Goal: Task Accomplishment & Management: Use online tool/utility

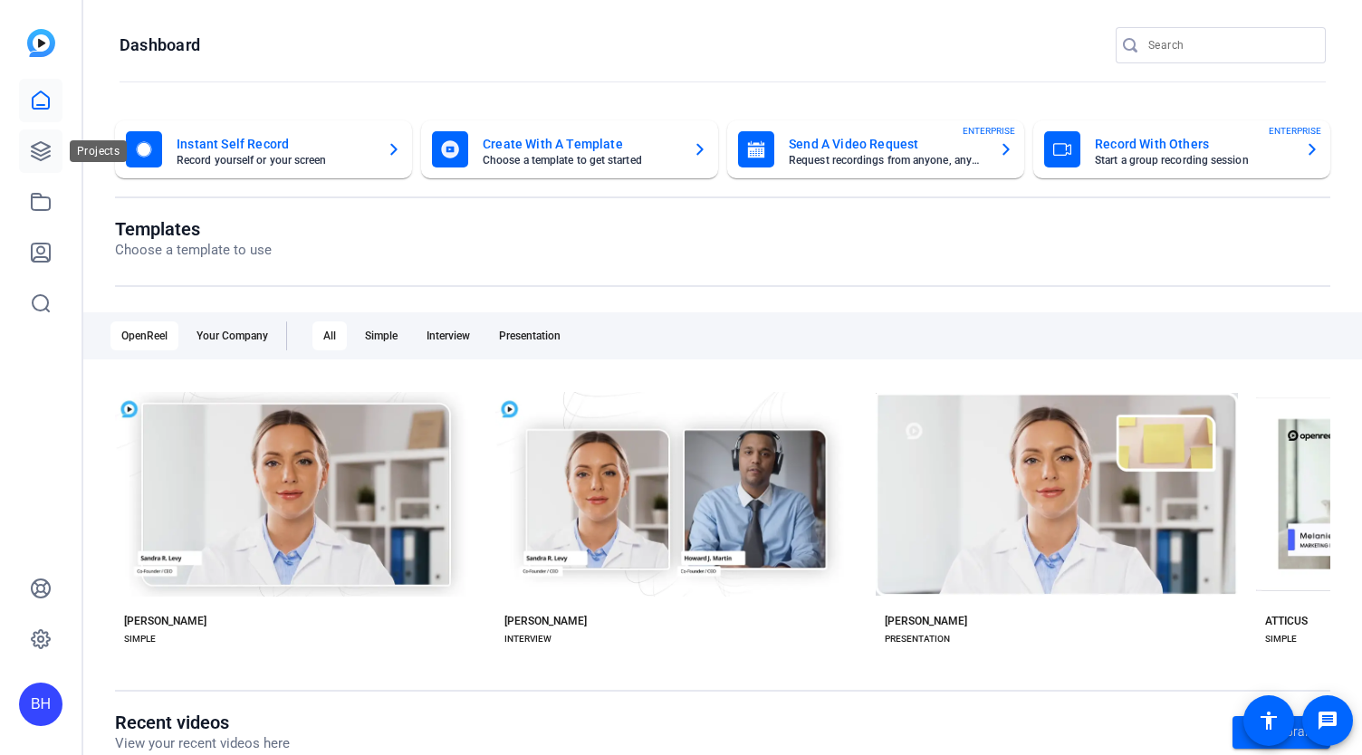
click at [39, 159] on icon at bounding box center [41, 151] width 18 height 18
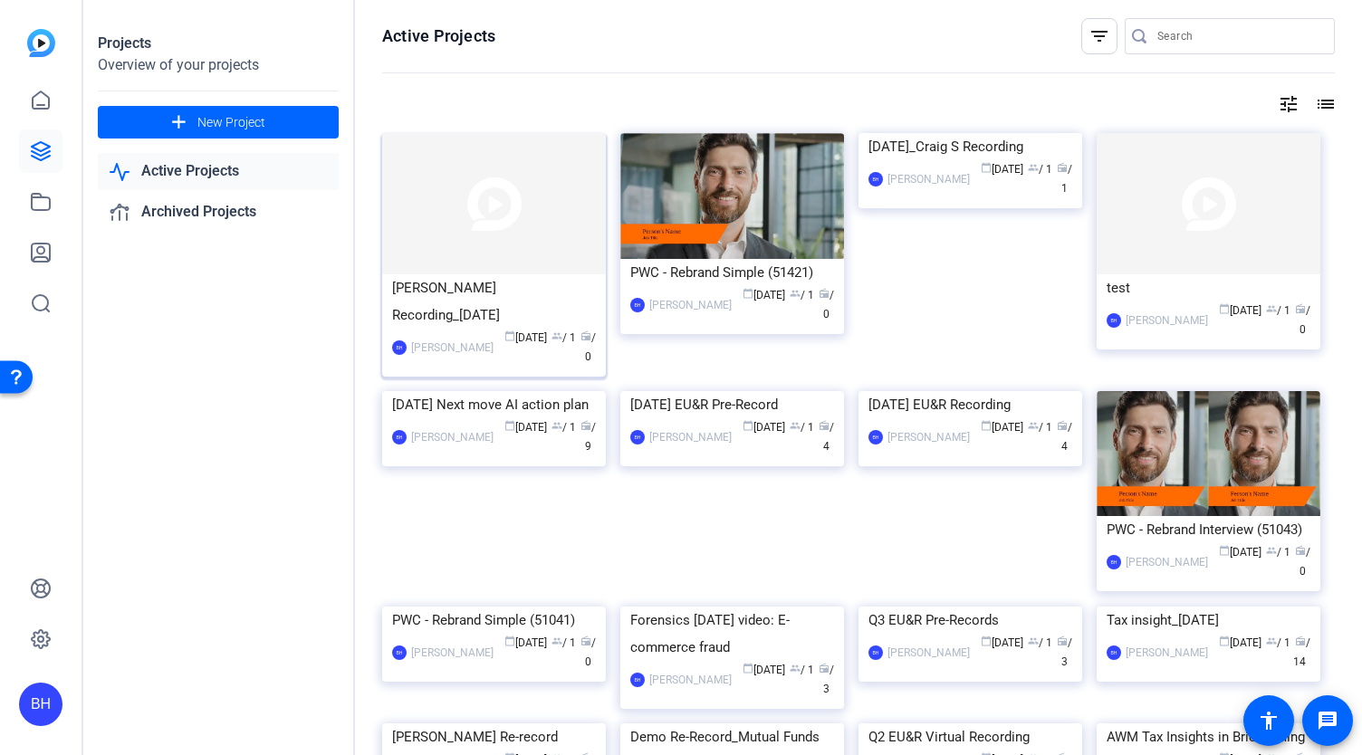
click at [510, 213] on img at bounding box center [494, 203] width 224 height 141
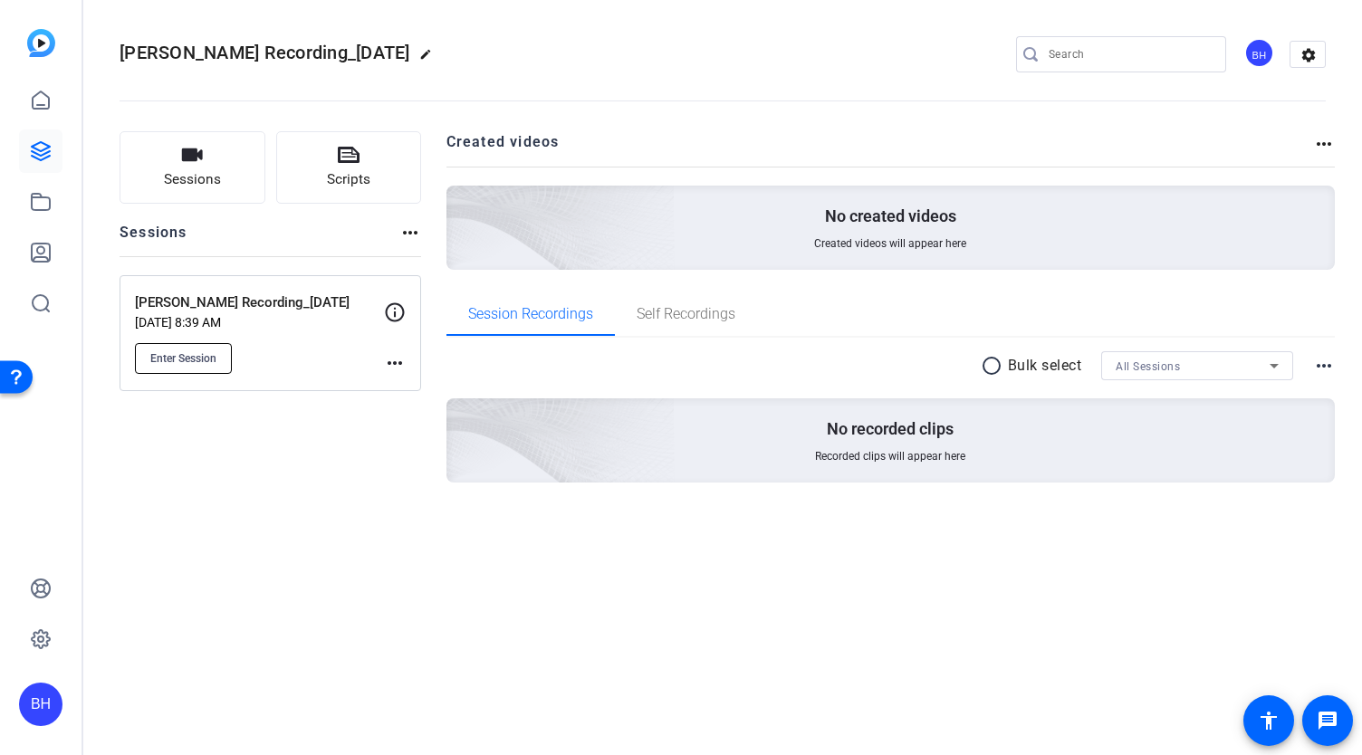
click at [171, 361] on span "Enter Session" at bounding box center [183, 358] width 66 height 14
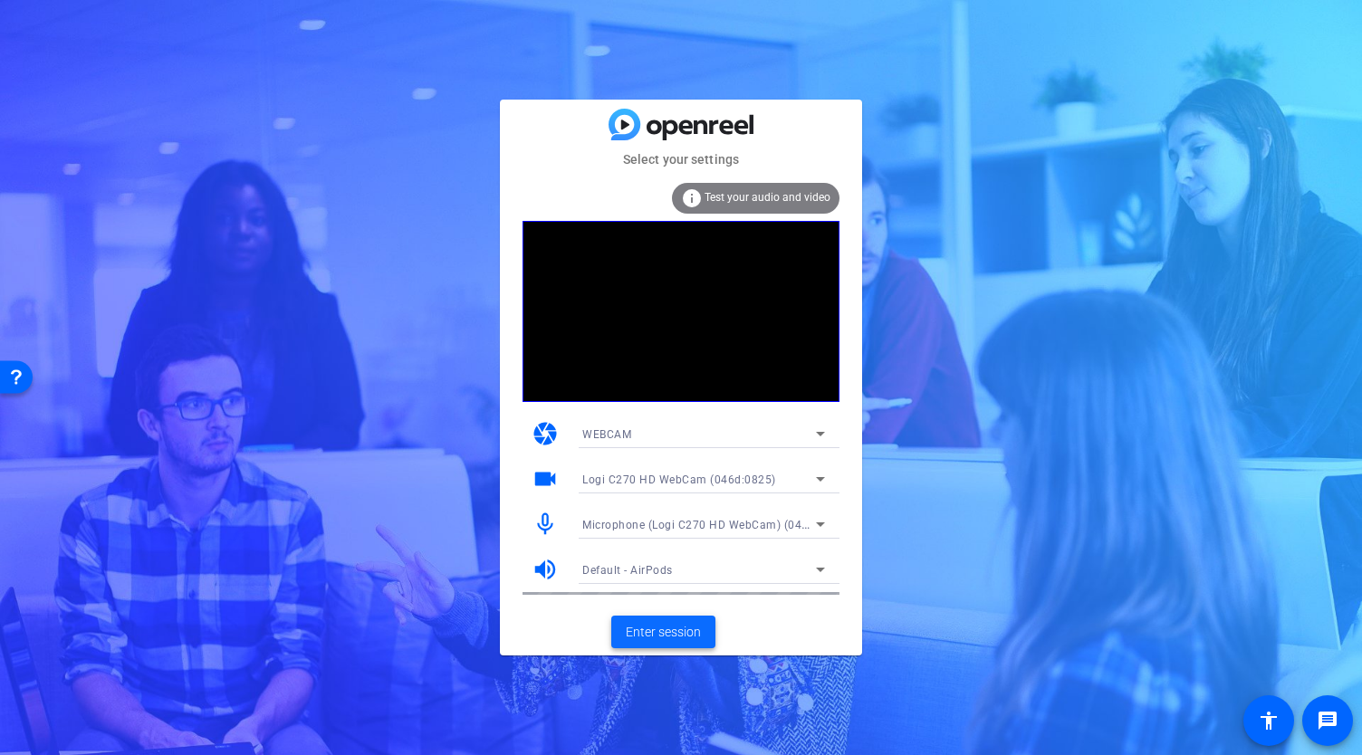
click at [663, 639] on span "Enter session" at bounding box center [663, 632] width 75 height 19
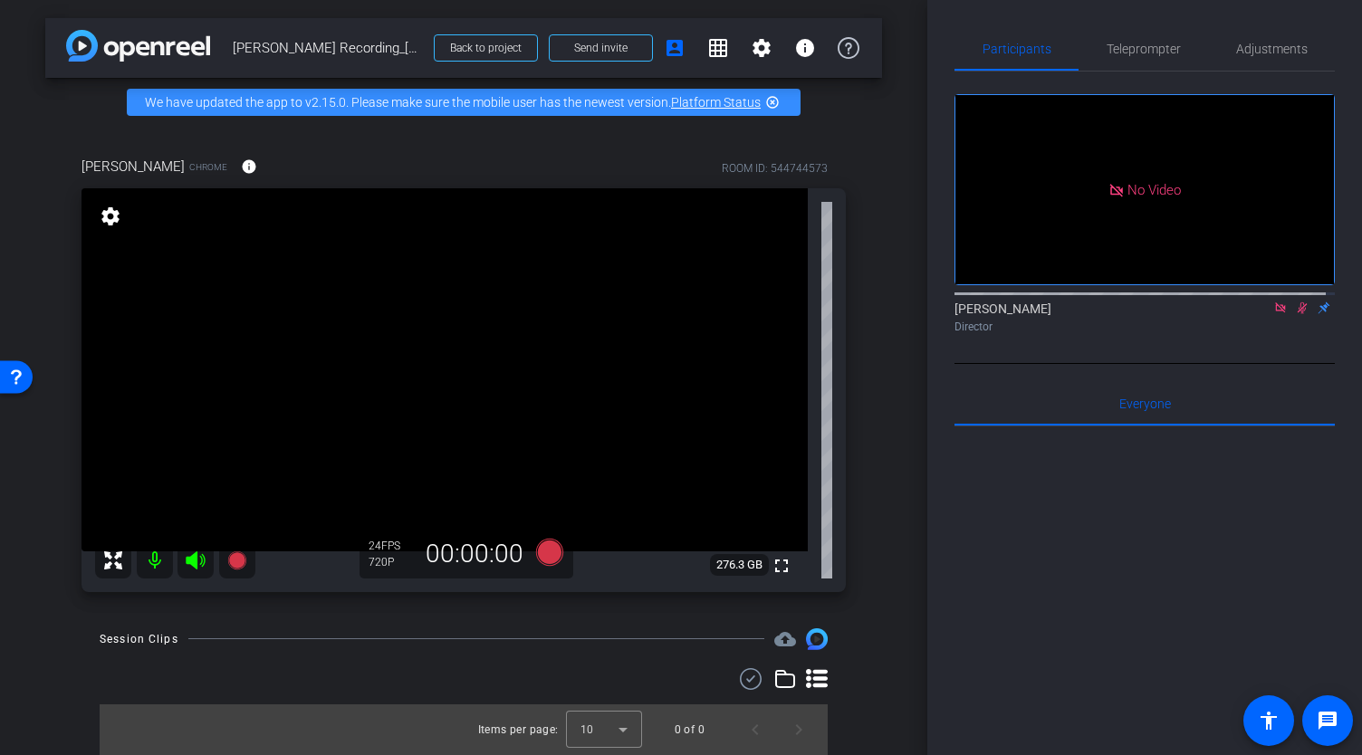
click at [1274, 314] on icon at bounding box center [1281, 308] width 14 height 13
click at [1276, 314] on icon at bounding box center [1281, 309] width 10 height 12
click at [1132, 46] on span "Teleprompter" at bounding box center [1144, 49] width 74 height 13
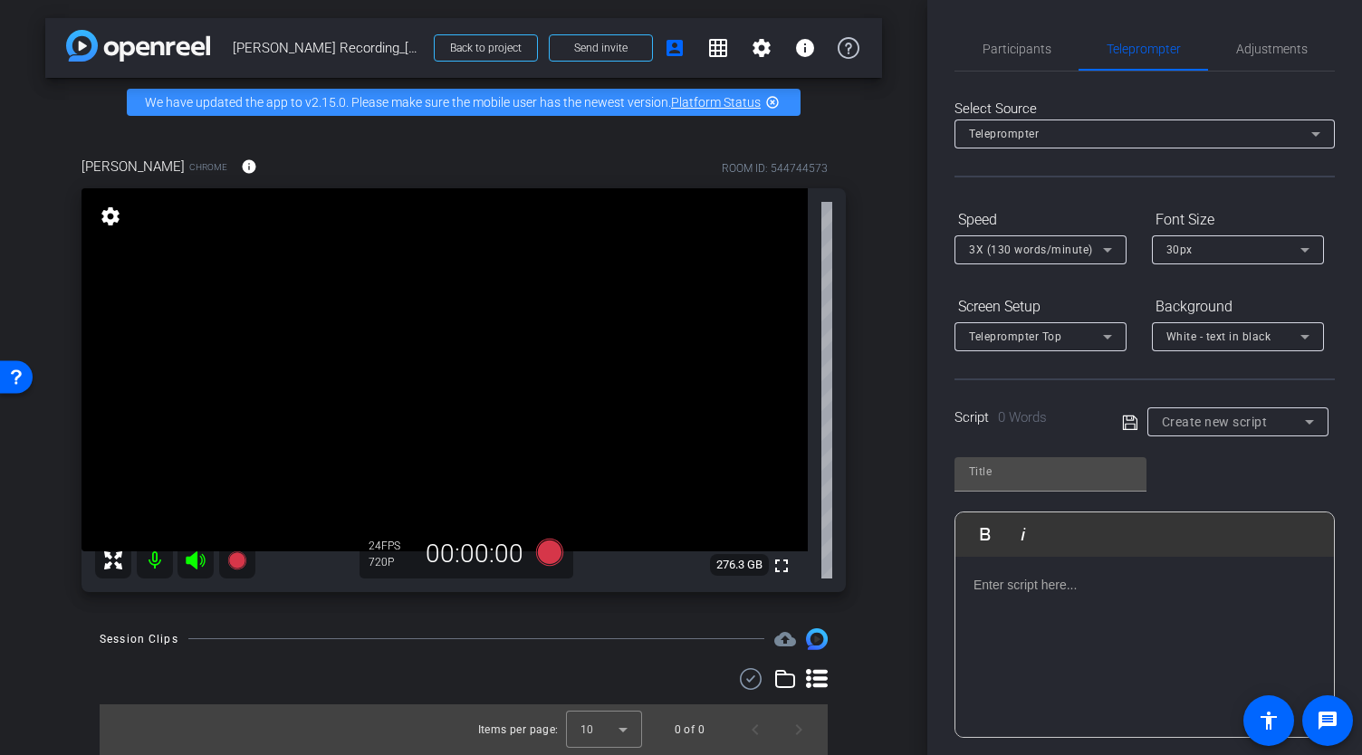
scroll to position [91, 0]
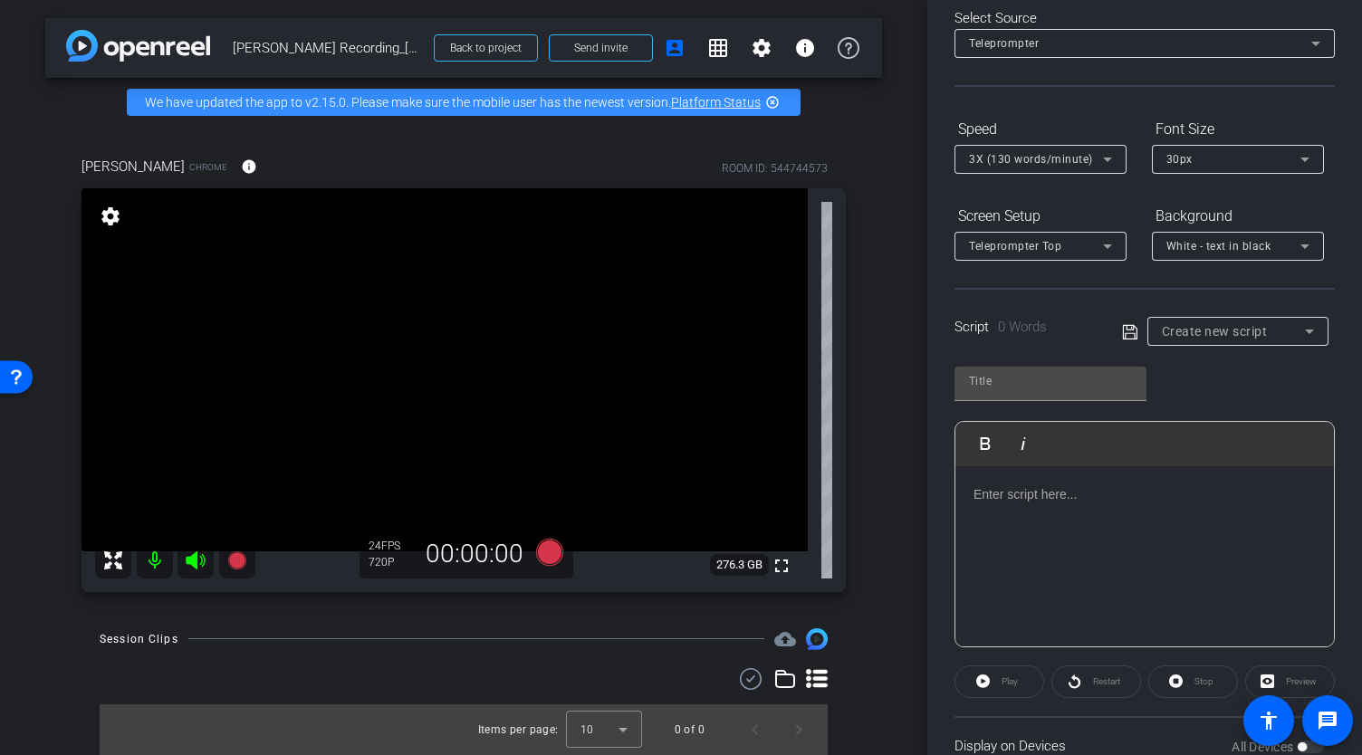
click at [1092, 495] on p at bounding box center [1145, 495] width 342 height 20
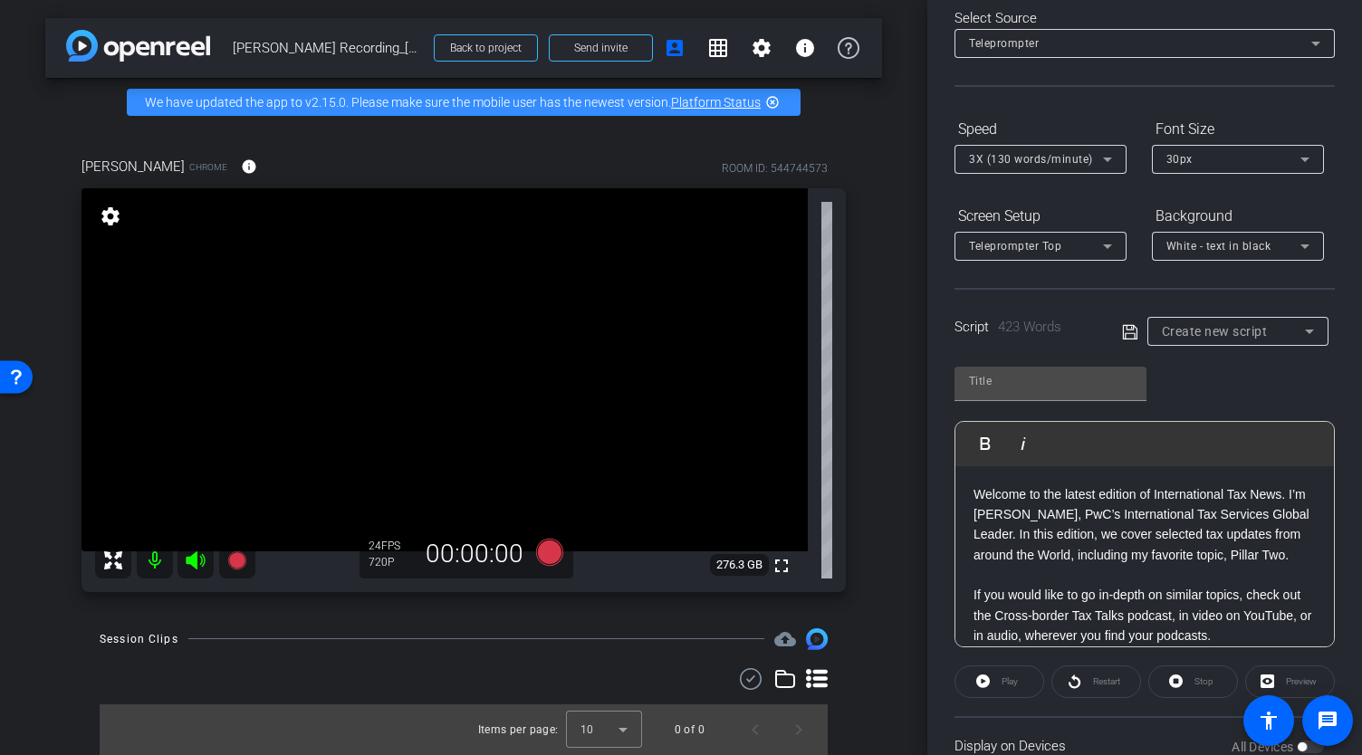
scroll to position [0, 0]
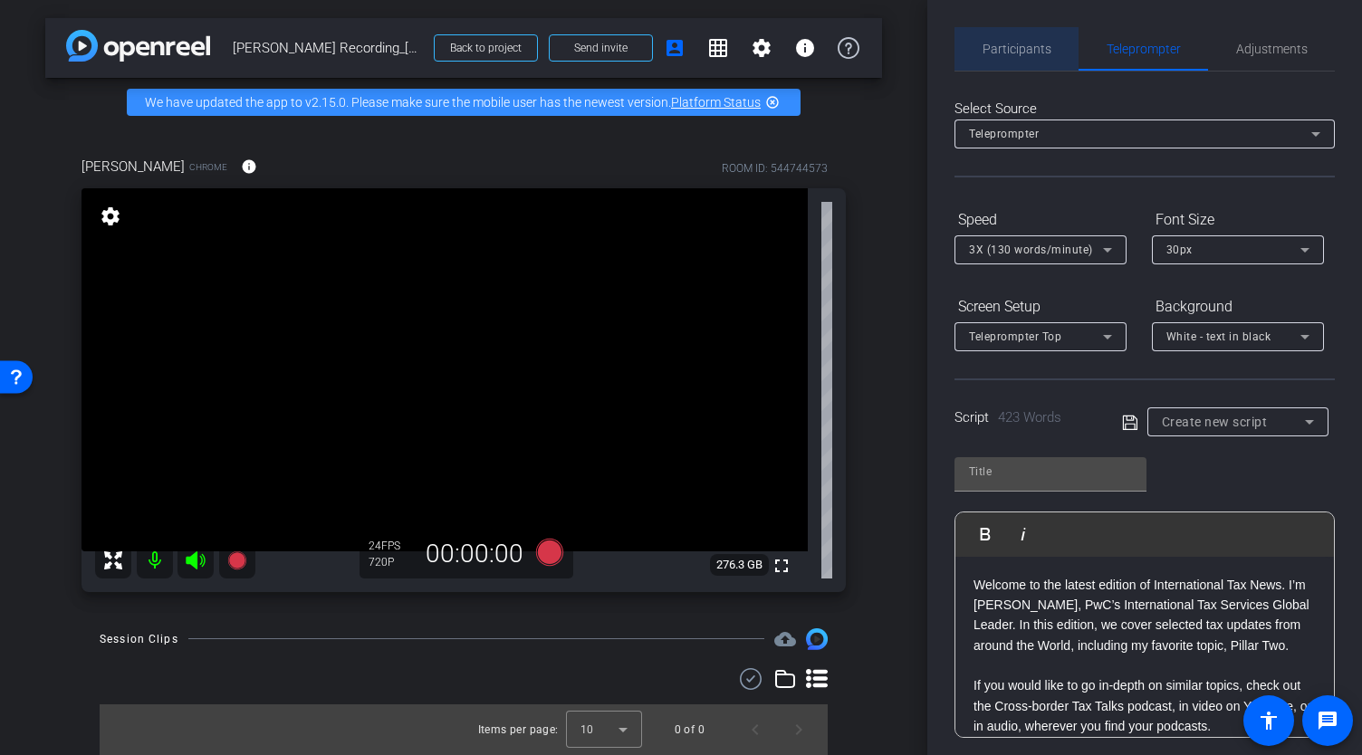
click at [1022, 48] on span "Participants" at bounding box center [1017, 49] width 69 height 13
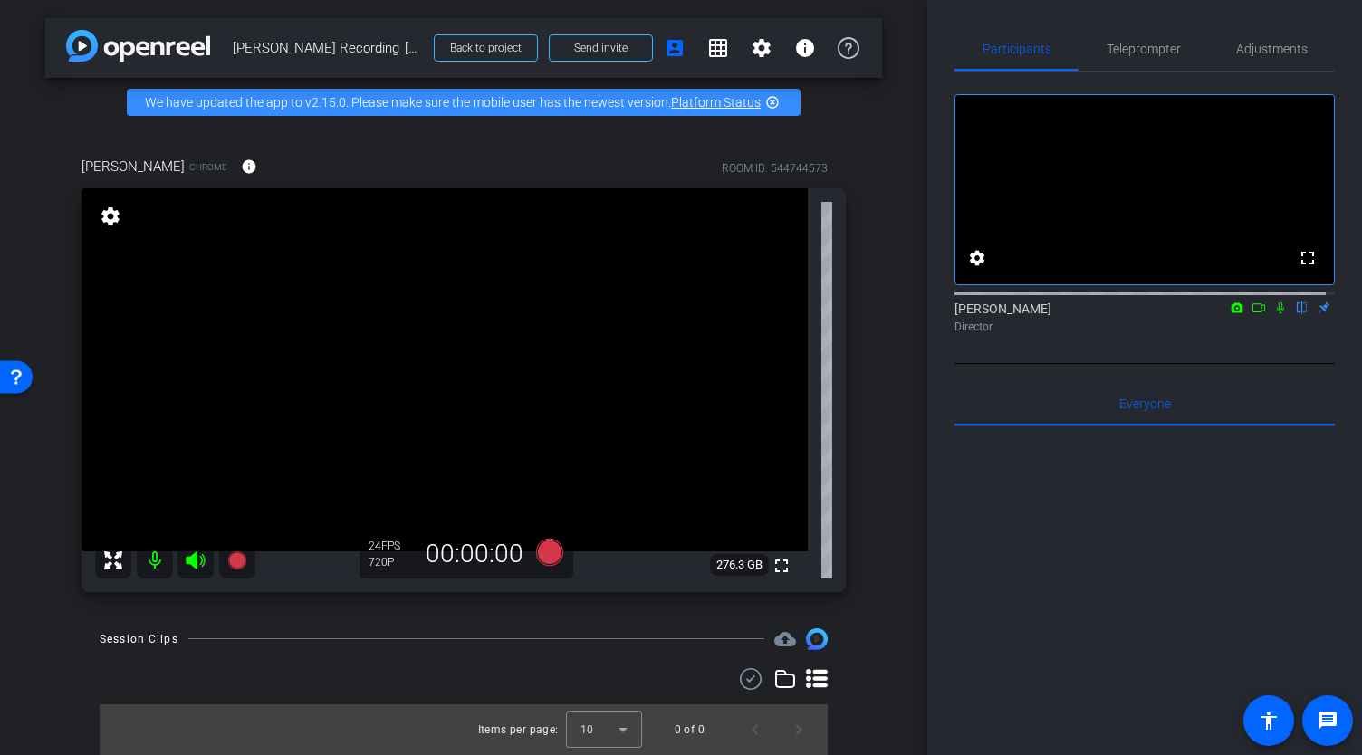
click at [1277, 314] on icon at bounding box center [1280, 309] width 7 height 12
click at [1274, 314] on icon at bounding box center [1281, 308] width 14 height 13
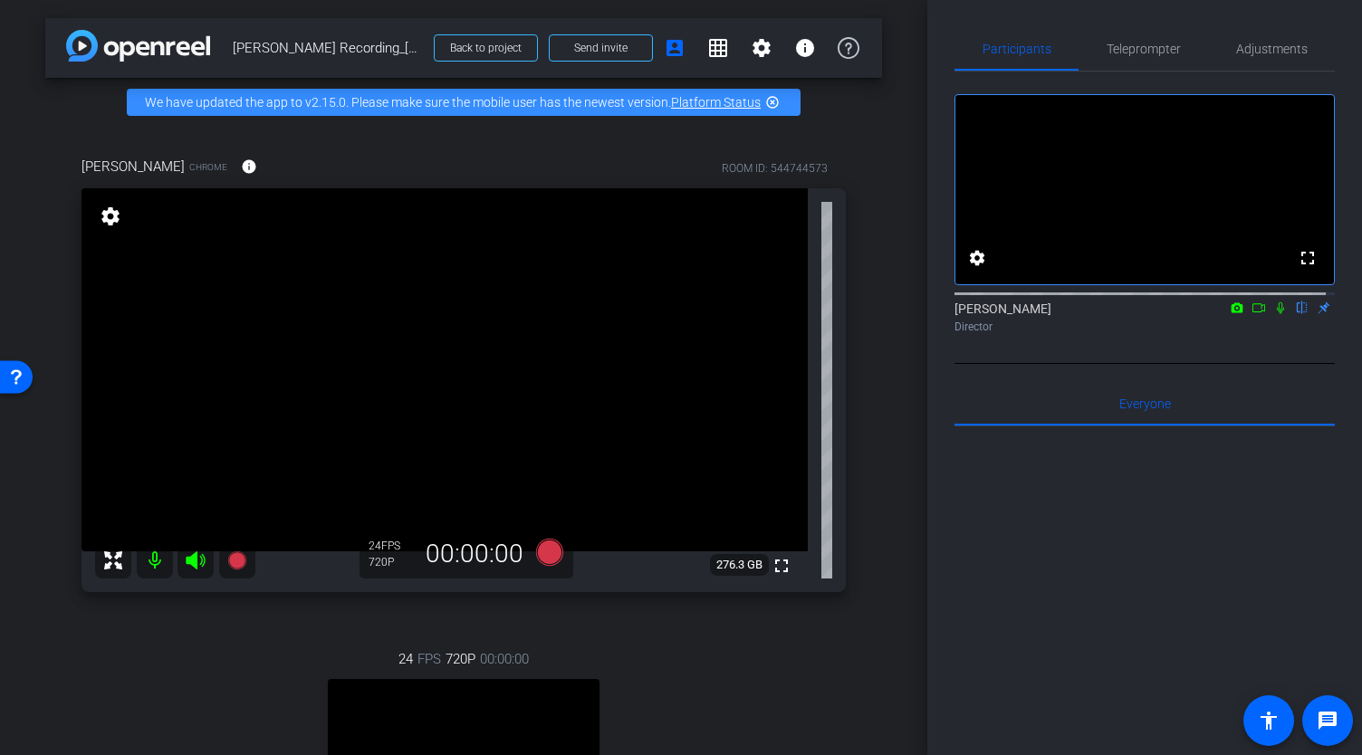
click at [1274, 314] on icon at bounding box center [1281, 308] width 14 height 13
click at [1283, 54] on span "Adjustments" at bounding box center [1272, 49] width 72 height 13
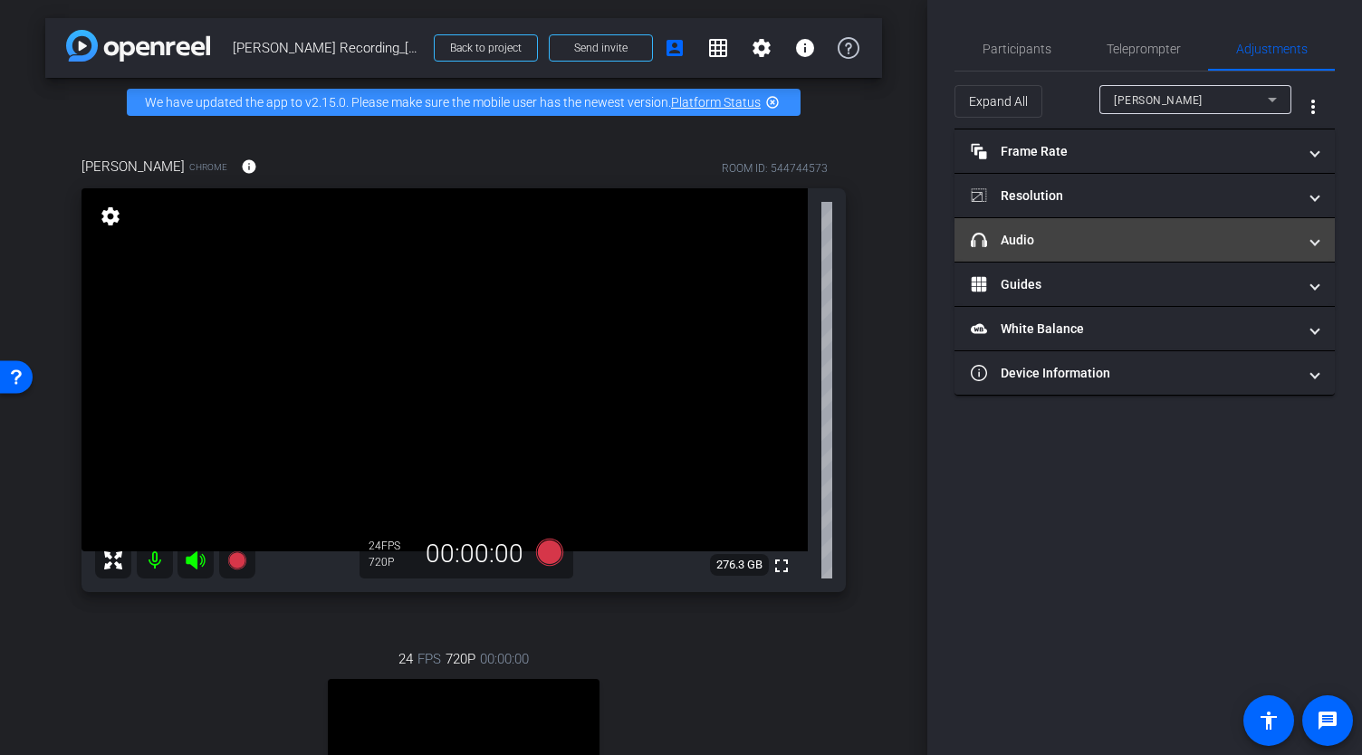
click at [1283, 242] on mat-panel-title "headphone icon Audio" at bounding box center [1134, 240] width 326 height 19
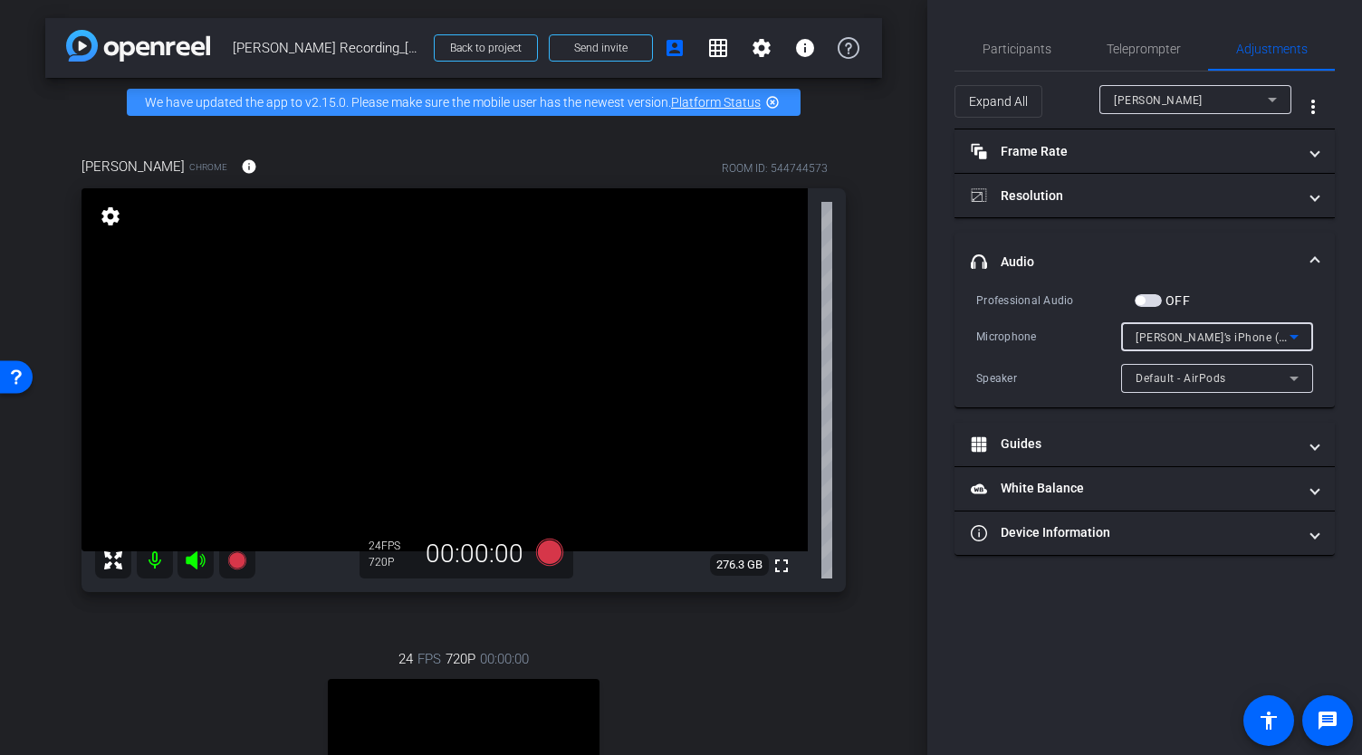
click at [1297, 338] on icon at bounding box center [1294, 337] width 22 height 22
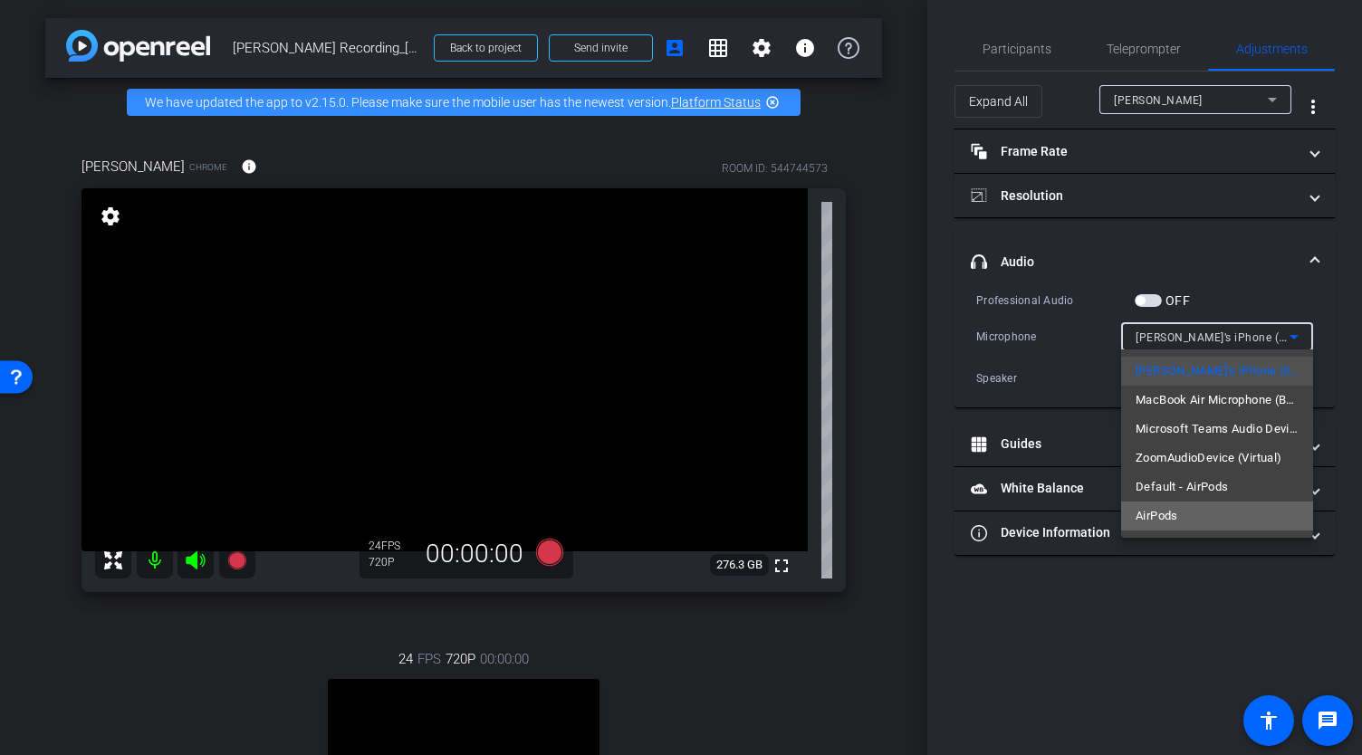
click at [1210, 516] on mat-option "AirPods" at bounding box center [1217, 516] width 192 height 29
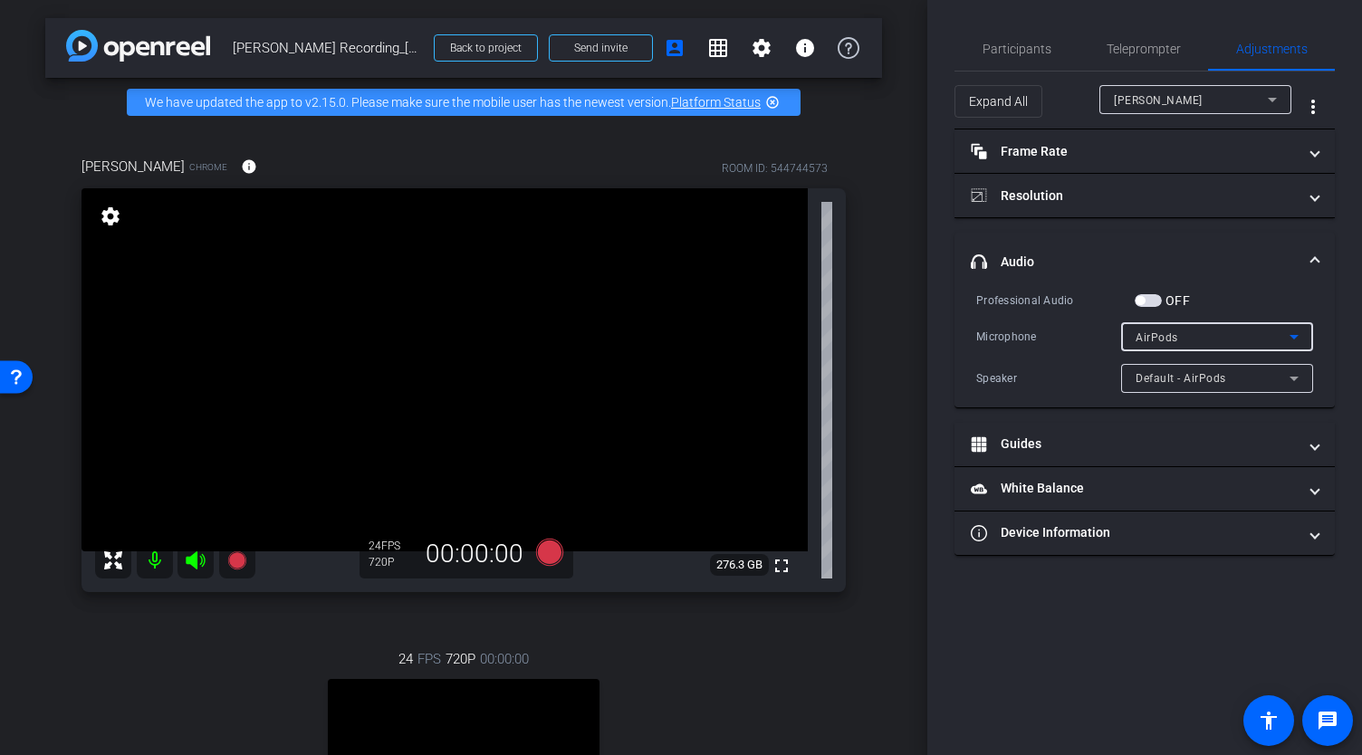
click at [1274, 380] on div "Default - AirPods" at bounding box center [1213, 378] width 154 height 23
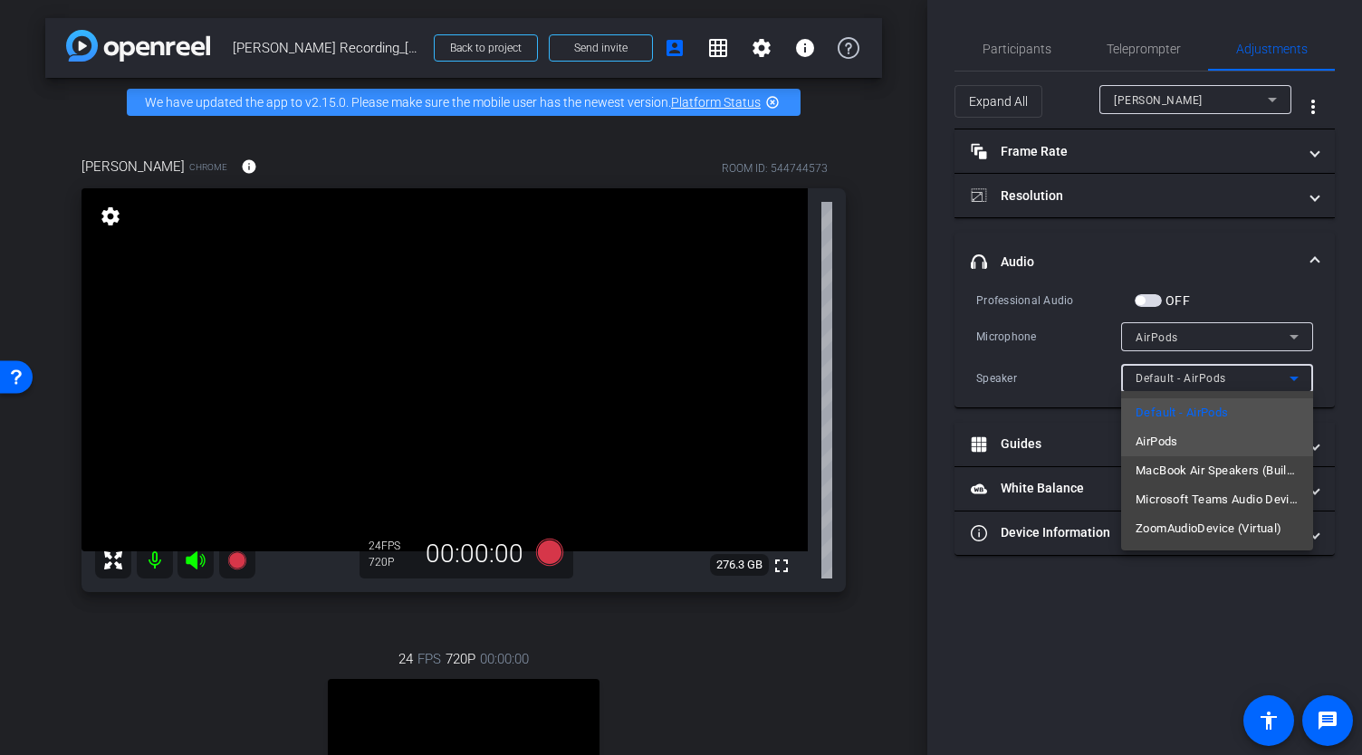
click at [1216, 440] on mat-option "AirPods" at bounding box center [1217, 442] width 192 height 29
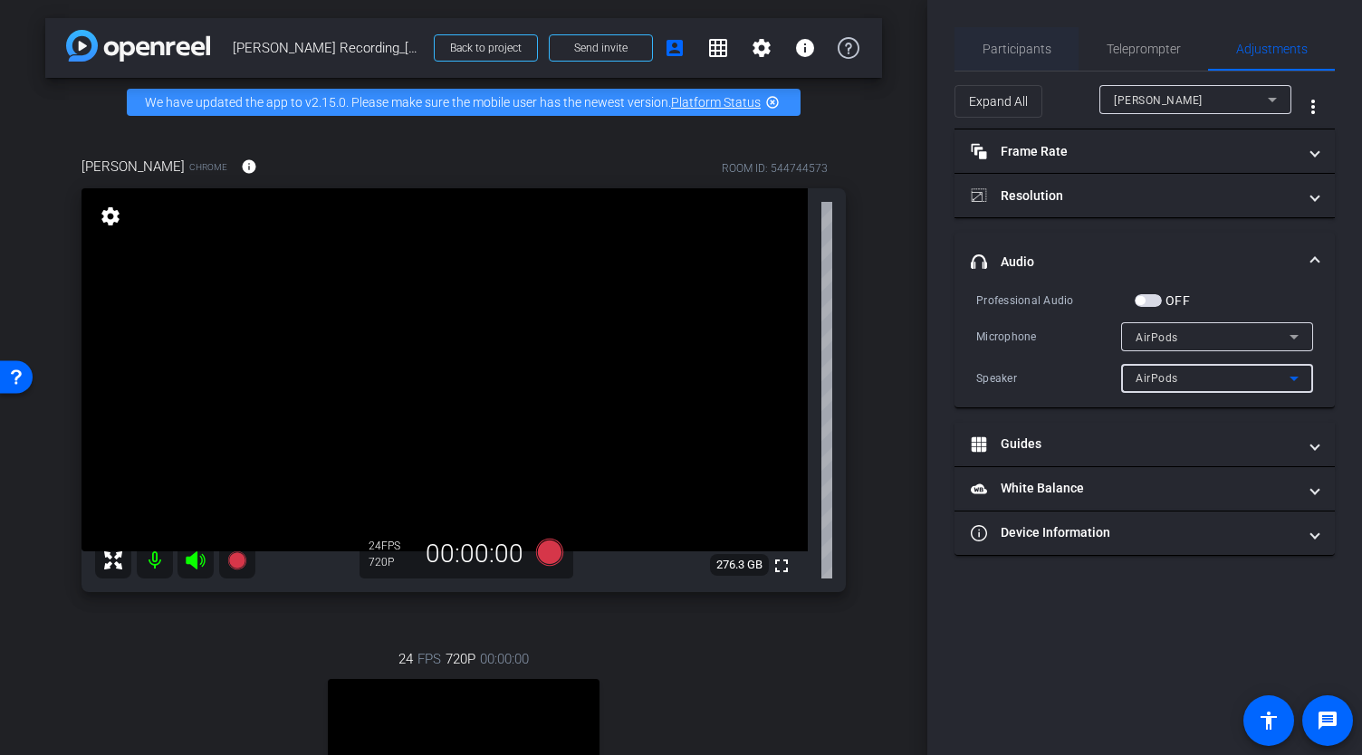
click at [1044, 53] on span "Participants" at bounding box center [1017, 49] width 69 height 13
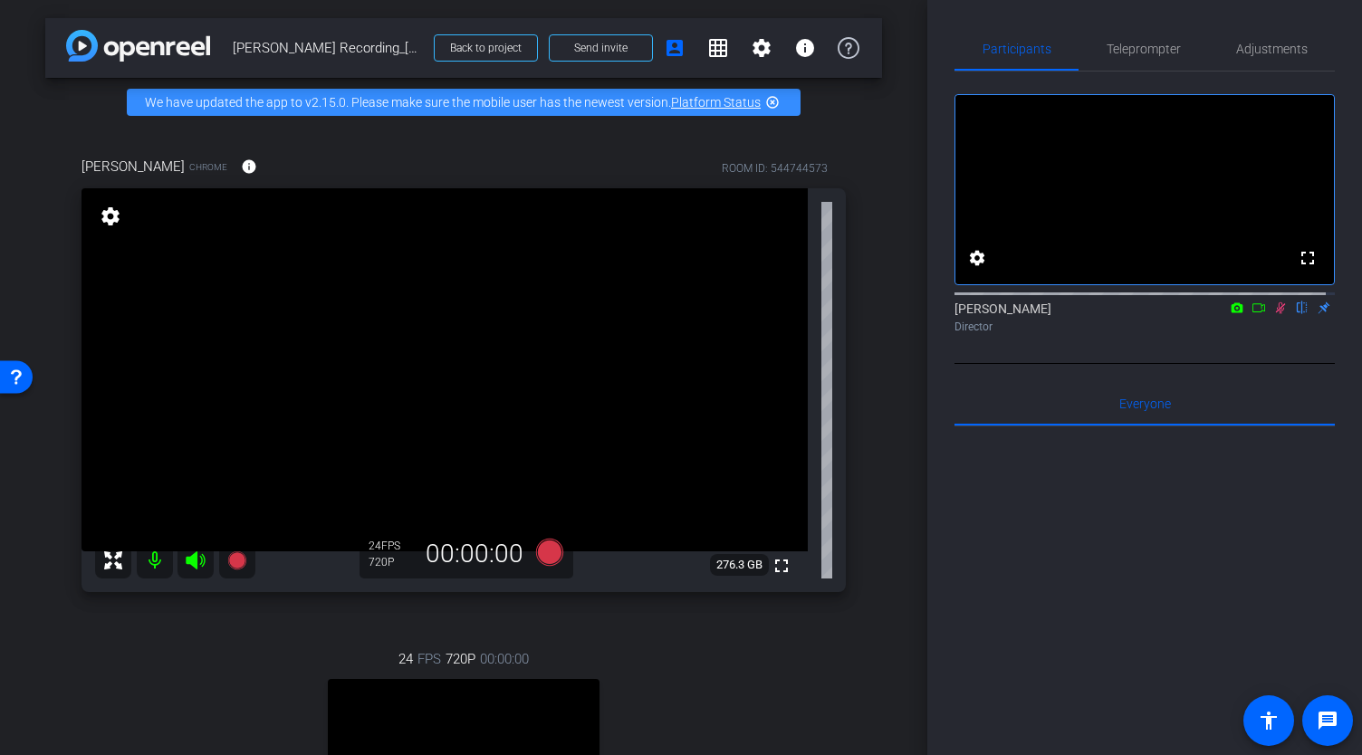
click at [1274, 314] on icon at bounding box center [1281, 308] width 14 height 13
click at [1259, 49] on span "Adjustments" at bounding box center [1272, 49] width 72 height 13
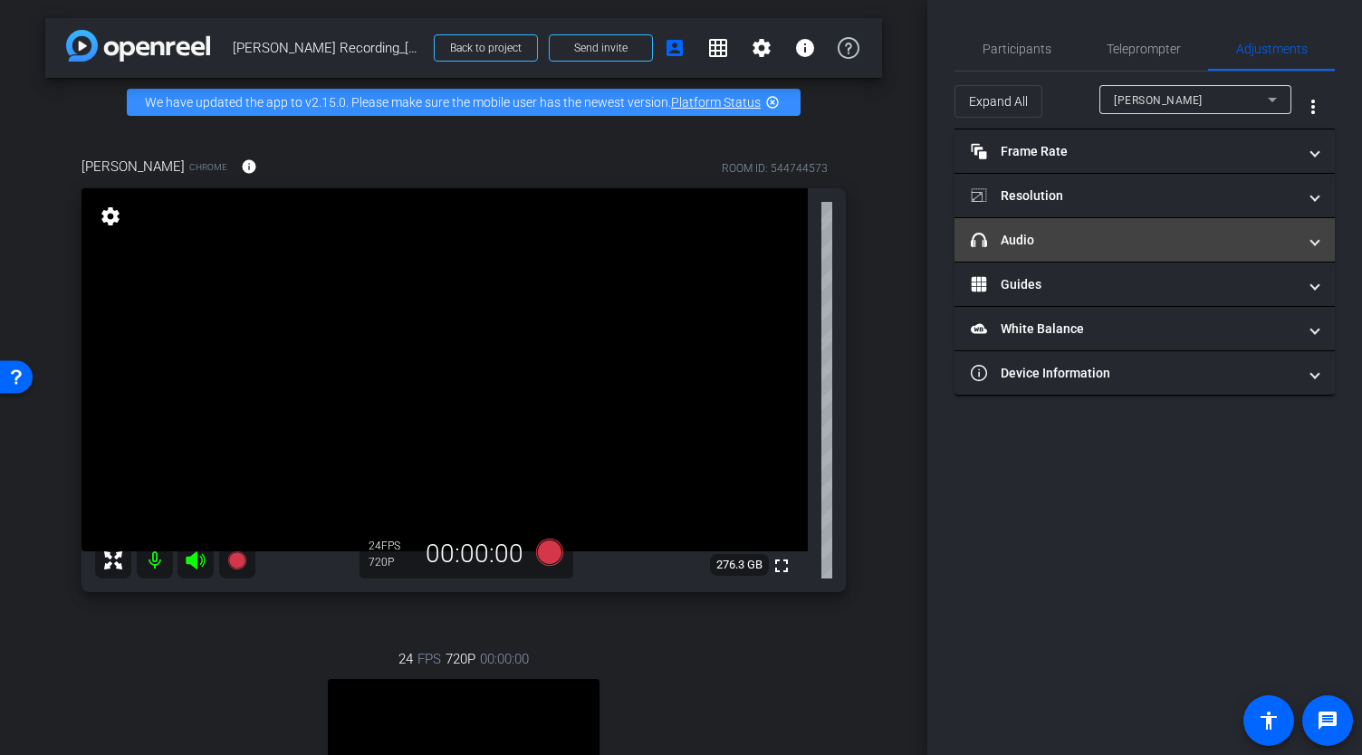
click at [1227, 245] on mat-panel-title "headphone icon Audio" at bounding box center [1134, 240] width 326 height 19
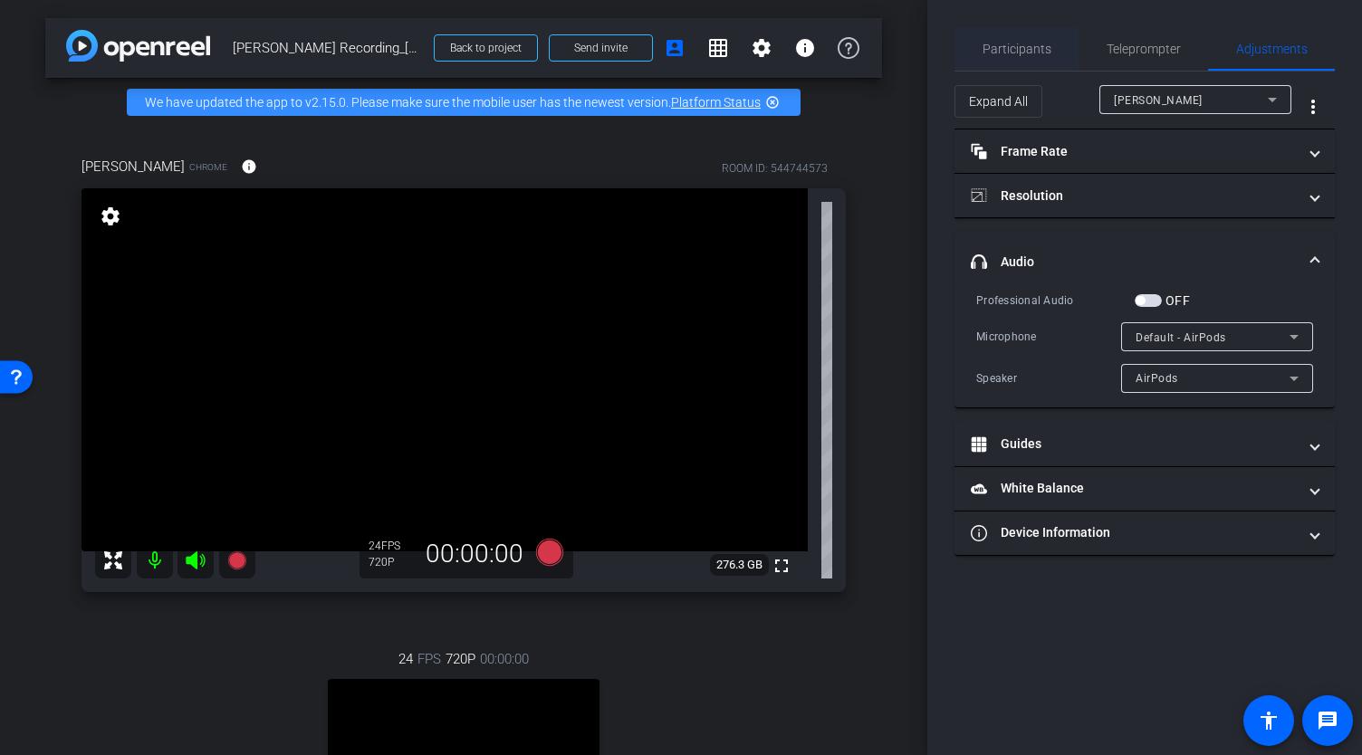
click at [1034, 48] on span "Participants" at bounding box center [1017, 49] width 69 height 13
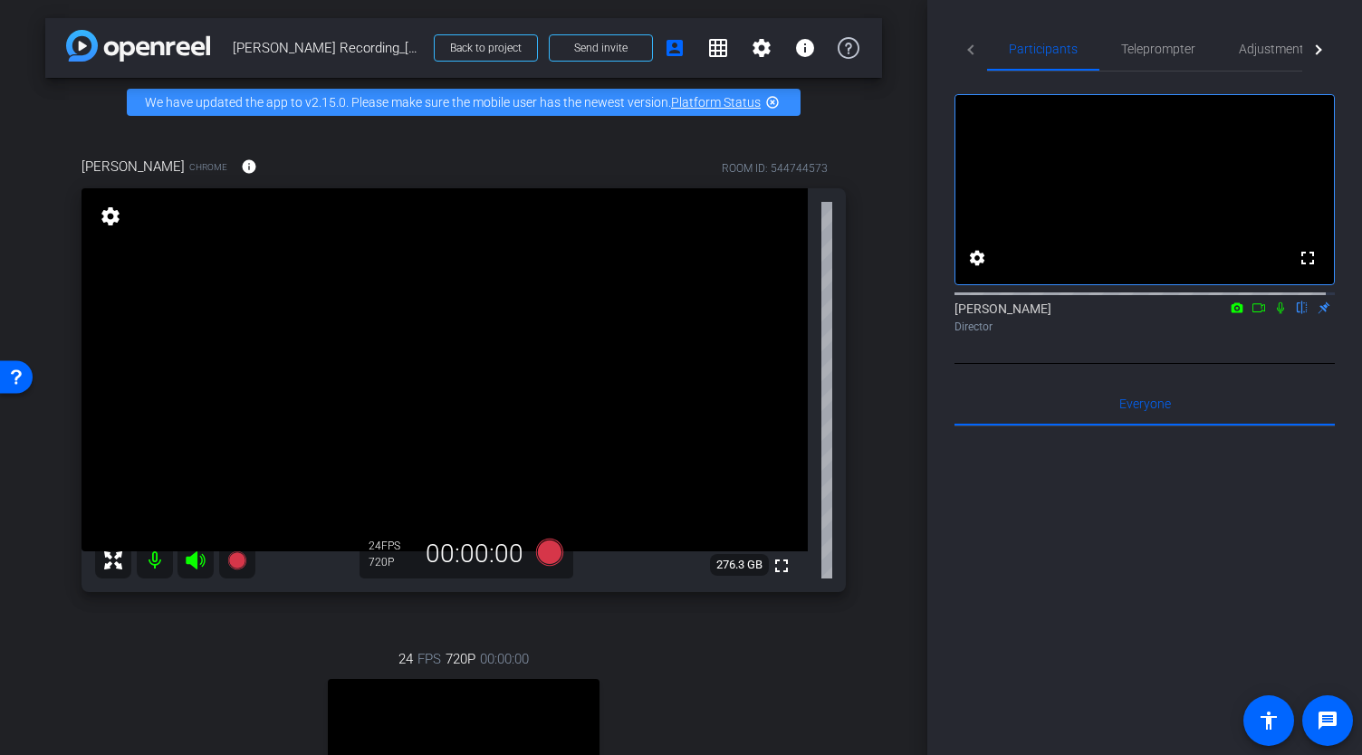
click at [1277, 314] on icon at bounding box center [1280, 309] width 7 height 12
click at [1276, 314] on icon at bounding box center [1281, 309] width 10 height 12
click at [1136, 52] on span "Teleprompter" at bounding box center [1158, 49] width 74 height 13
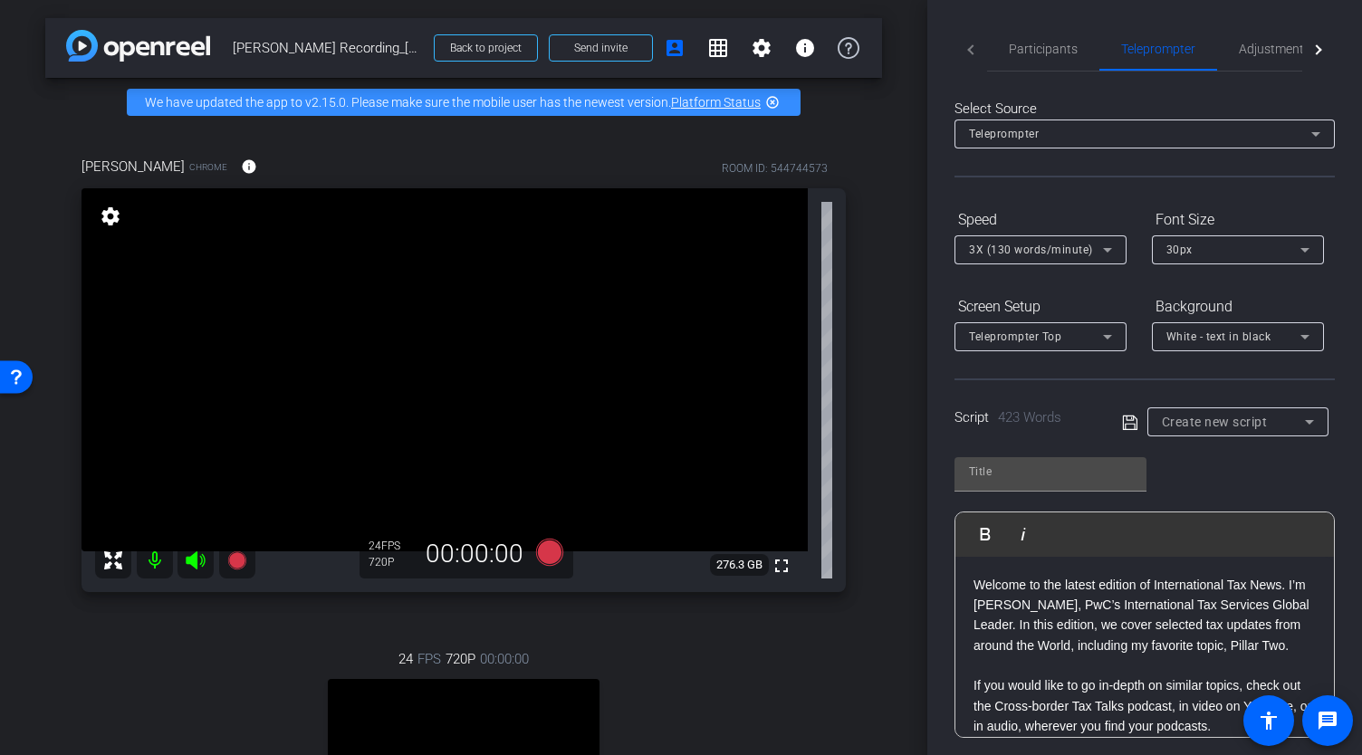
scroll to position [91, 0]
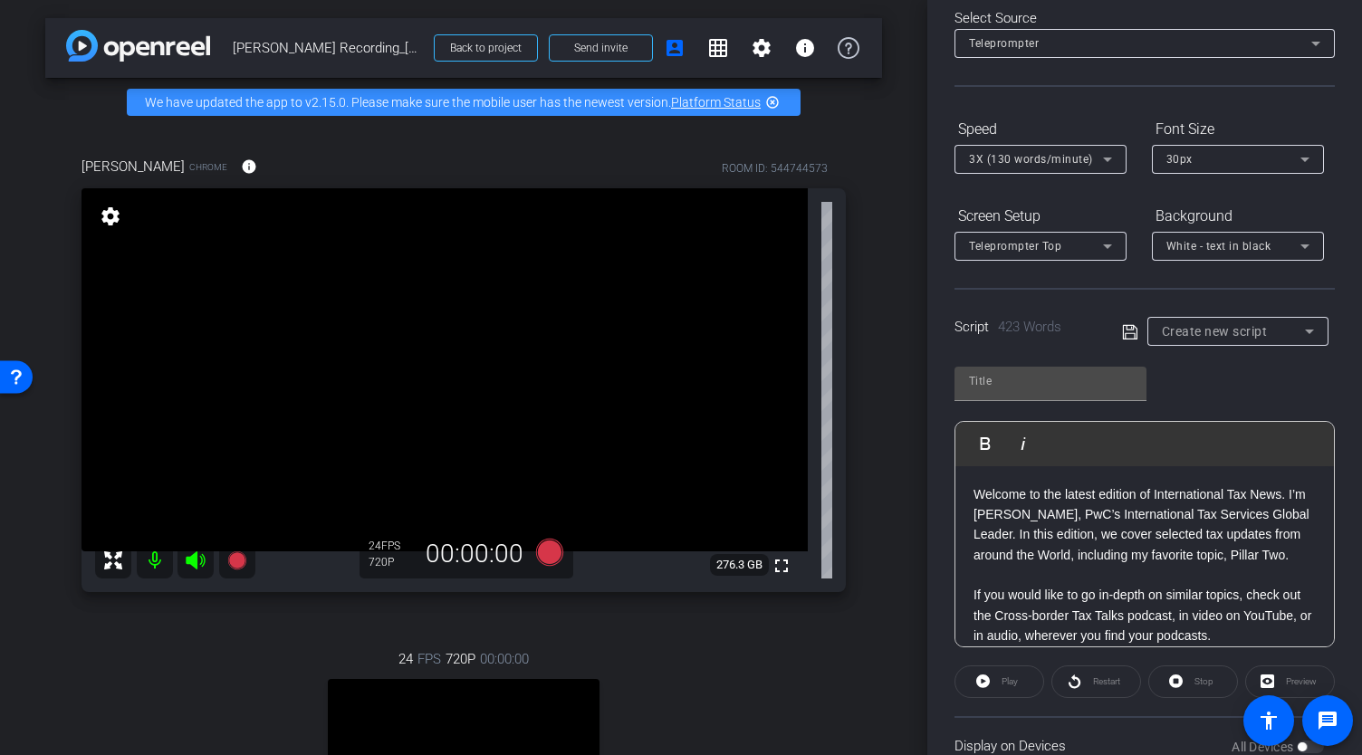
click at [1125, 334] on icon at bounding box center [1130, 333] width 16 height 22
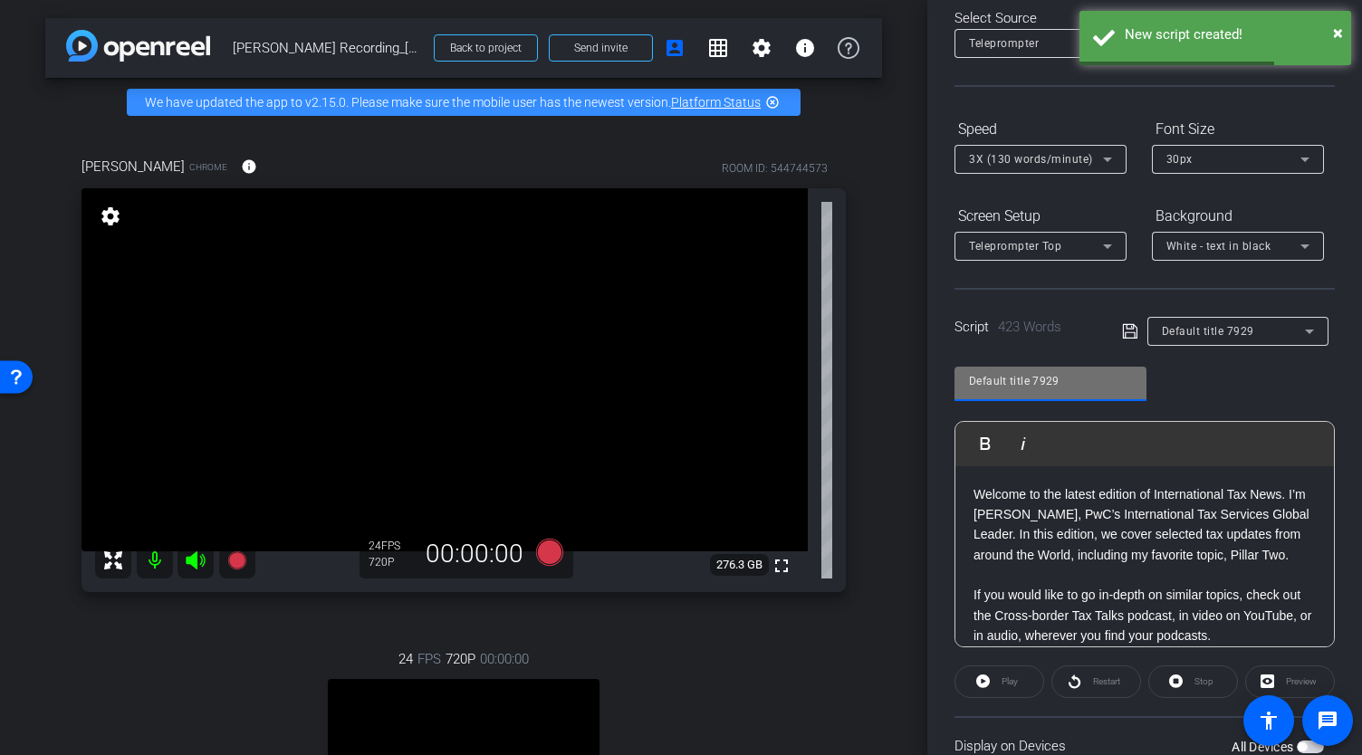
click at [1090, 380] on input "Default title 7929" at bounding box center [1050, 381] width 163 height 22
type input "P"
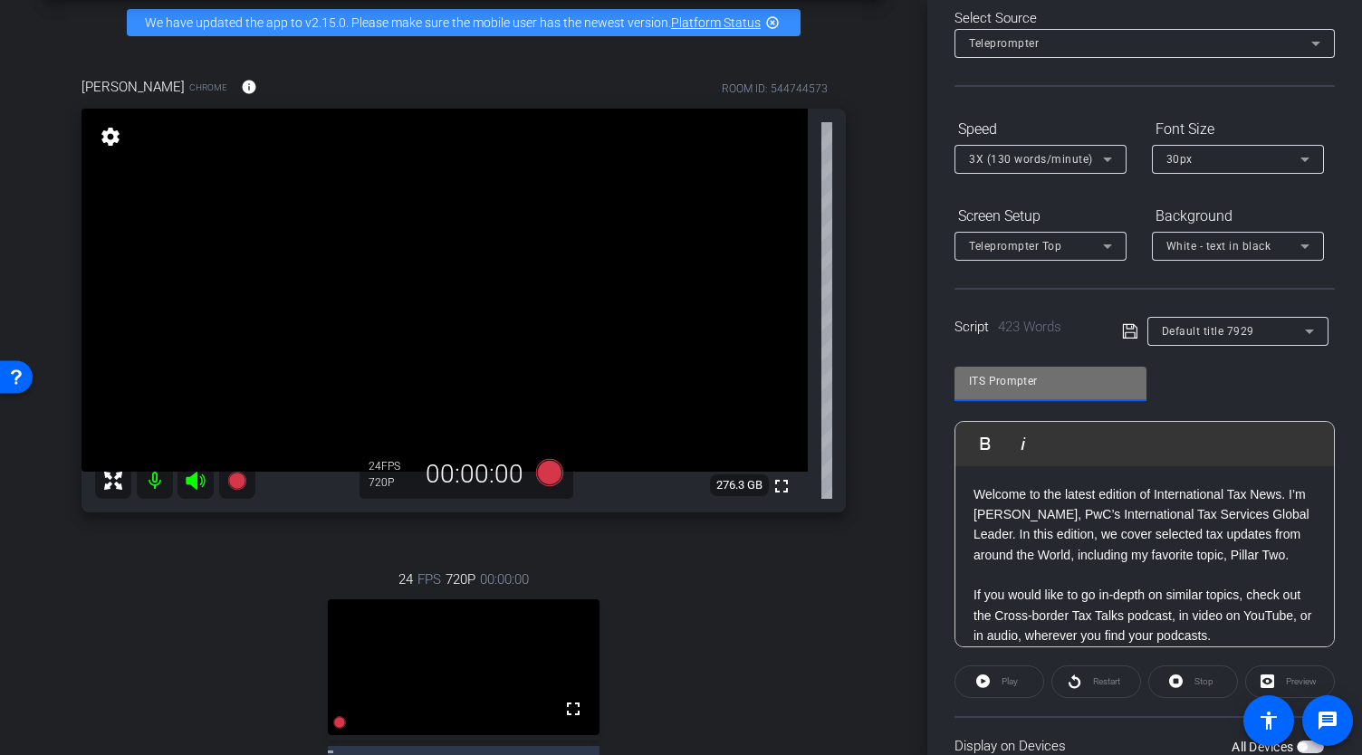
scroll to position [74, 0]
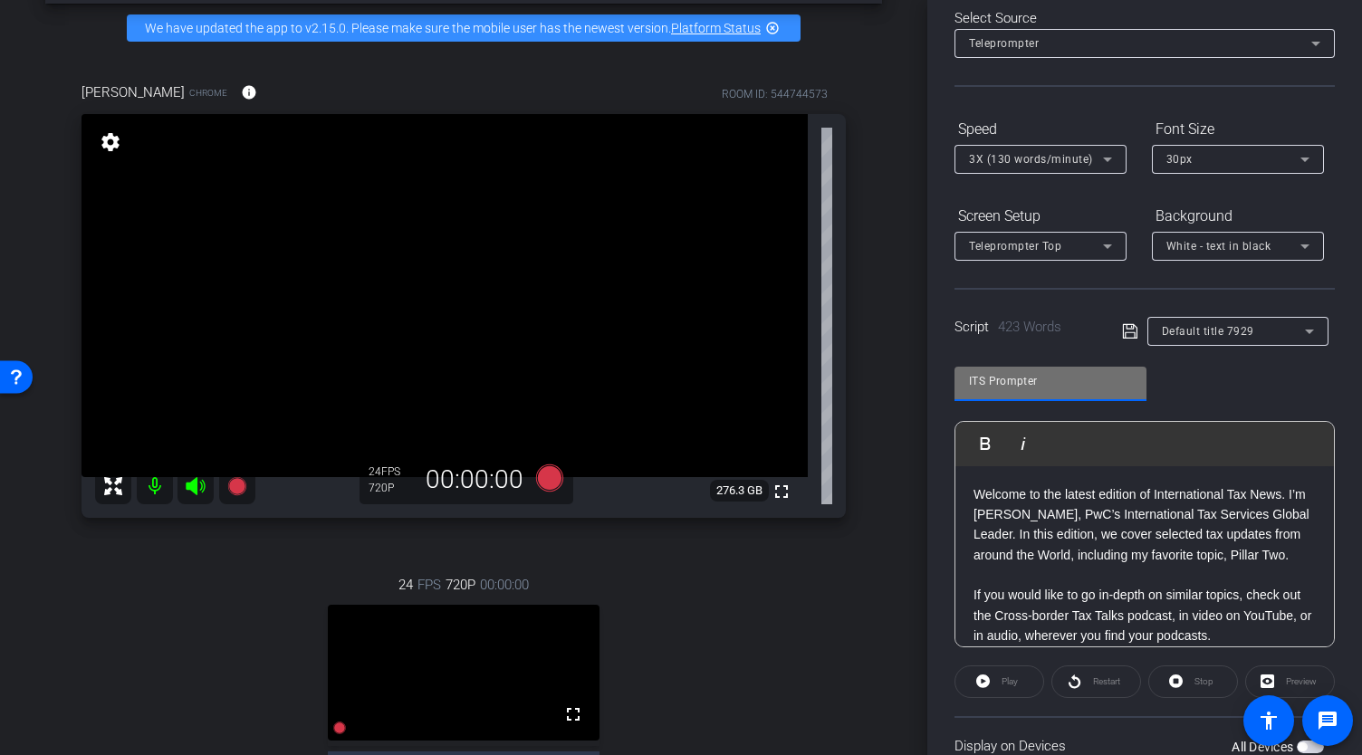
type input "ITS Prompter"
click at [1126, 331] on icon at bounding box center [1130, 332] width 16 height 22
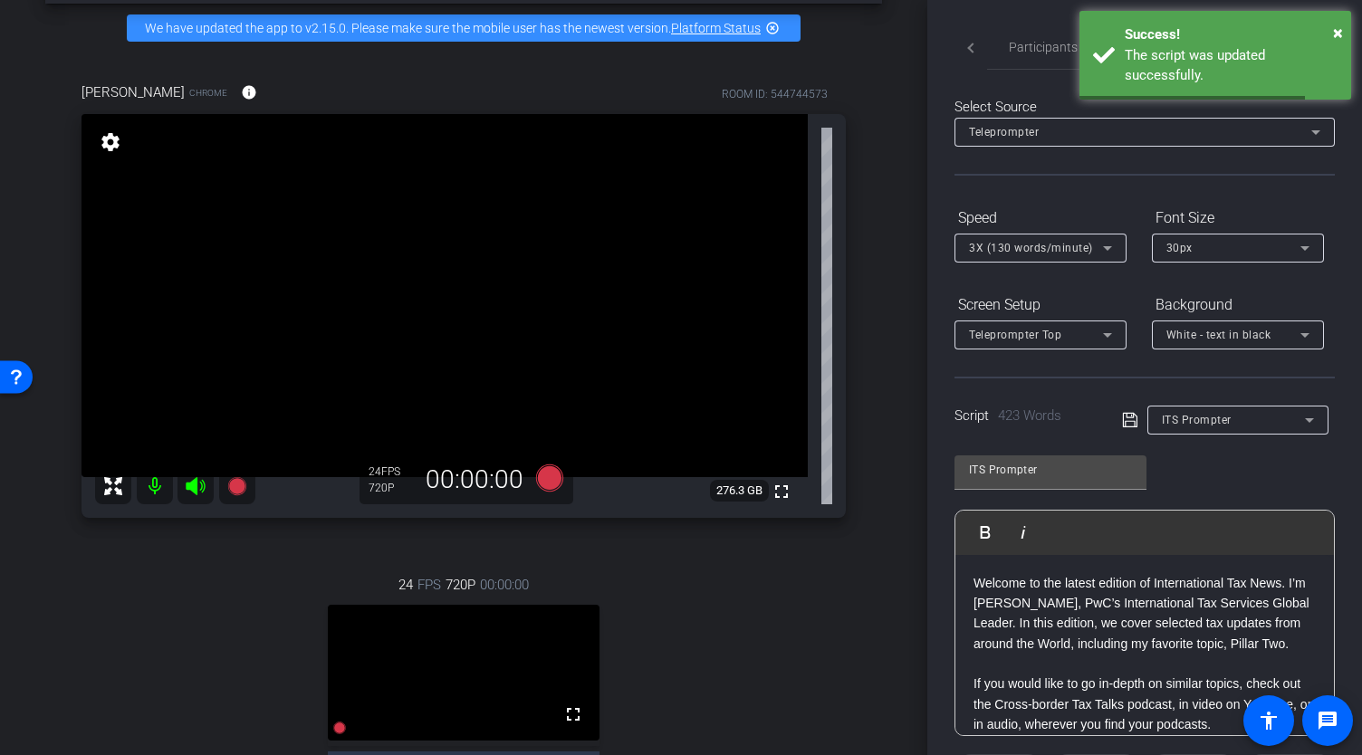
scroll to position [0, 0]
click at [1037, 44] on span "Participants" at bounding box center [1043, 49] width 69 height 13
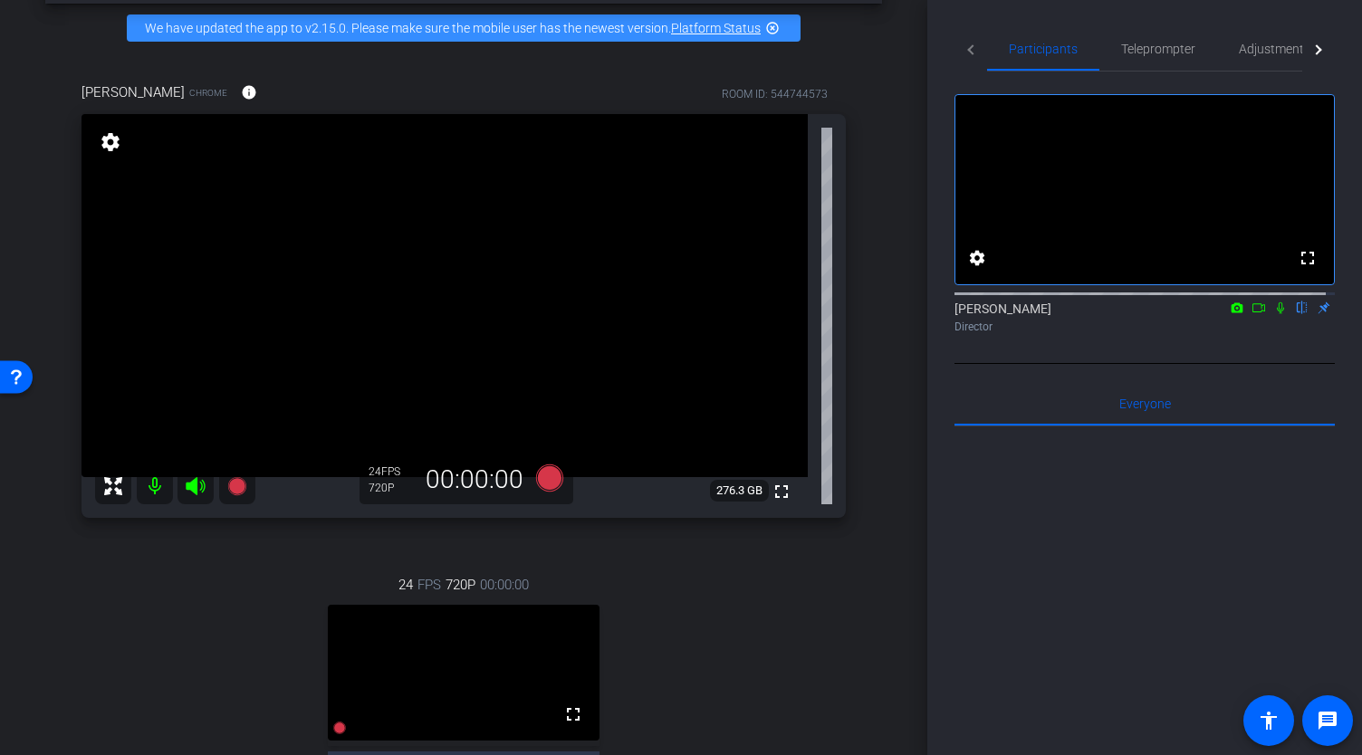
click at [1130, 335] on div "Director" at bounding box center [1145, 327] width 380 height 16
click at [1277, 314] on icon at bounding box center [1280, 309] width 7 height 12
click at [1134, 51] on span "Teleprompter" at bounding box center [1158, 49] width 74 height 13
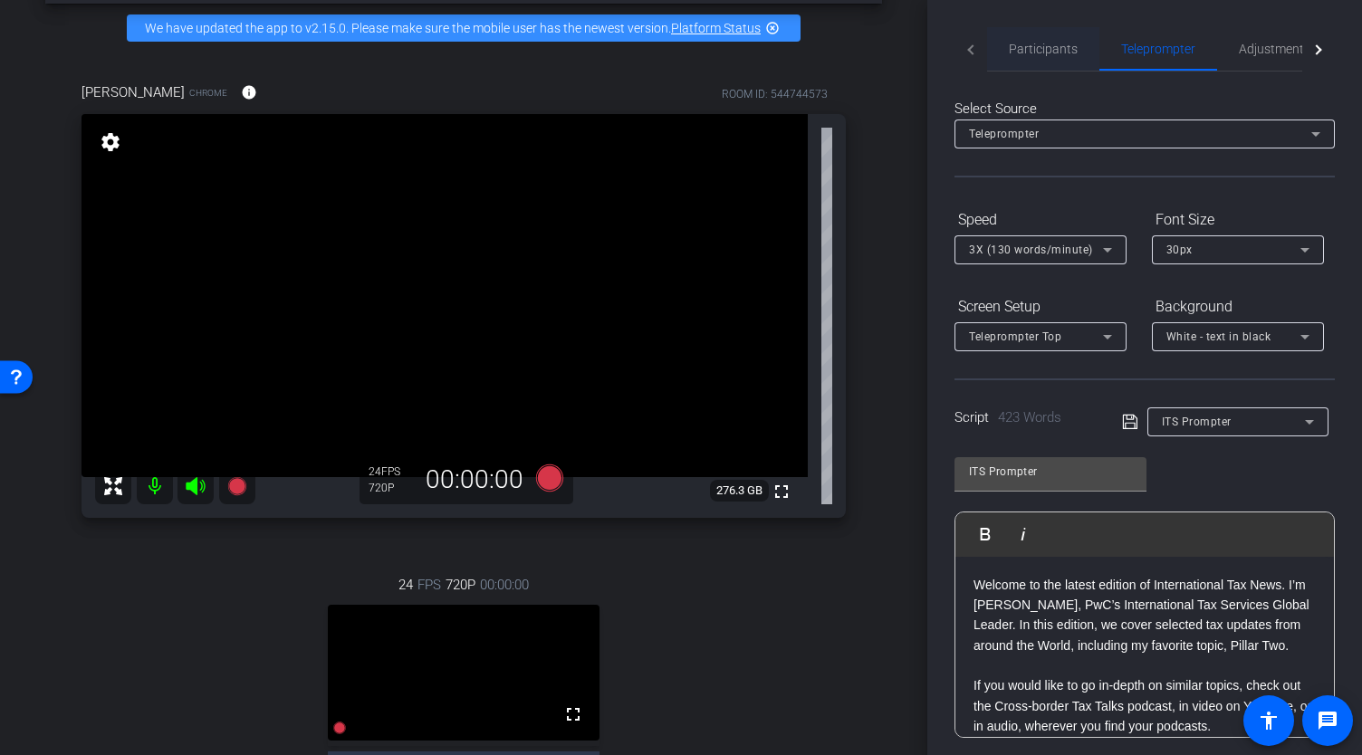
click at [1042, 55] on span "Participants" at bounding box center [1043, 49] width 69 height 13
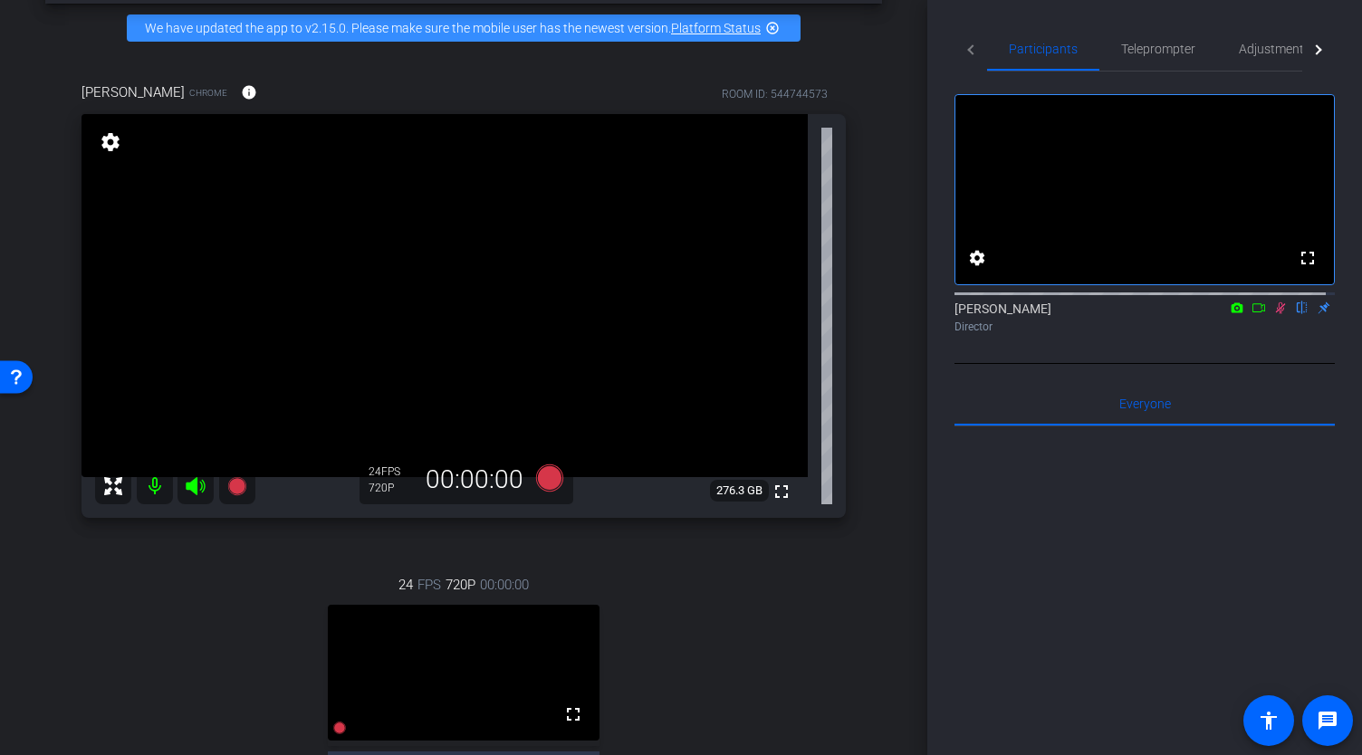
click at [1274, 314] on icon at bounding box center [1281, 308] width 14 height 13
click at [1159, 51] on span "Teleprompter" at bounding box center [1158, 49] width 74 height 13
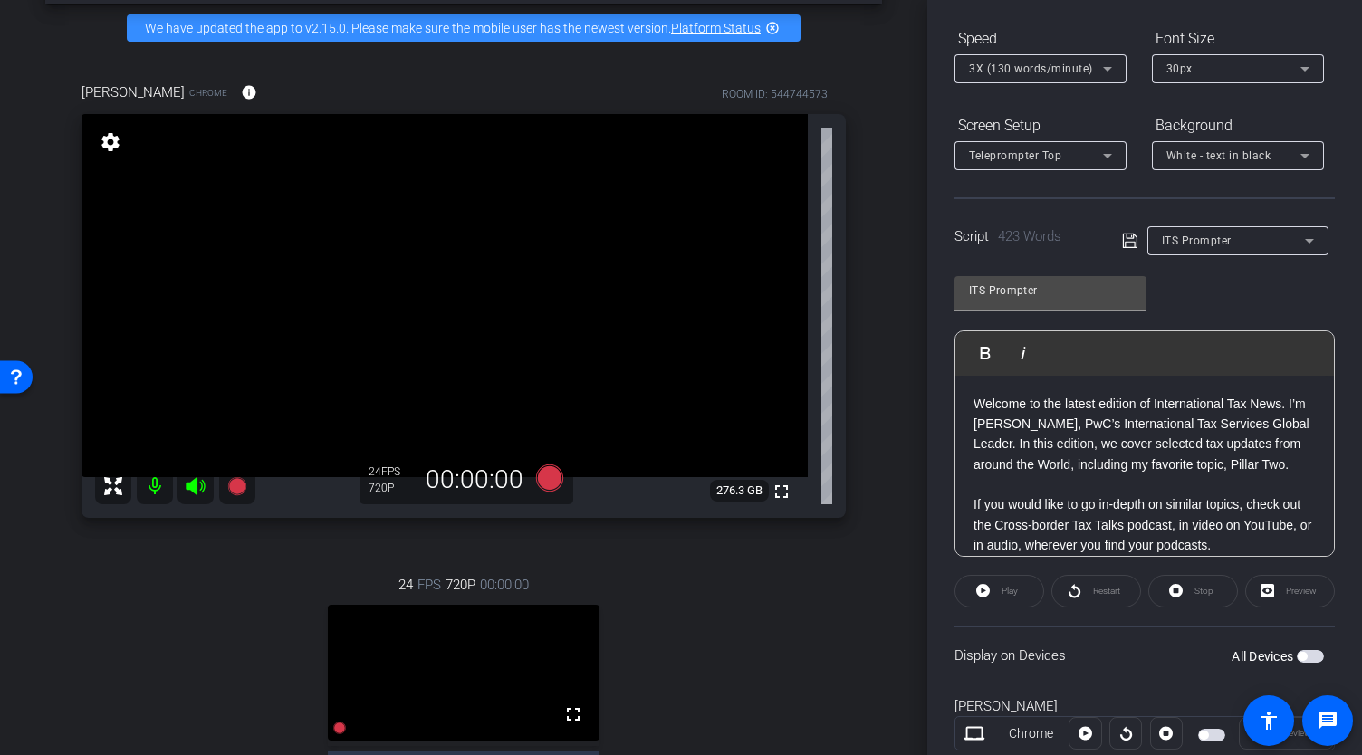
scroll to position [272, 0]
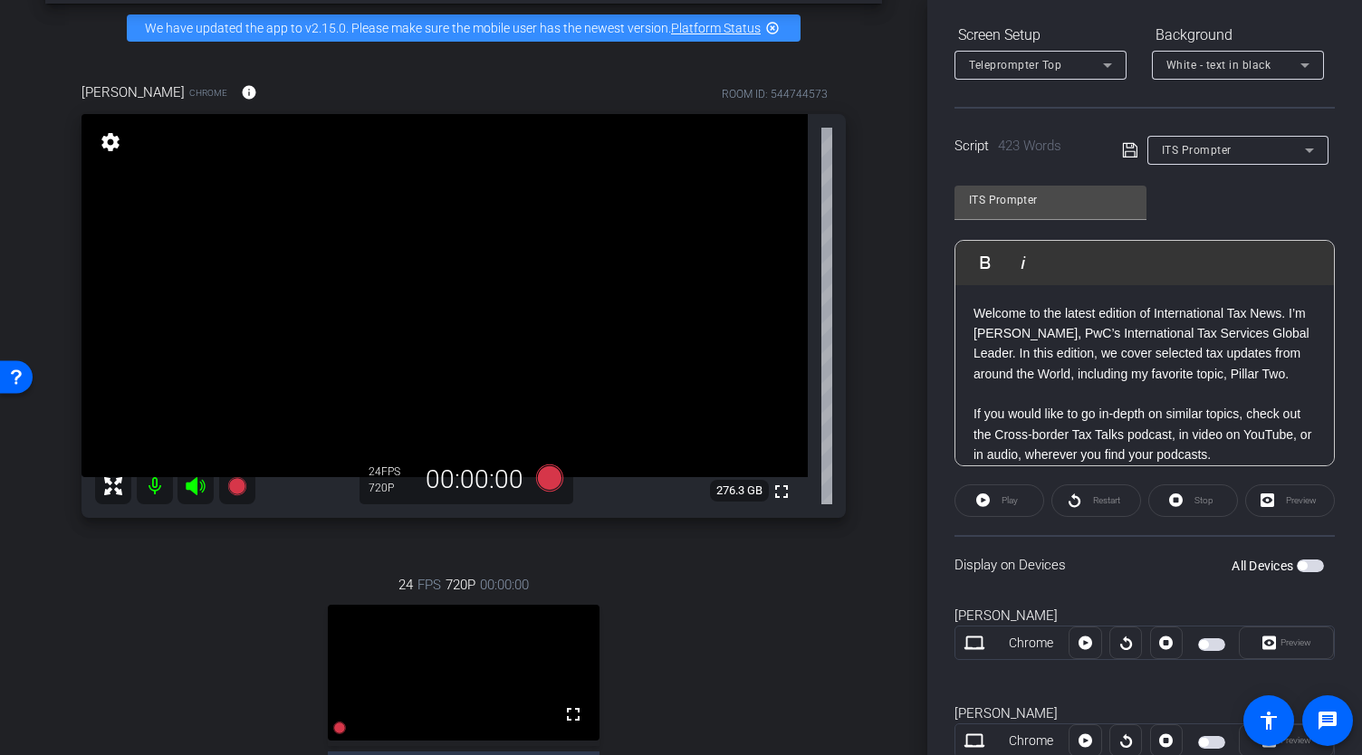
click at [1301, 560] on span "button" at bounding box center [1310, 566] width 27 height 13
click at [991, 508] on span at bounding box center [1000, 500] width 88 height 43
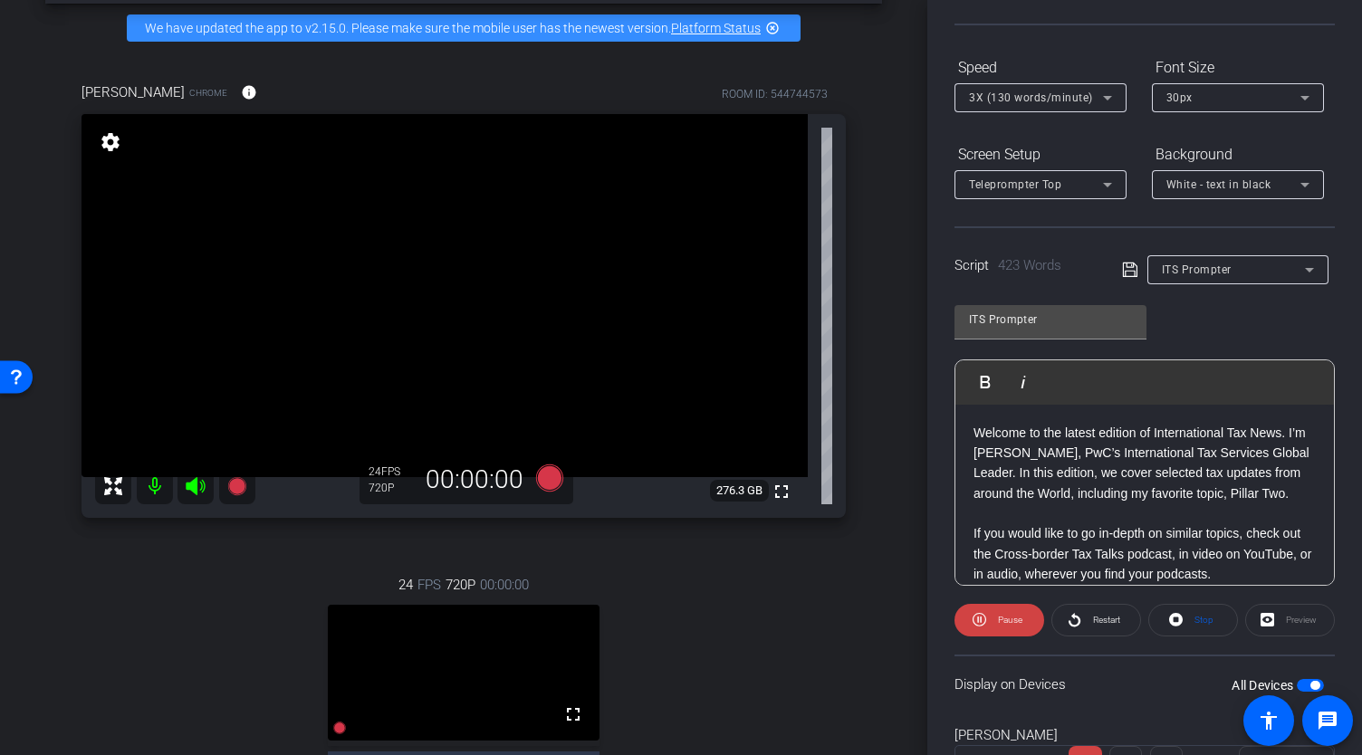
scroll to position [0, 0]
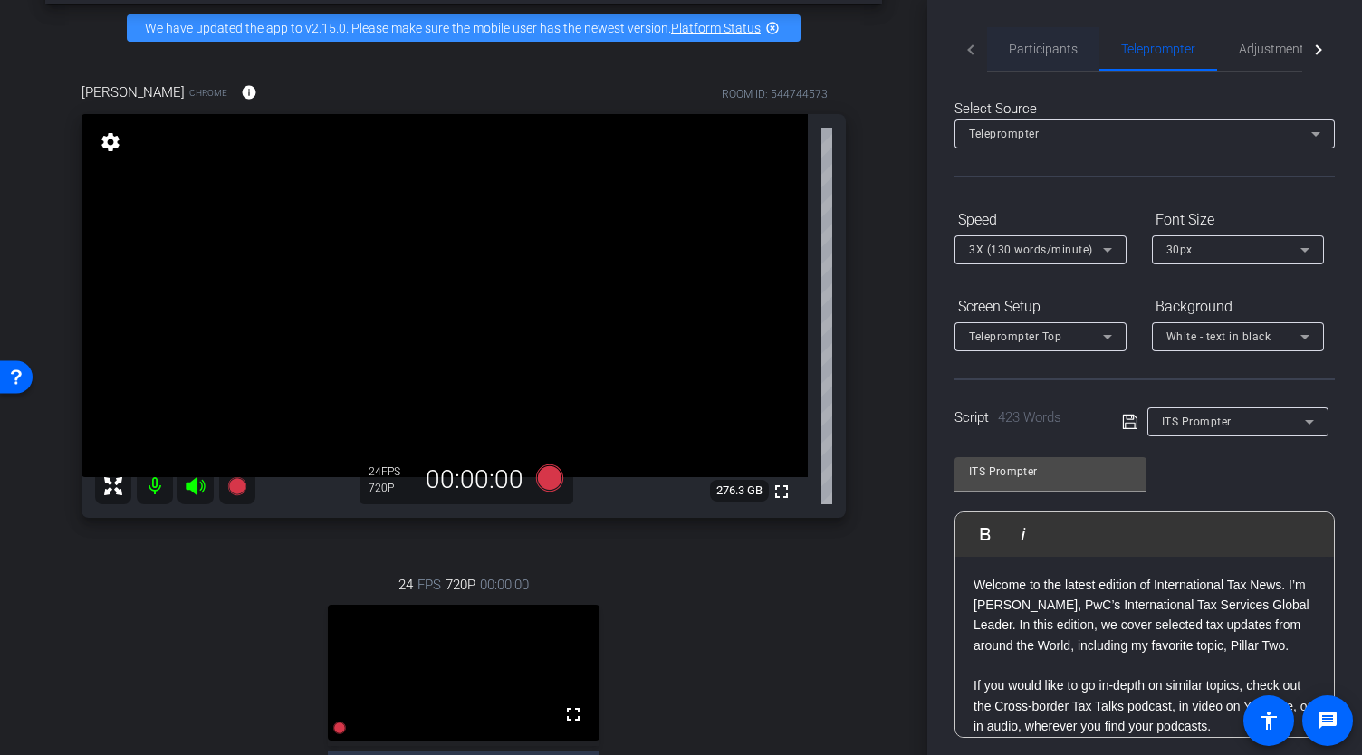
click at [1038, 50] on span "Participants" at bounding box center [1043, 49] width 69 height 13
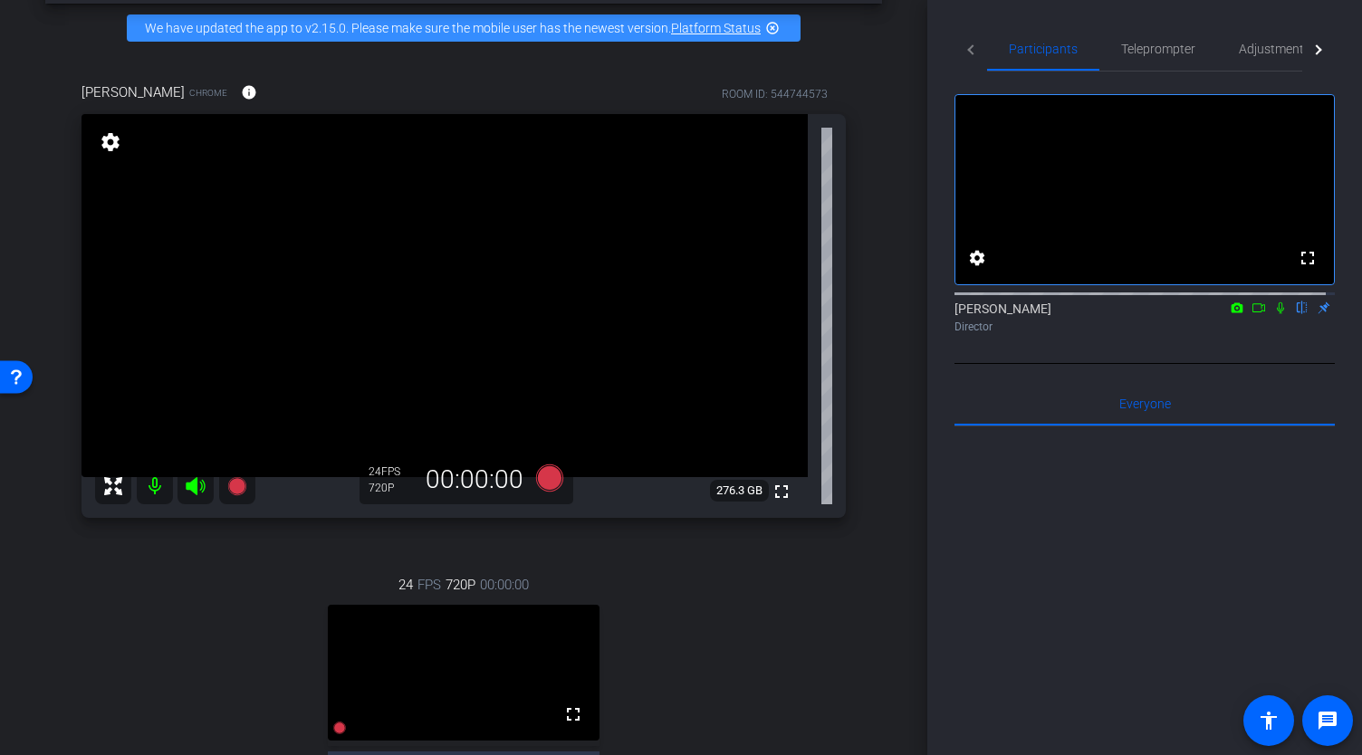
click at [1252, 314] on icon at bounding box center [1259, 308] width 14 height 13
click at [1295, 314] on icon at bounding box center [1302, 308] width 14 height 13
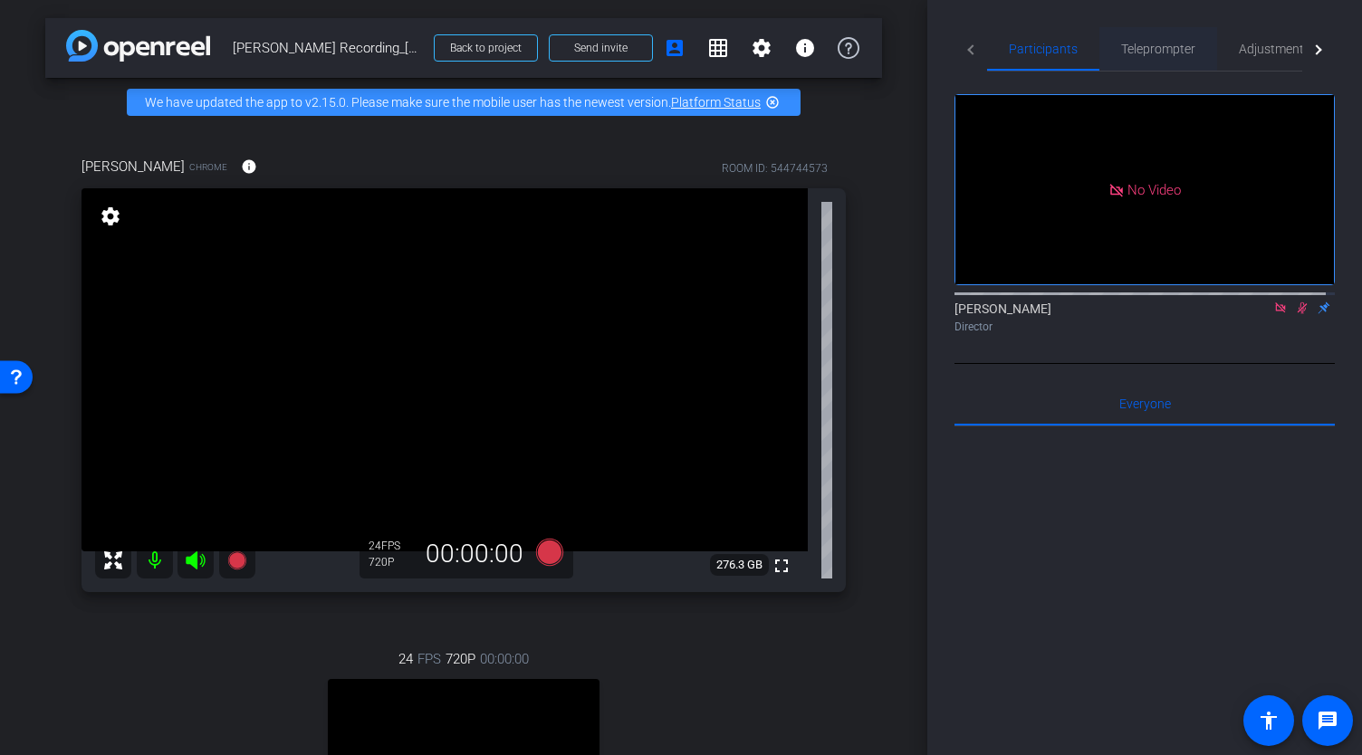
click at [1139, 51] on span "Teleprompter" at bounding box center [1158, 49] width 74 height 13
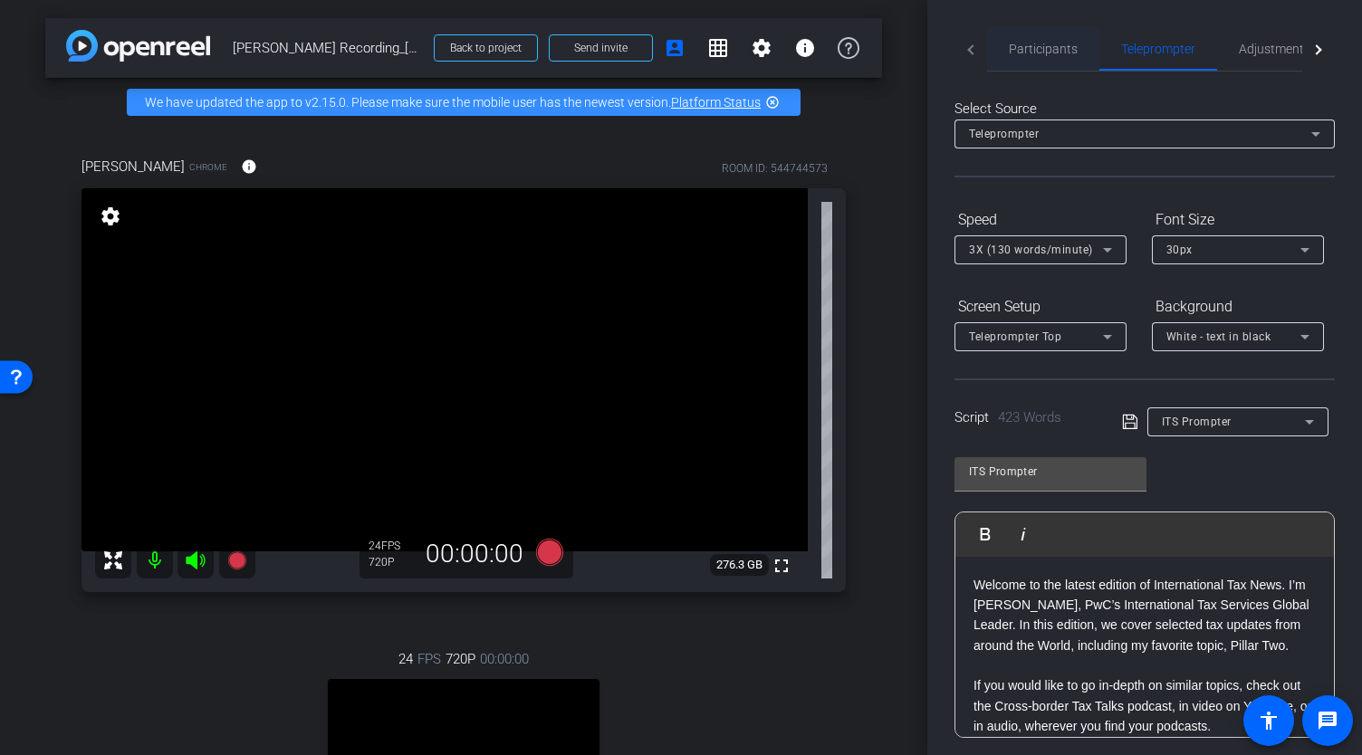
click at [1042, 53] on span "Participants" at bounding box center [1043, 49] width 69 height 13
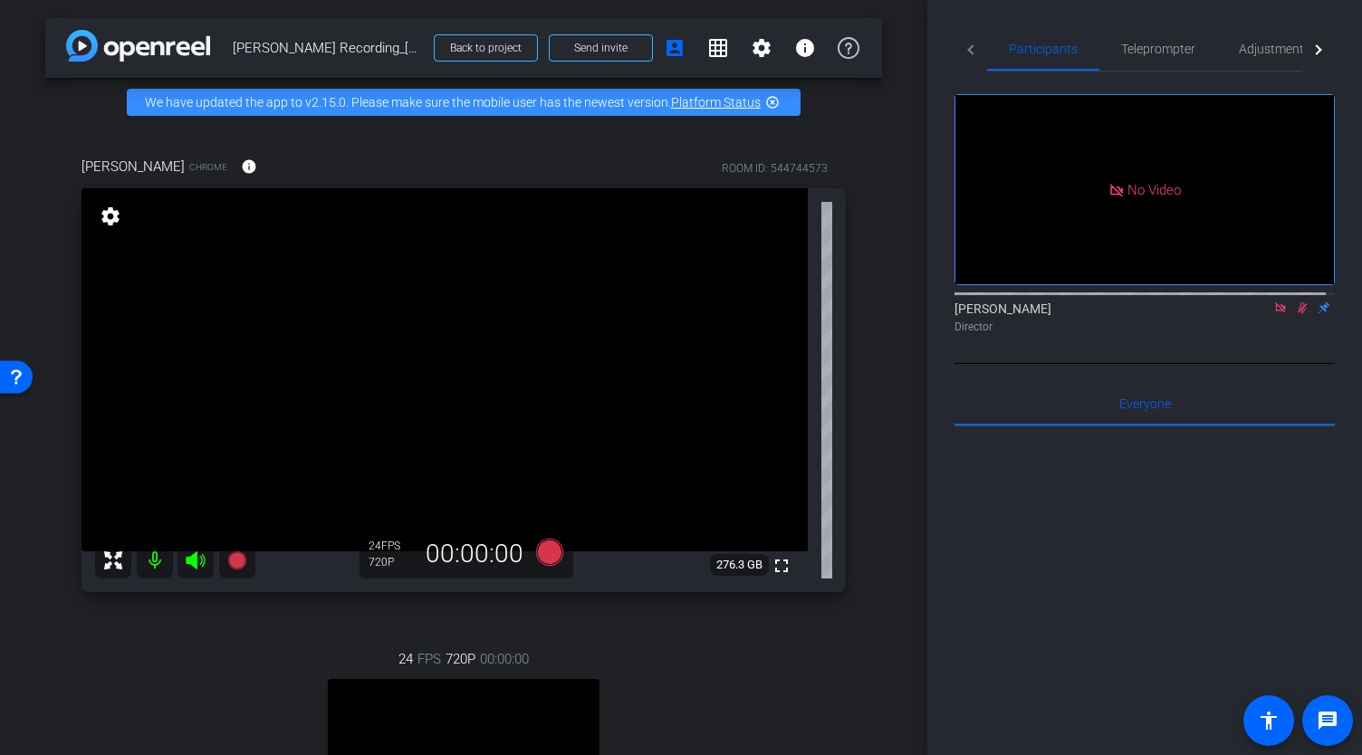
click at [1295, 302] on icon at bounding box center [1302, 308] width 14 height 13
click at [1144, 53] on span "Teleprompter" at bounding box center [1158, 49] width 74 height 13
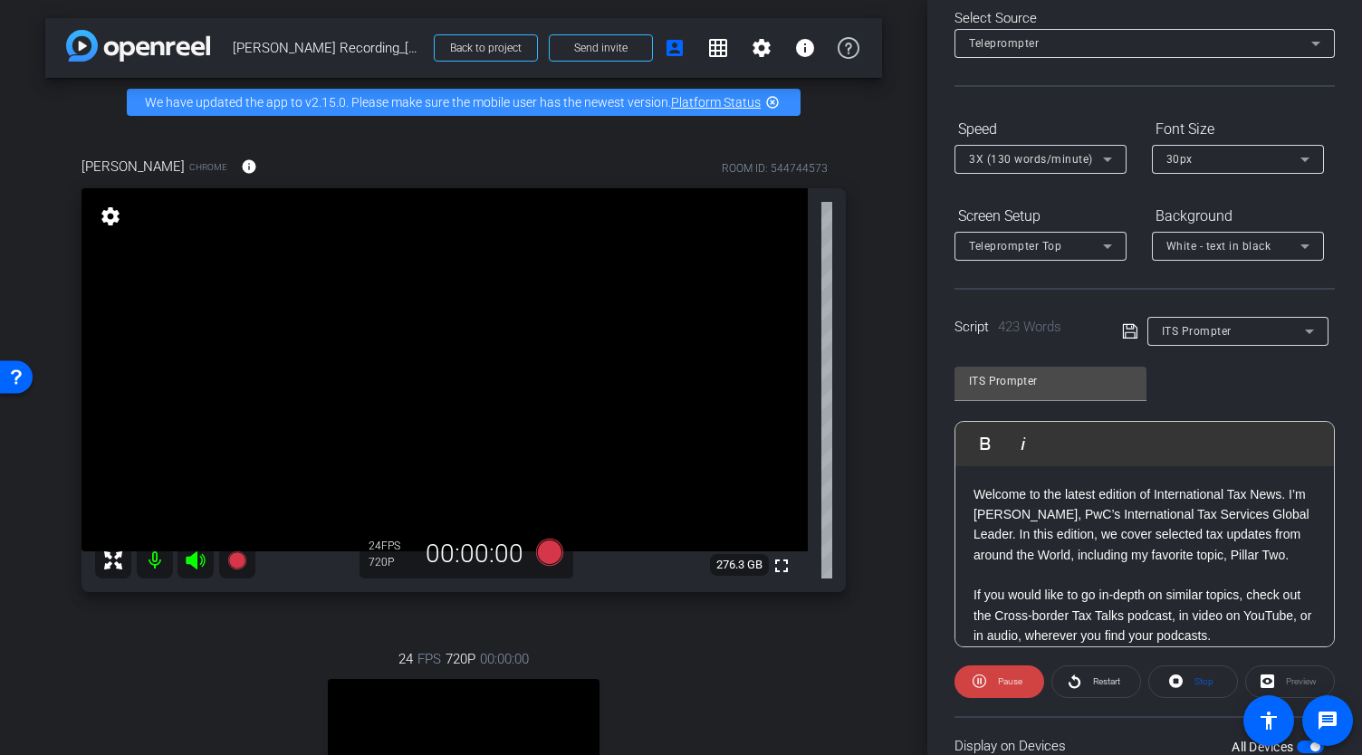
scroll to position [272, 0]
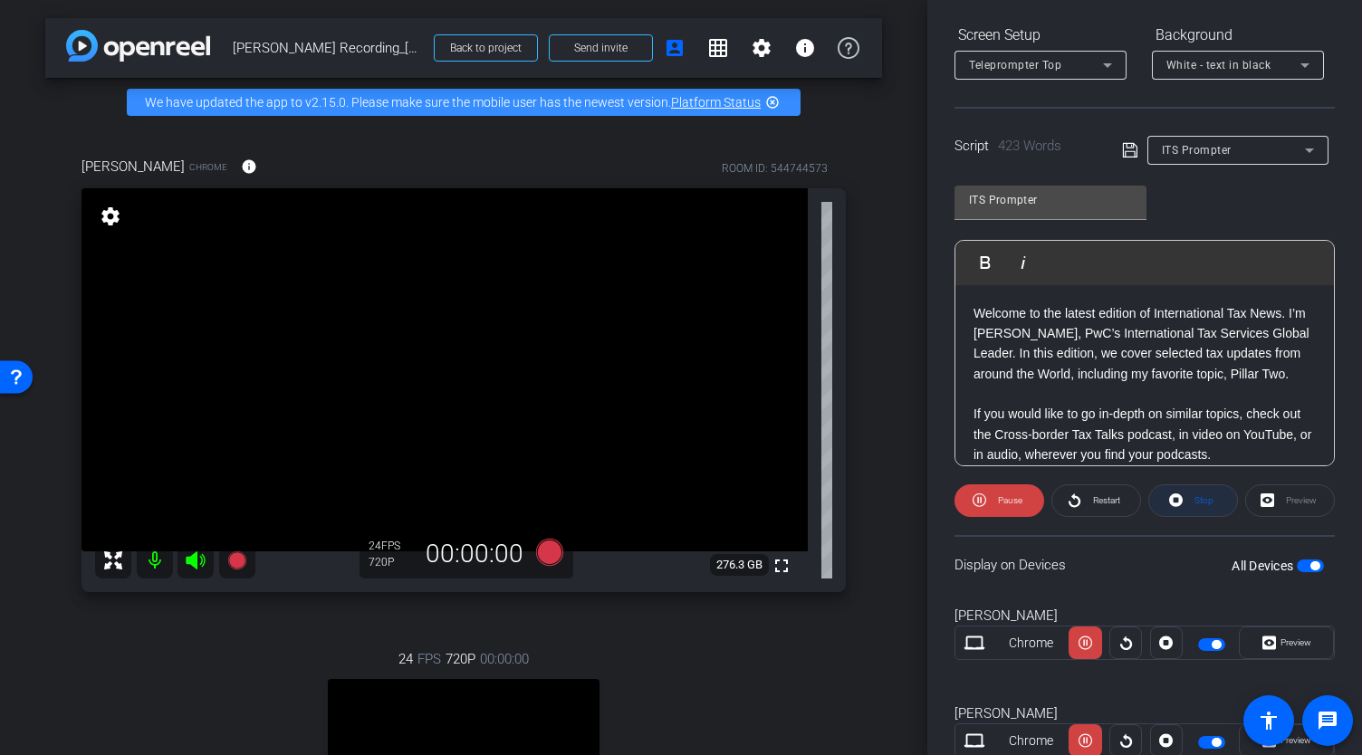
click at [1190, 500] on span "Stop" at bounding box center [1202, 500] width 24 height 25
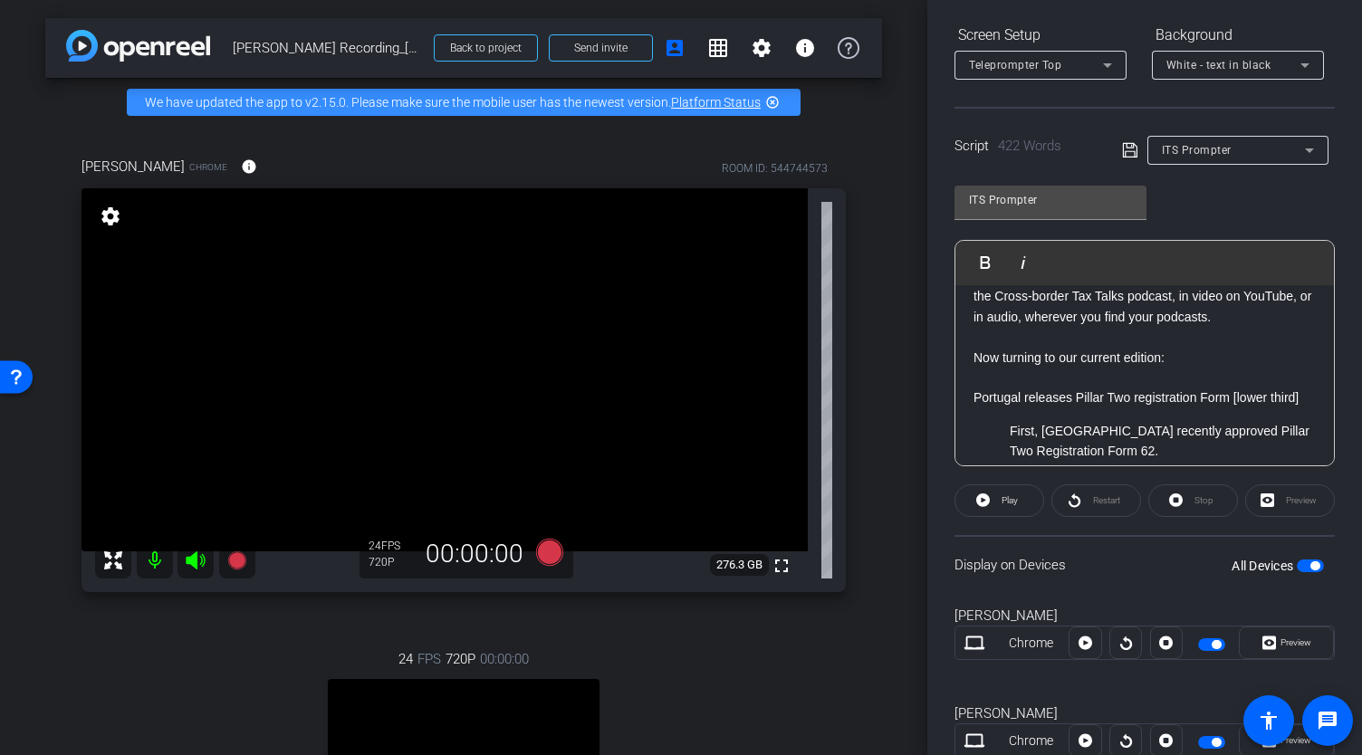
scroll to position [91, 0]
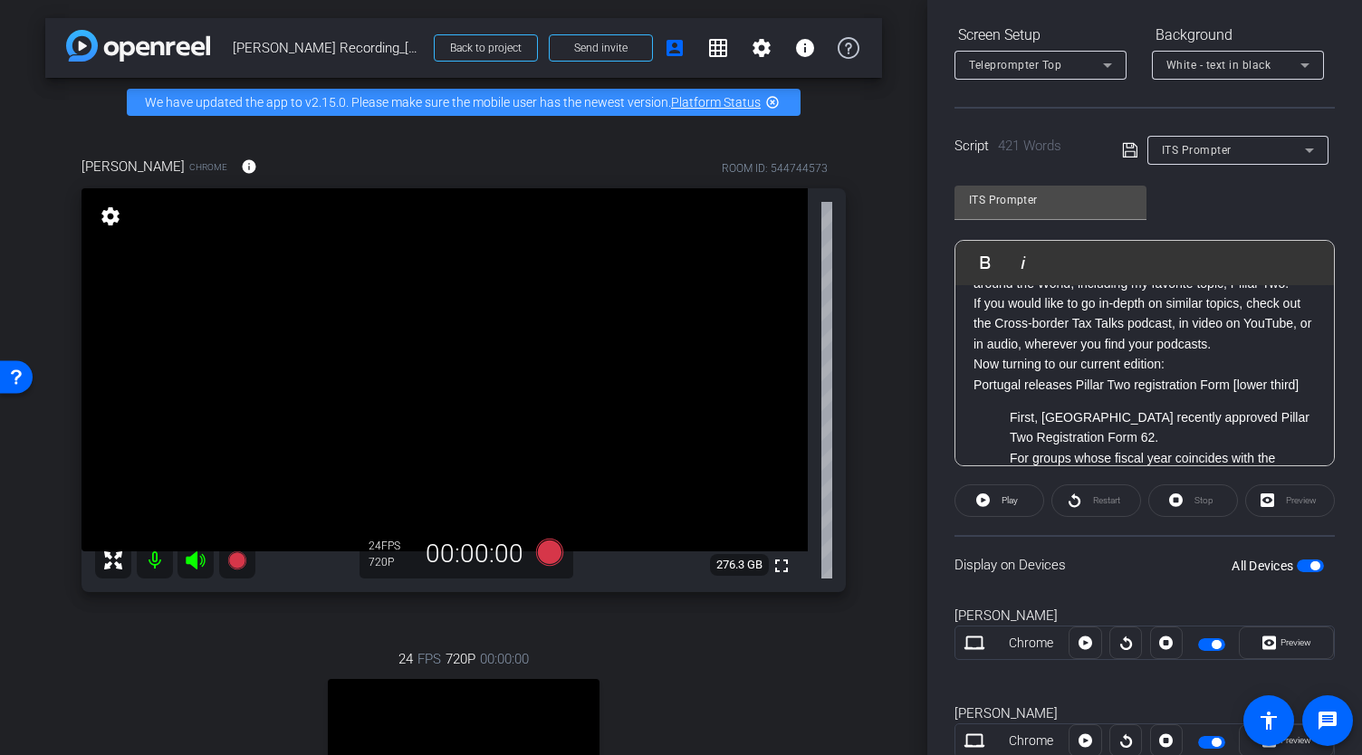
drag, startPoint x: 1009, startPoint y: 425, endPoint x: 975, endPoint y: 413, distance: 36.4
click at [975, 395] on p "Portugal releases Pillar Two registration Form [lower third]" at bounding box center [1145, 385] width 342 height 20
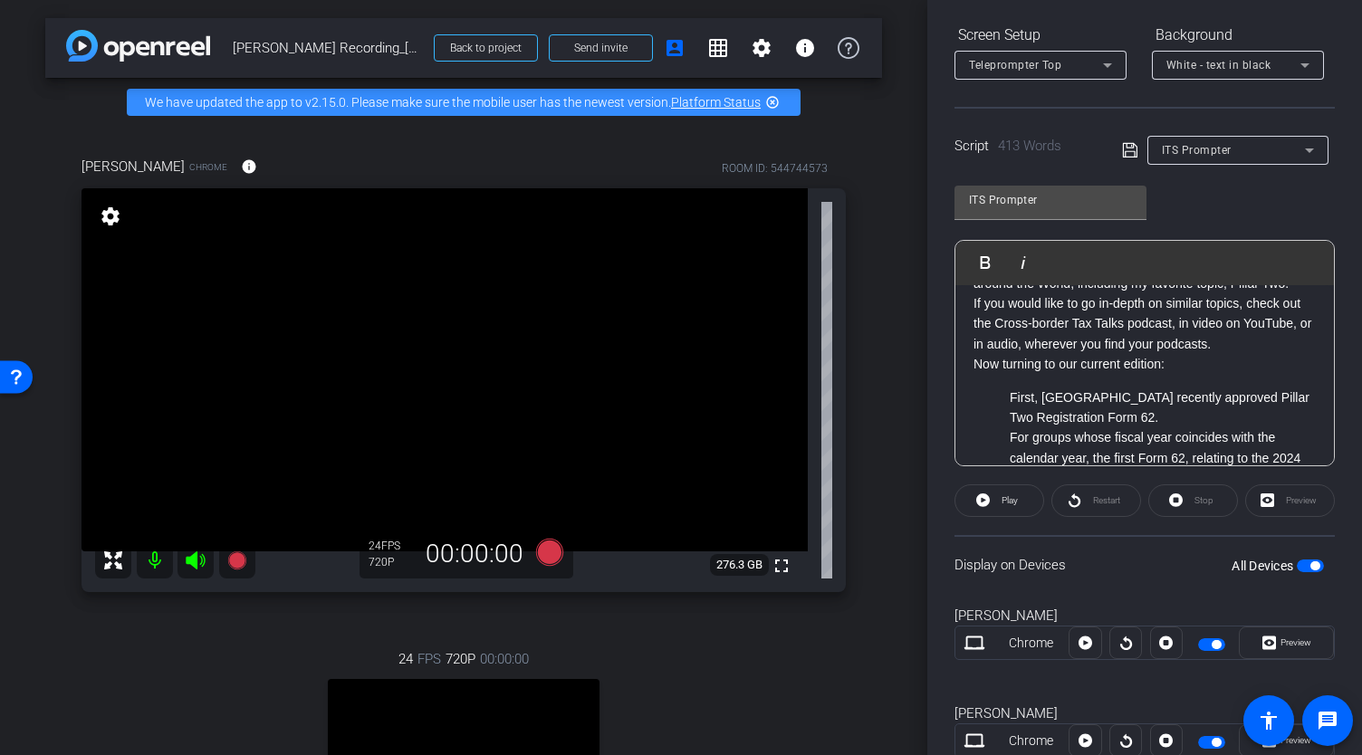
click at [1011, 416] on p "First, [GEOGRAPHIC_DATA] recently approved Pillar Two Registration Form 62." at bounding box center [1163, 408] width 306 height 41
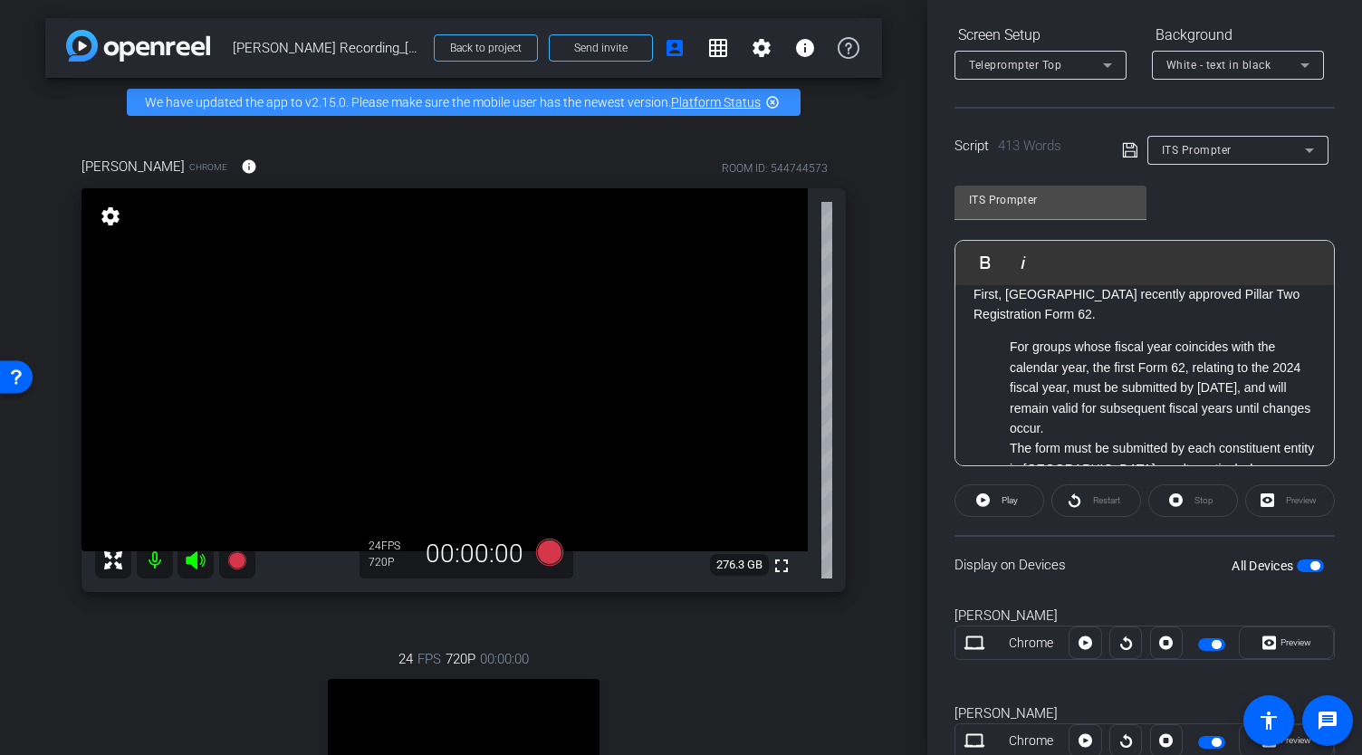
click at [1013, 366] on p "For groups whose fiscal year coincides with the calendar year, the first Form 6…" at bounding box center [1163, 387] width 306 height 101
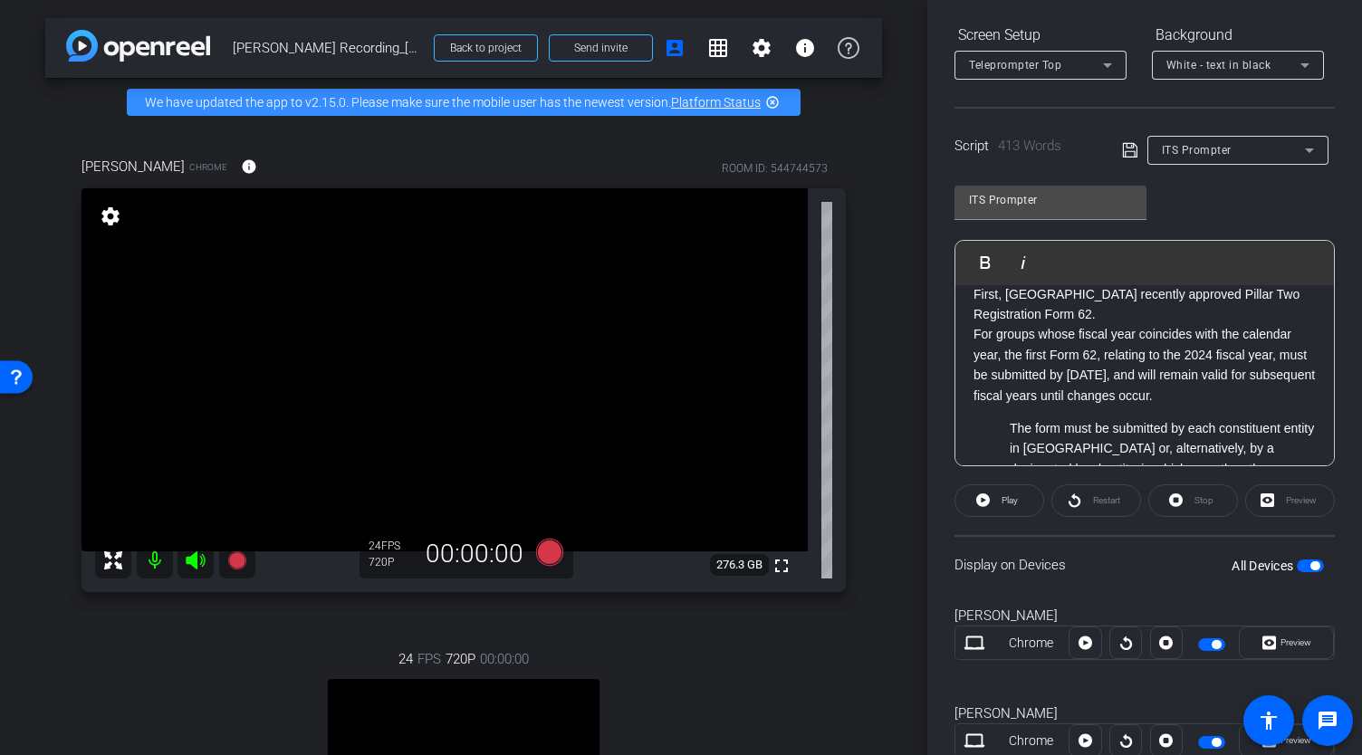
scroll to position [272, 0]
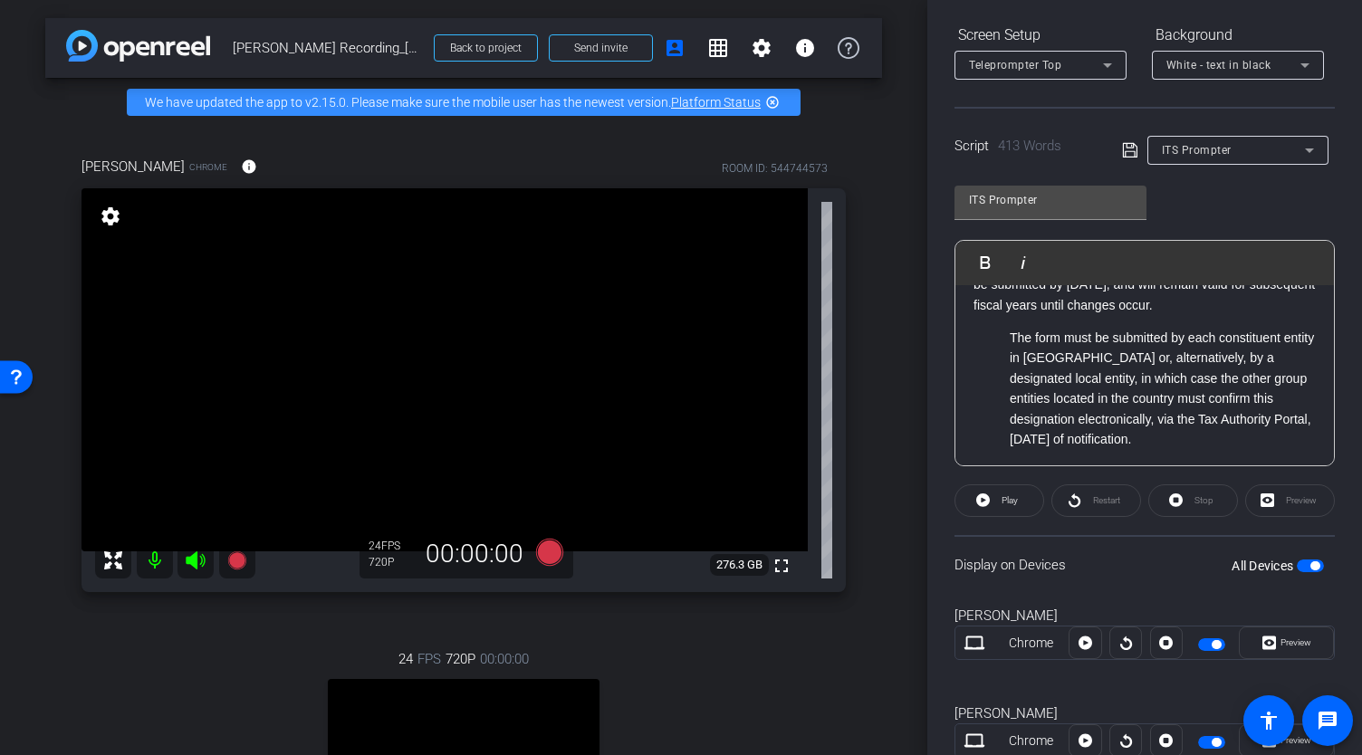
click at [1011, 376] on p "The form must be submitted by each constituent entity in [GEOGRAPHIC_DATA] or, …" at bounding box center [1163, 388] width 306 height 121
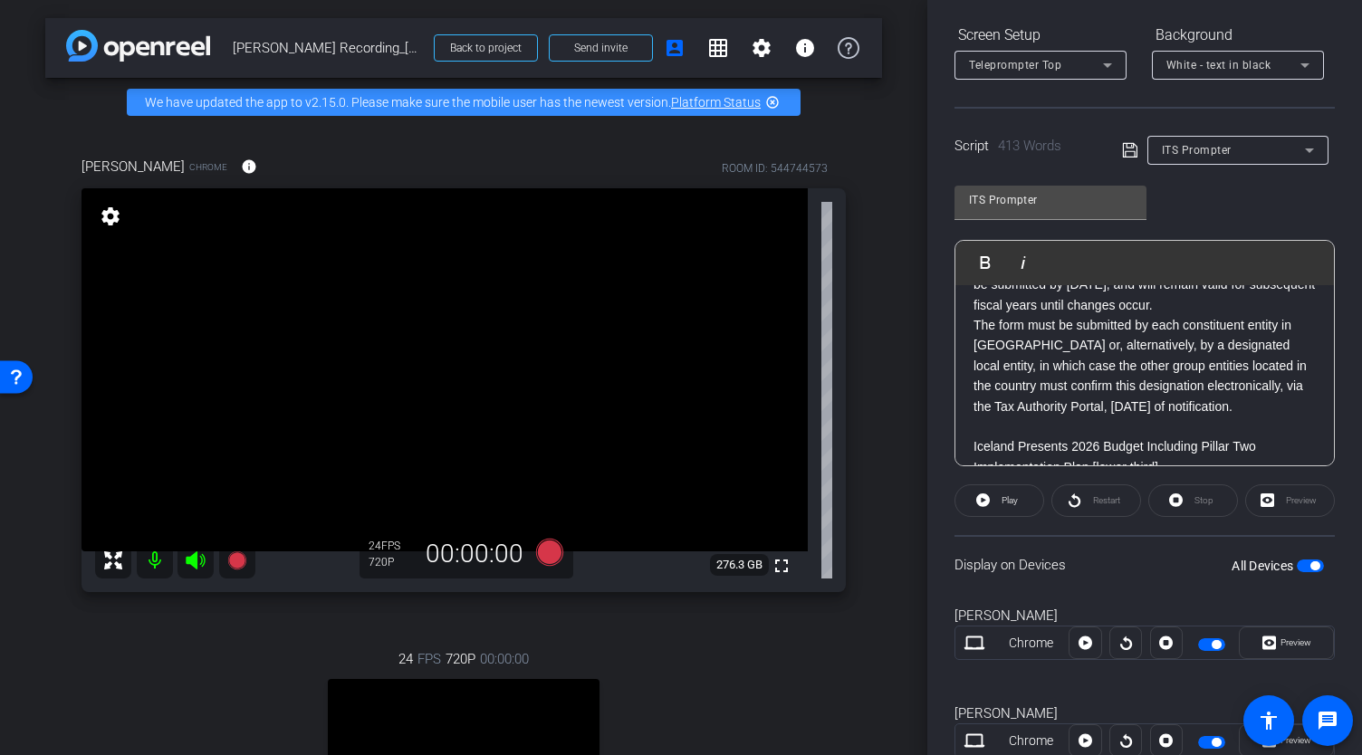
scroll to position [362, 0]
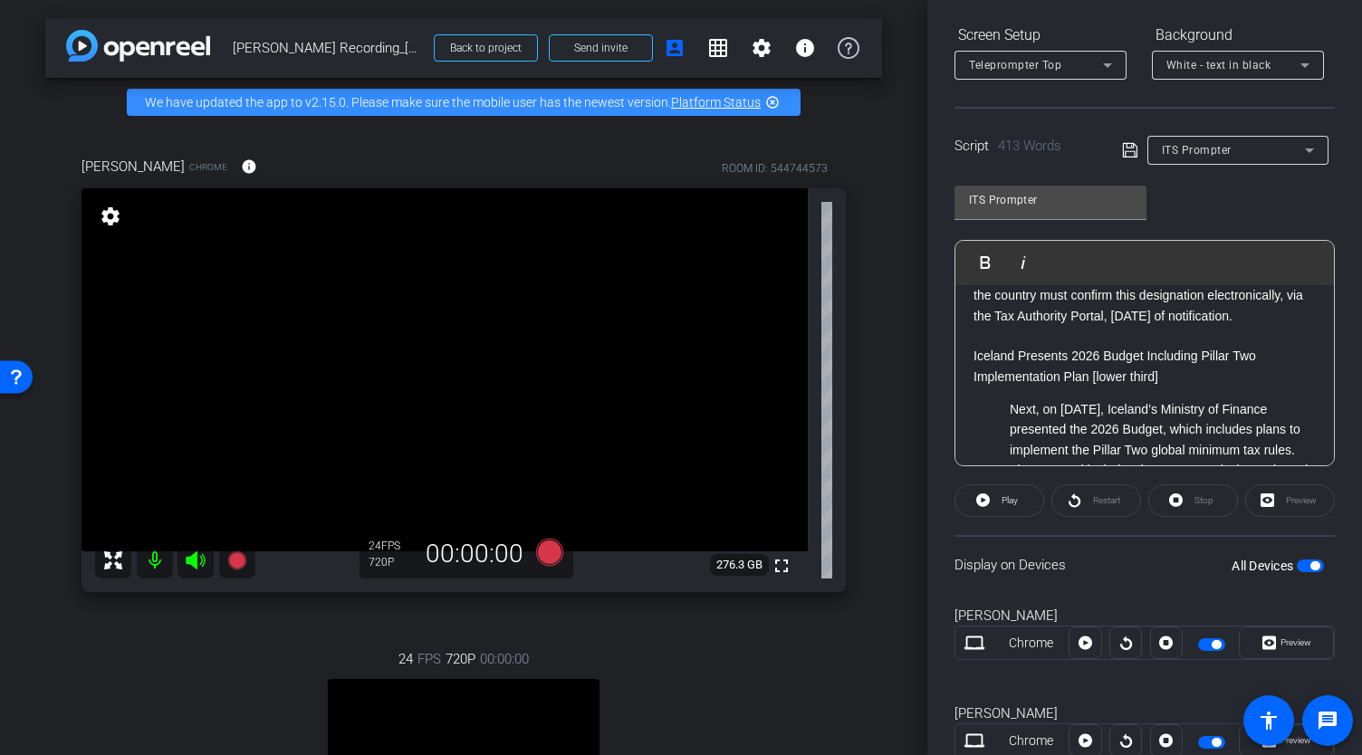
click at [968, 396] on div "Welcome to the latest edition of International Tax News. I’m [PERSON_NAME], PwC…" at bounding box center [1145, 534] width 379 height 1223
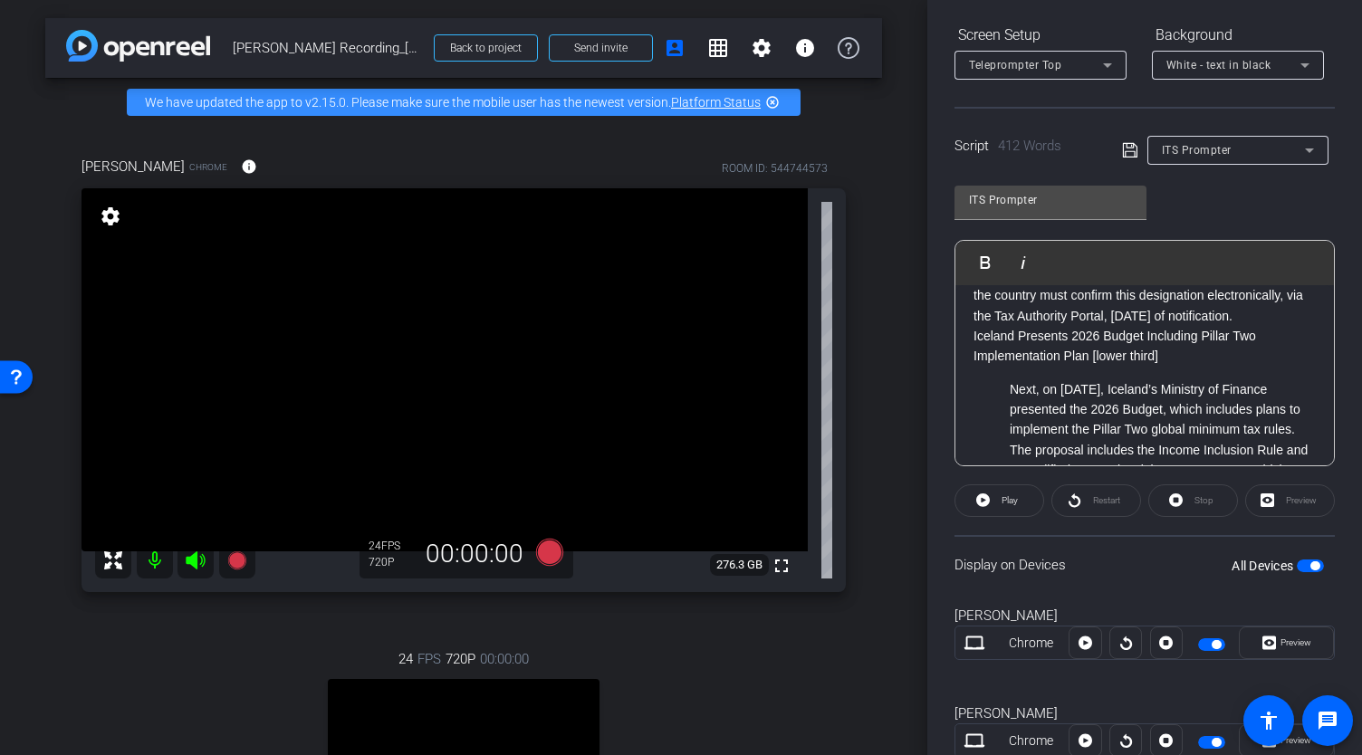
click at [1007, 428] on ul "Next, on [DATE], Iceland’s Ministry of Finance presented the 2026 Budget, which…" at bounding box center [1145, 481] width 342 height 203
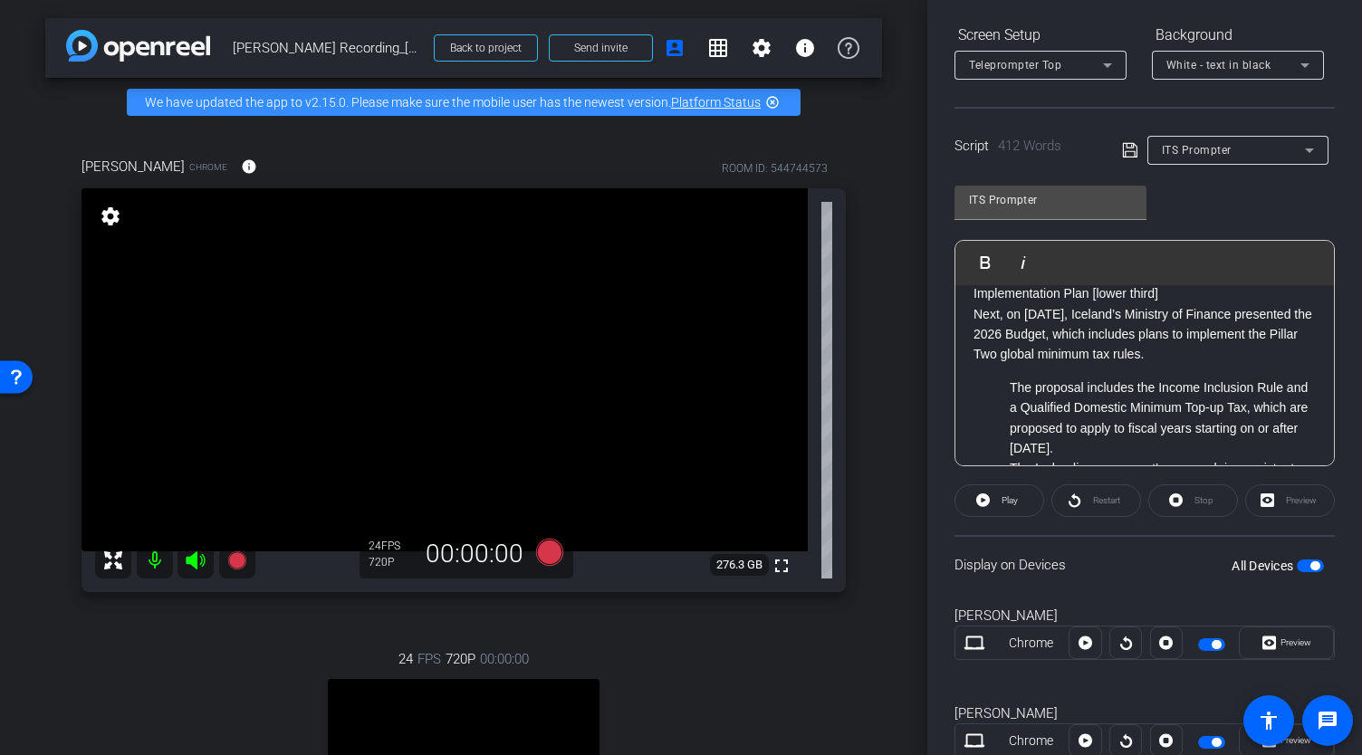
scroll to position [453, 0]
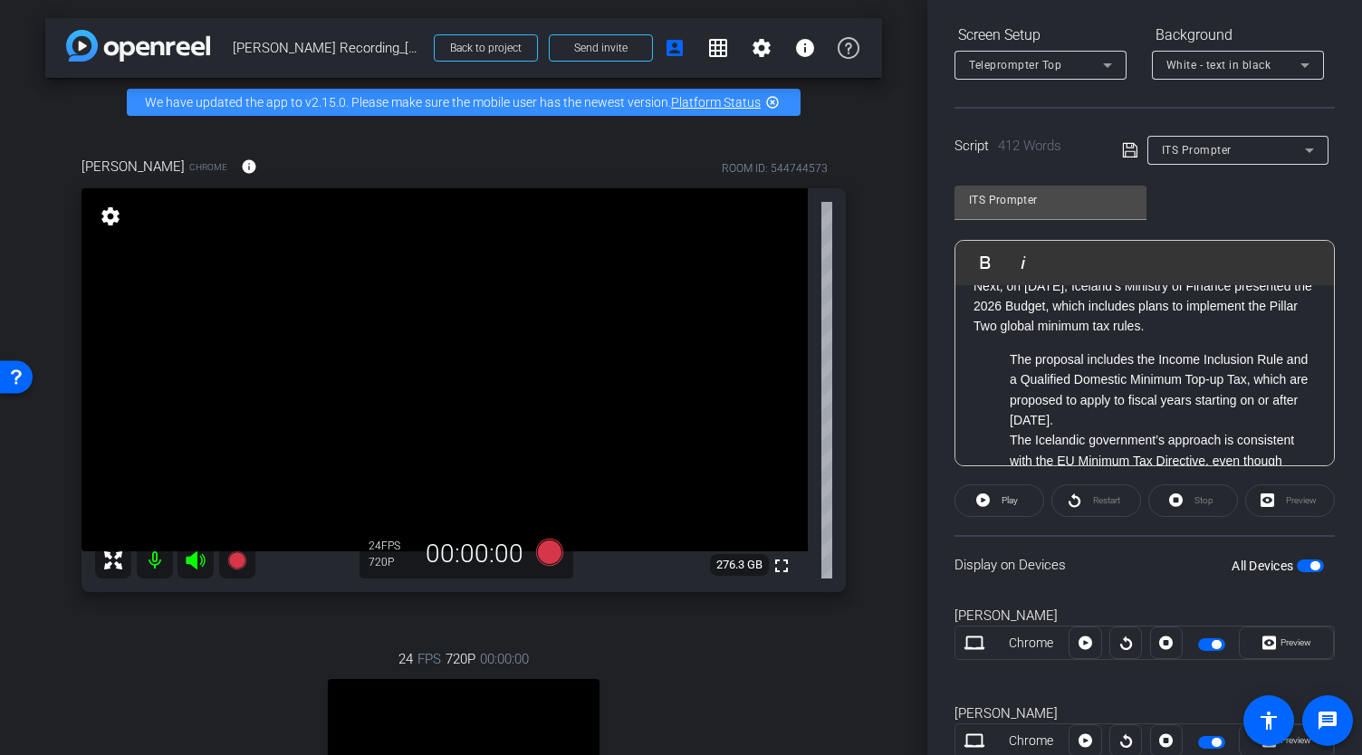
click at [1009, 397] on ul "The proposal includes the Income Inclusion Rule and a Qualified Domestic Minimu…" at bounding box center [1145, 421] width 342 height 142
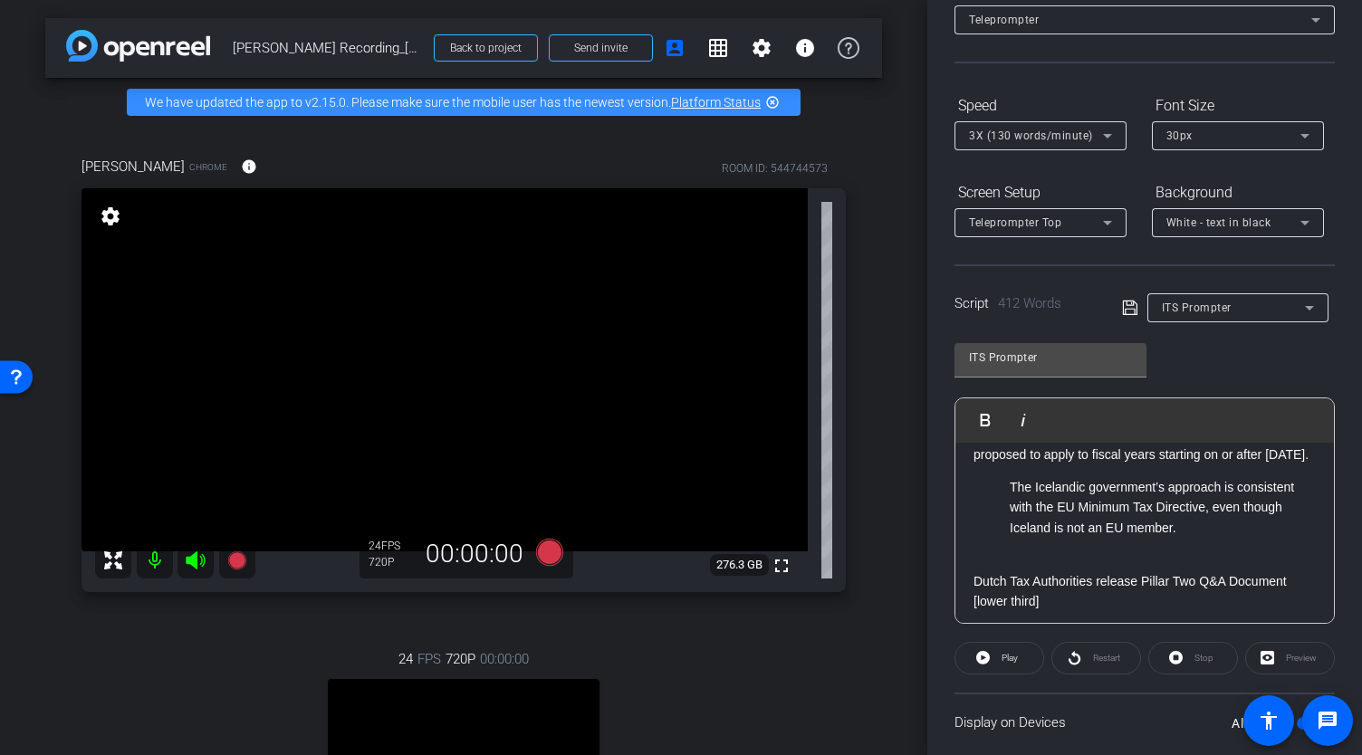
scroll to position [0, 0]
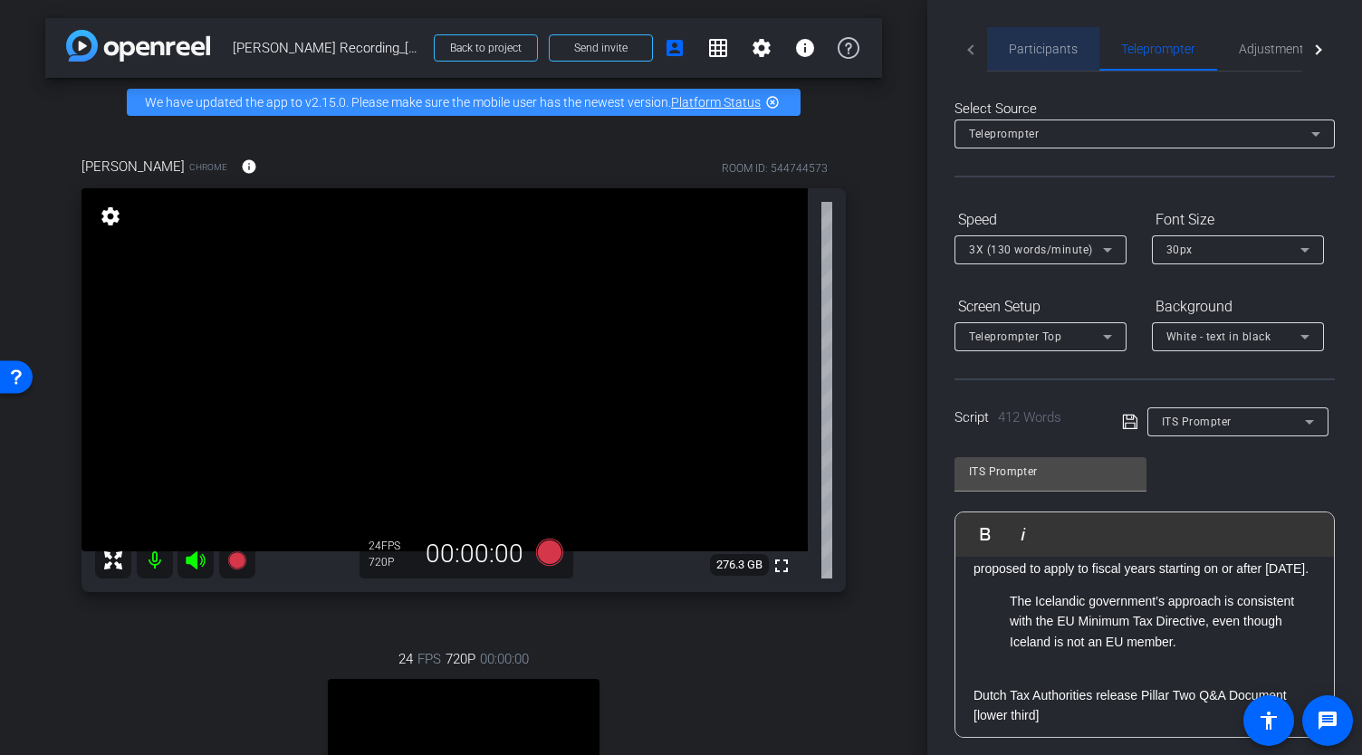
click at [1034, 43] on span "Participants" at bounding box center [1043, 49] width 69 height 13
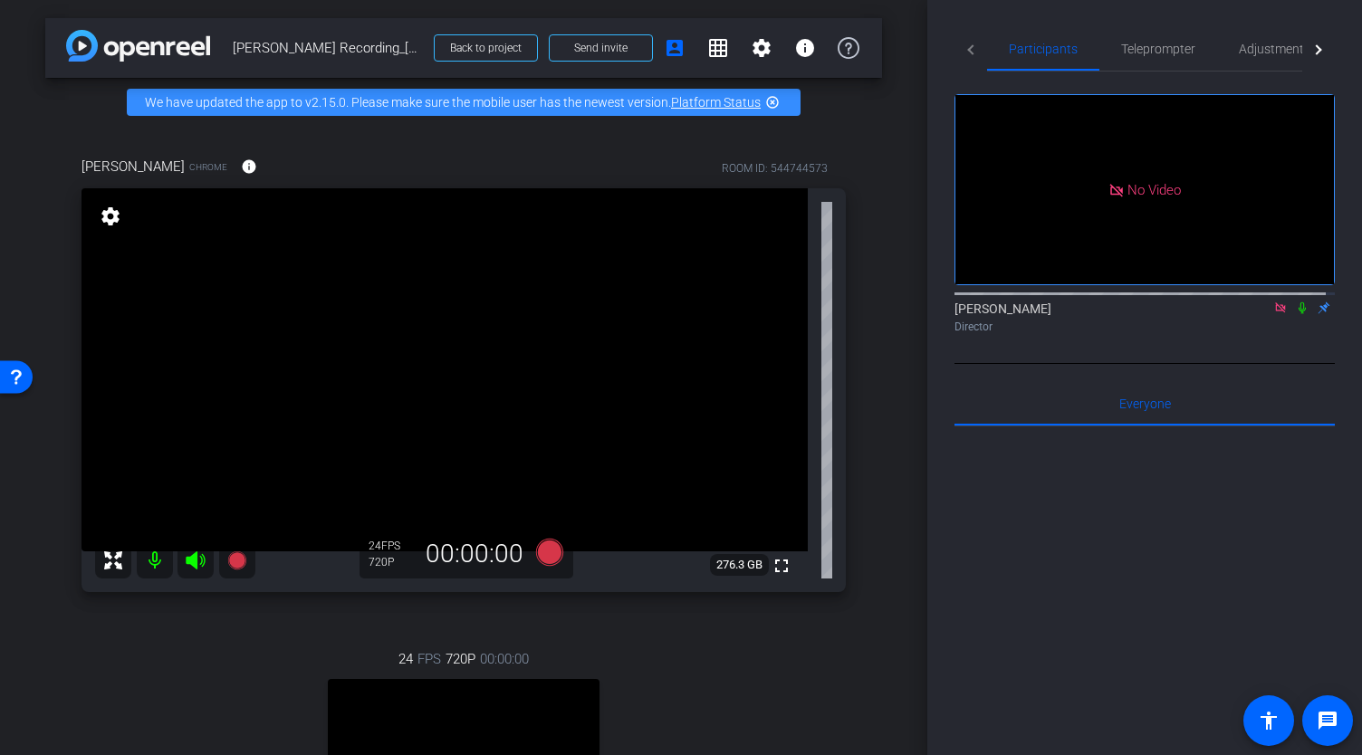
click at [1295, 302] on icon at bounding box center [1302, 308] width 14 height 13
click at [1152, 48] on span "Teleprompter" at bounding box center [1158, 49] width 74 height 13
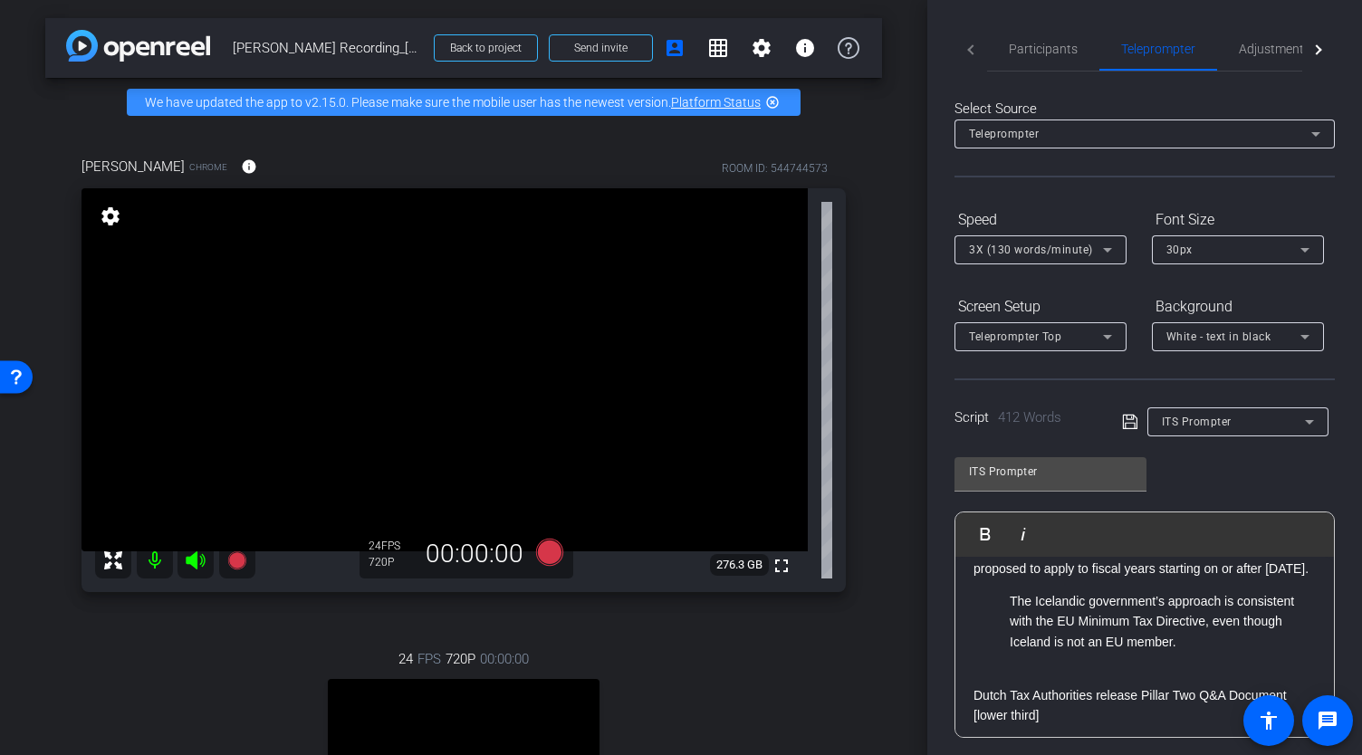
click at [1010, 652] on p "The Icelandic government’s approach is consistent with the EU Minimum Tax Direc…" at bounding box center [1163, 621] width 306 height 61
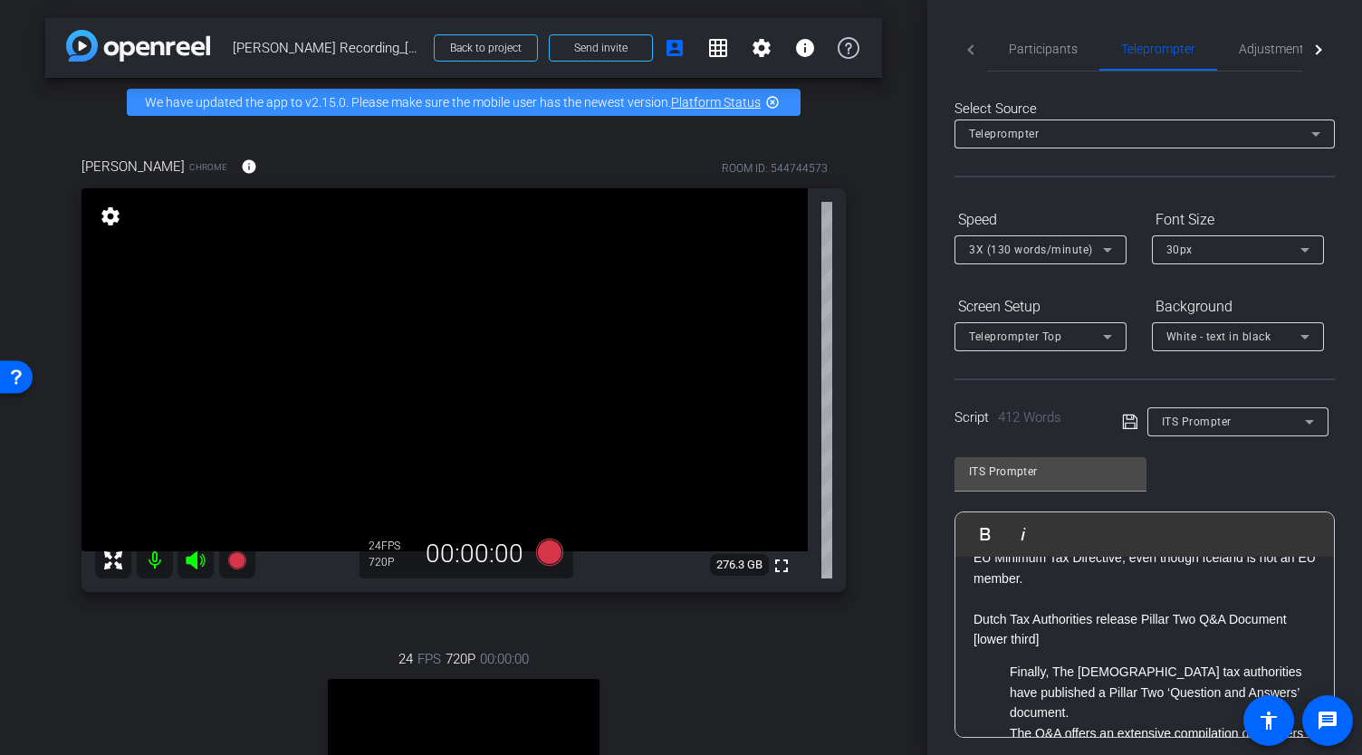
scroll to position [634, 0]
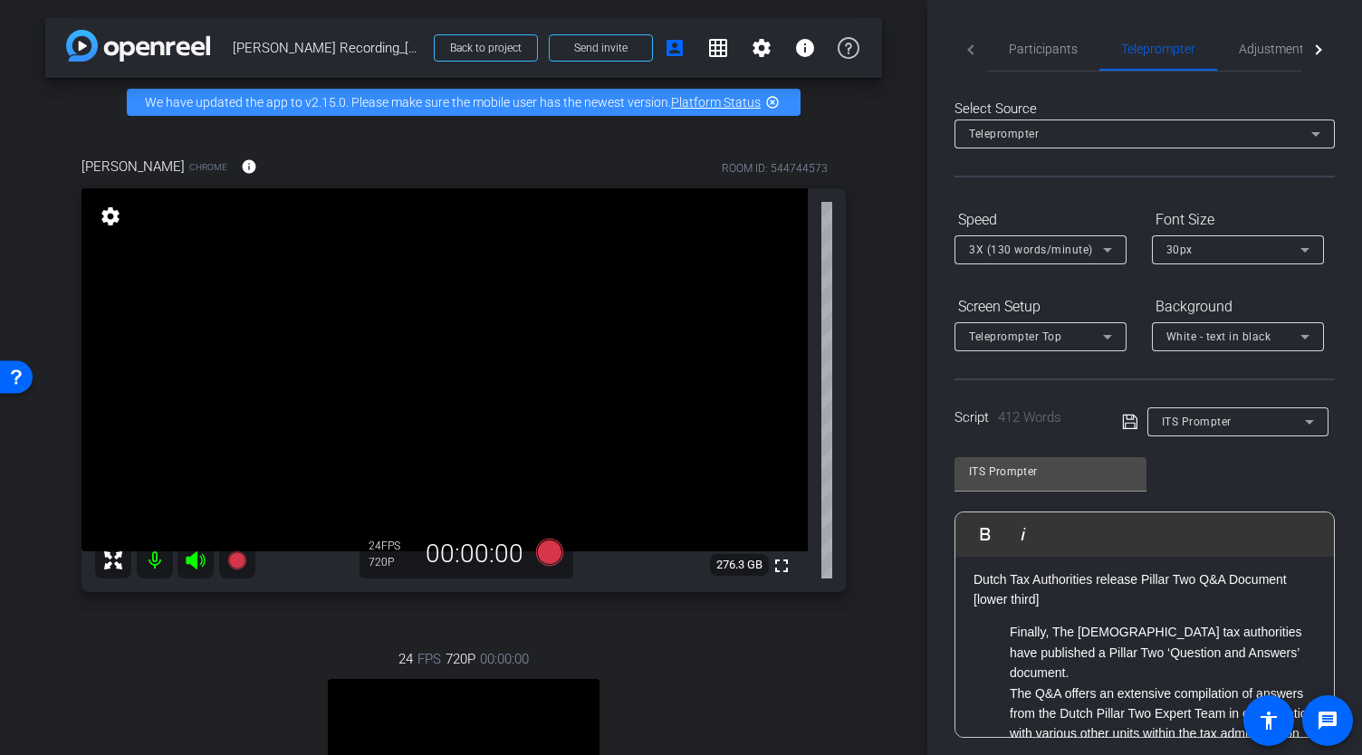
drag, startPoint x: 1045, startPoint y: 657, endPoint x: 976, endPoint y: 639, distance: 72.1
click at [976, 610] on p "Dutch Tax Authorities release Pillar Two Q&A Document [lower third]" at bounding box center [1145, 590] width 342 height 41
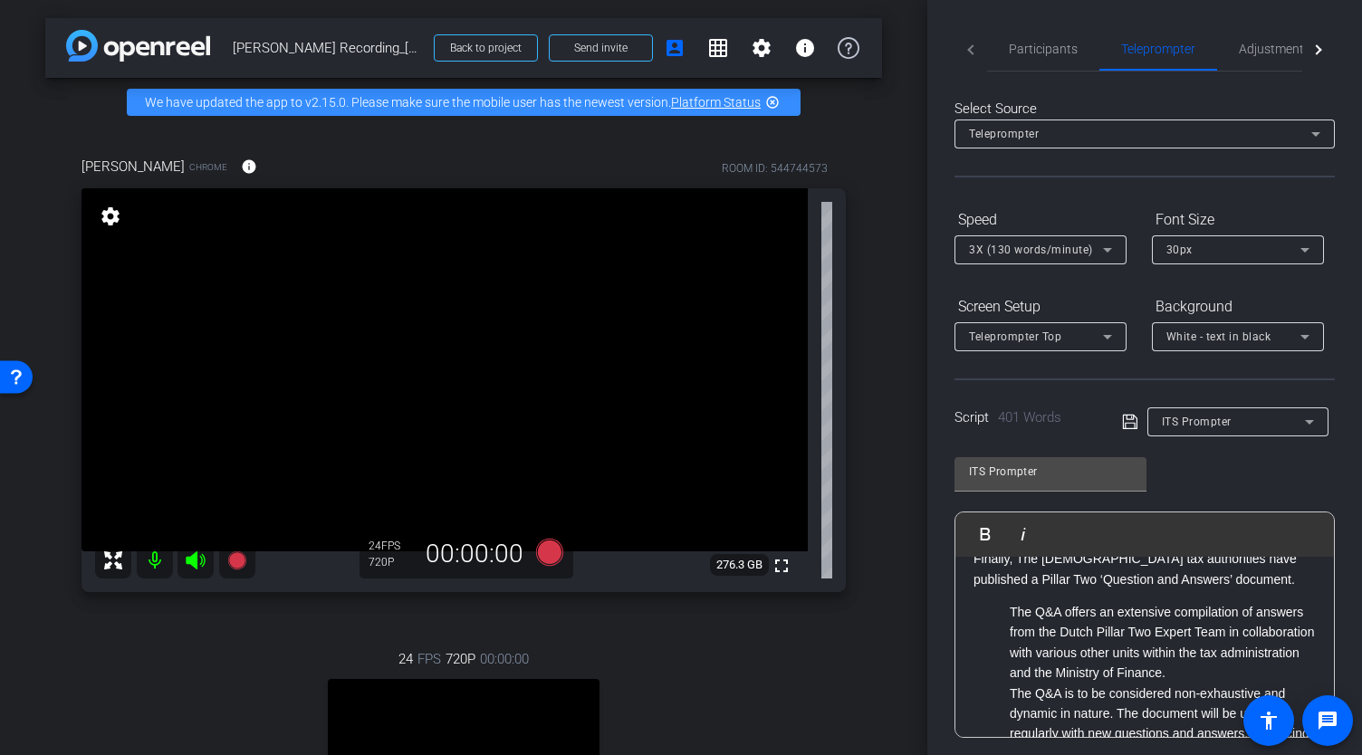
scroll to position [725, 0]
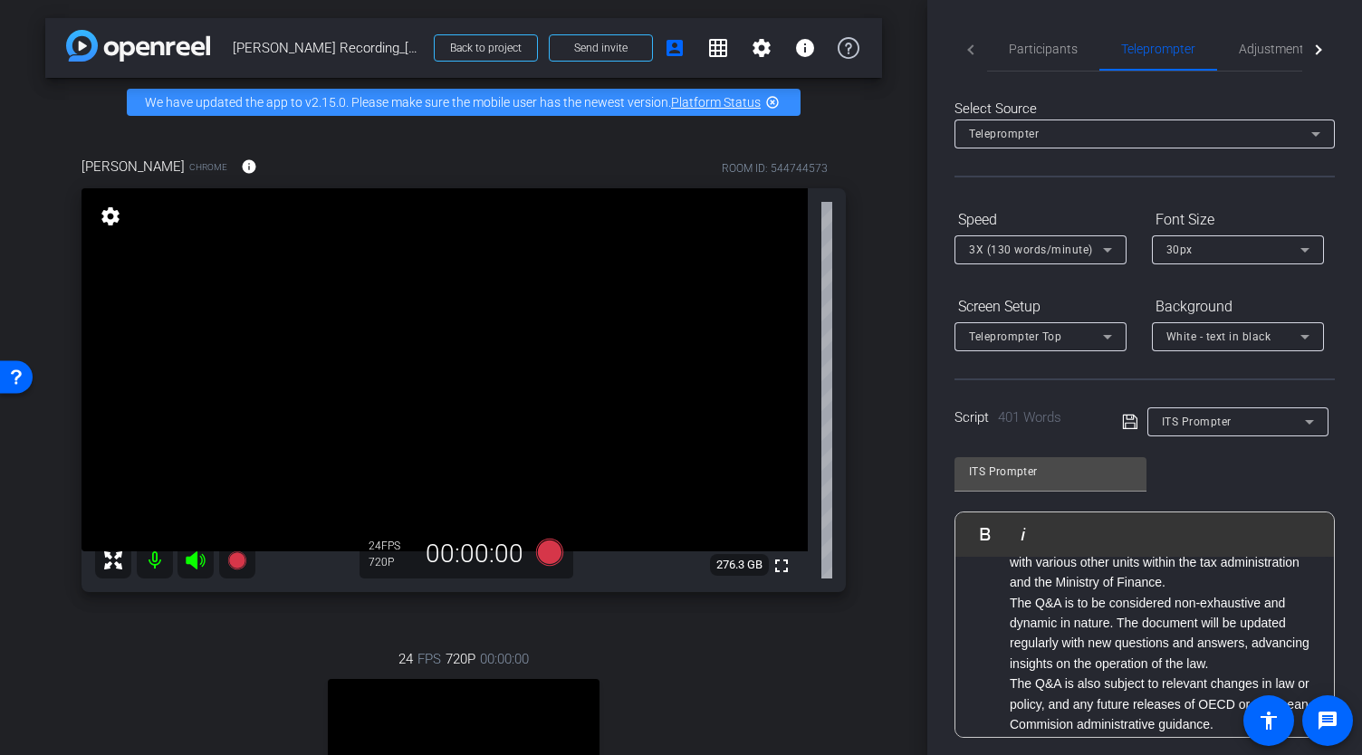
click at [1005, 582] on ul "The Q&A offers an extensive compilation of answers from the Dutch Pillar Two Ex…" at bounding box center [1145, 644] width 342 height 264
click at [1009, 664] on ul "The Q&A is to be considered non-exhaustive and dynamic in nature. The document …" at bounding box center [1145, 684] width 342 height 183
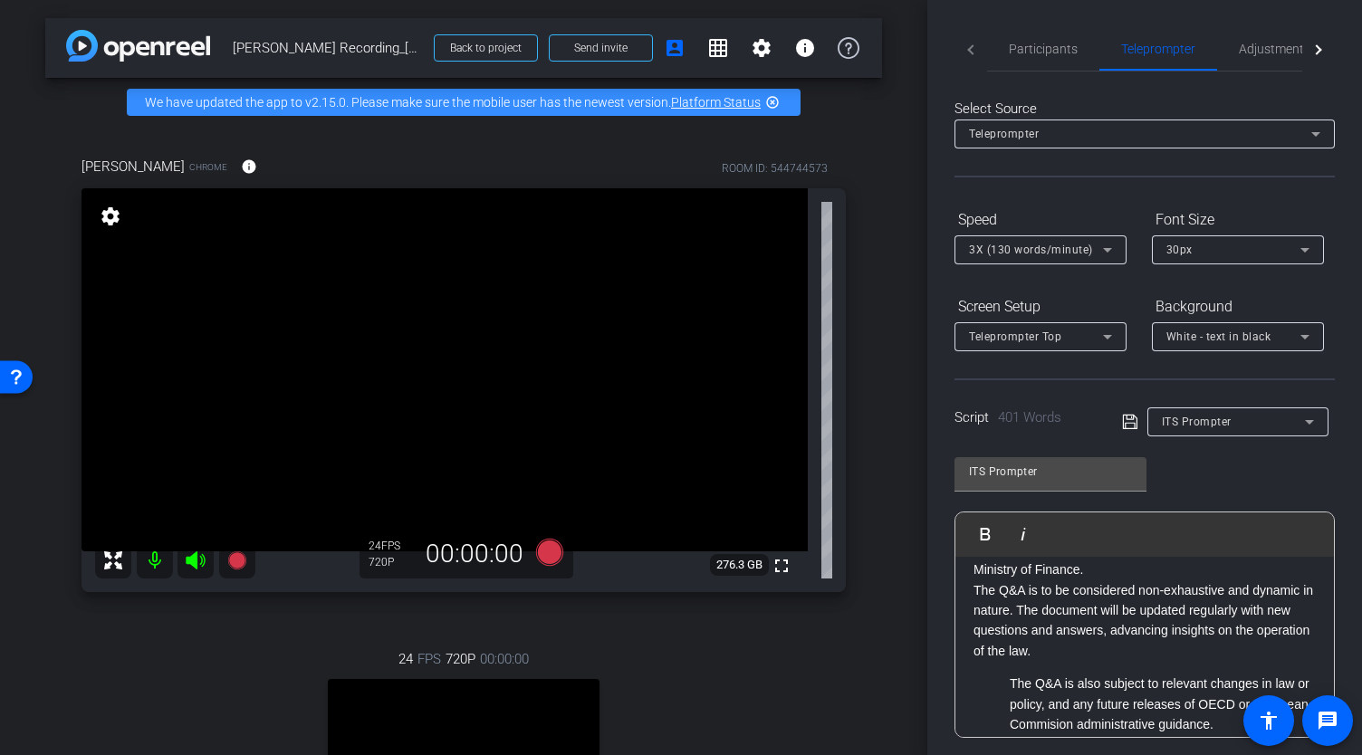
scroll to position [815, 0]
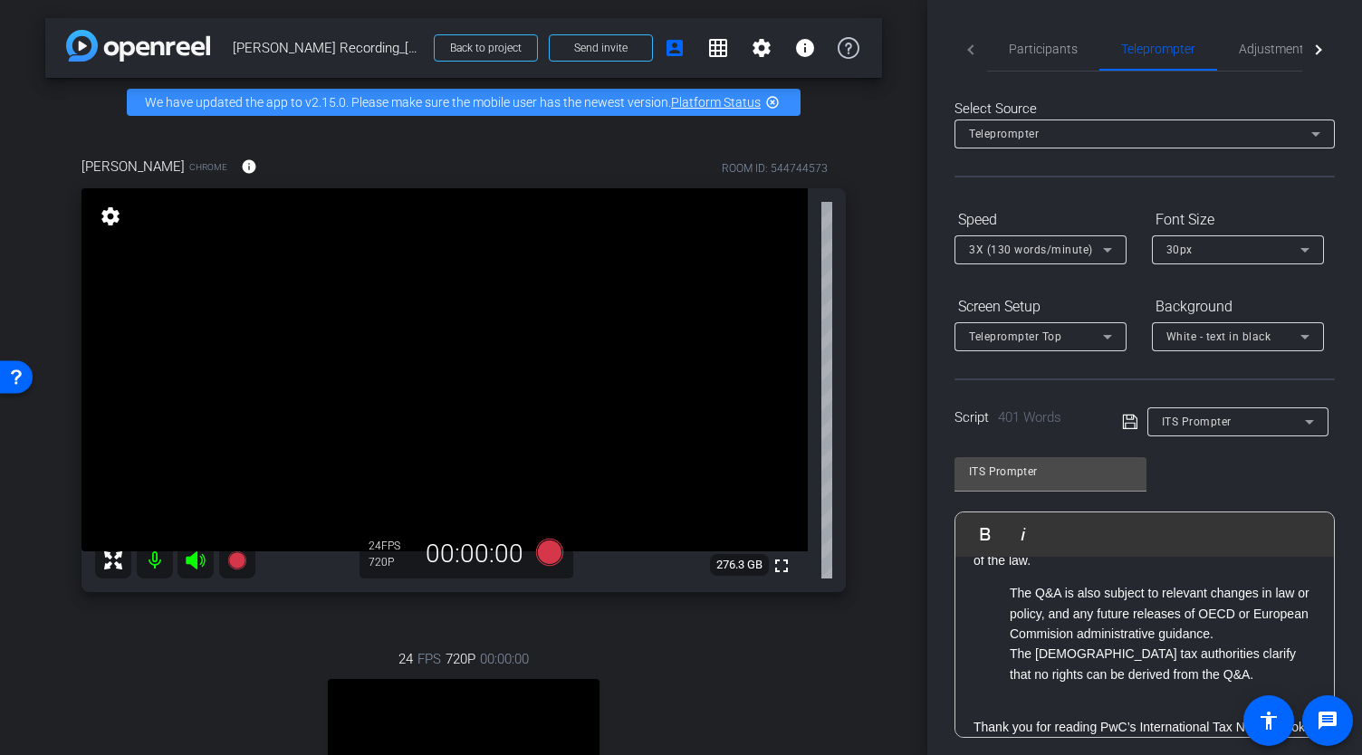
click at [1013, 644] on p "The Q&A is also subject to relevant changes in law or policy, and any future re…" at bounding box center [1163, 613] width 306 height 61
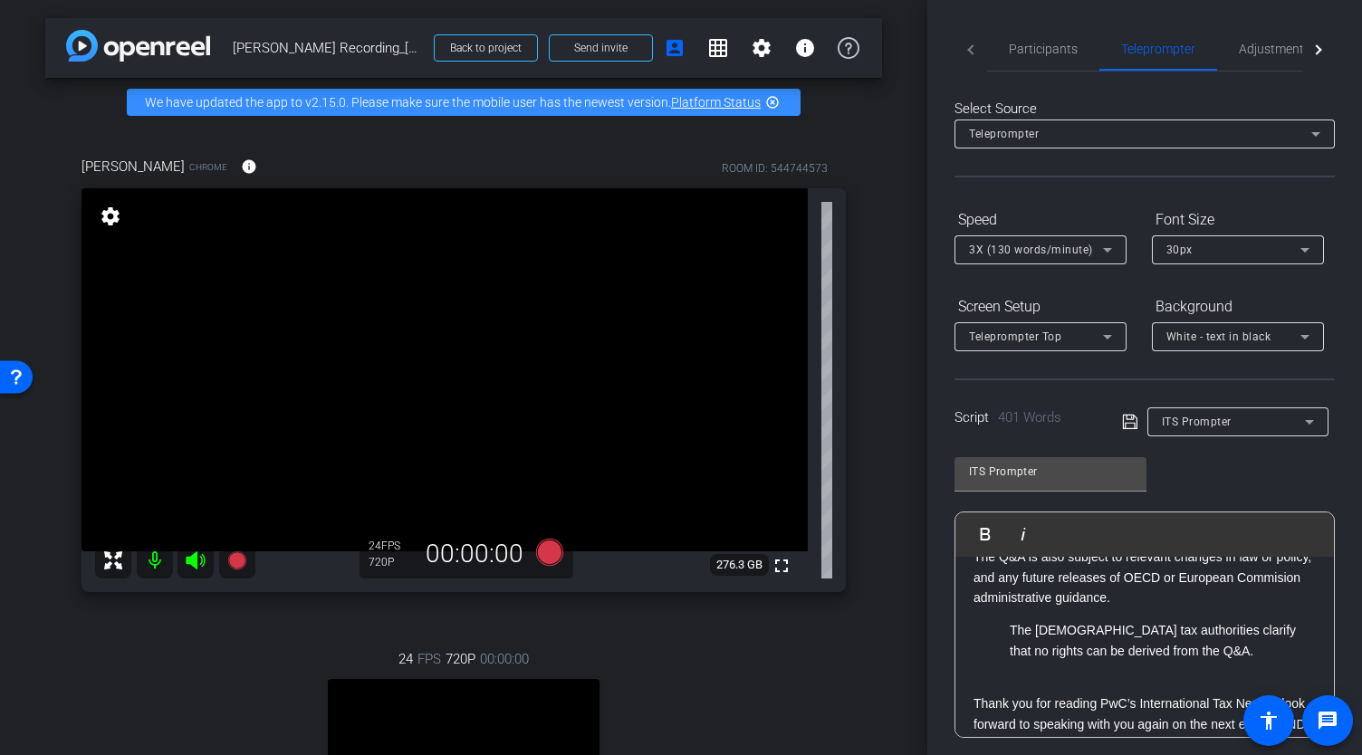
scroll to position [906, 0]
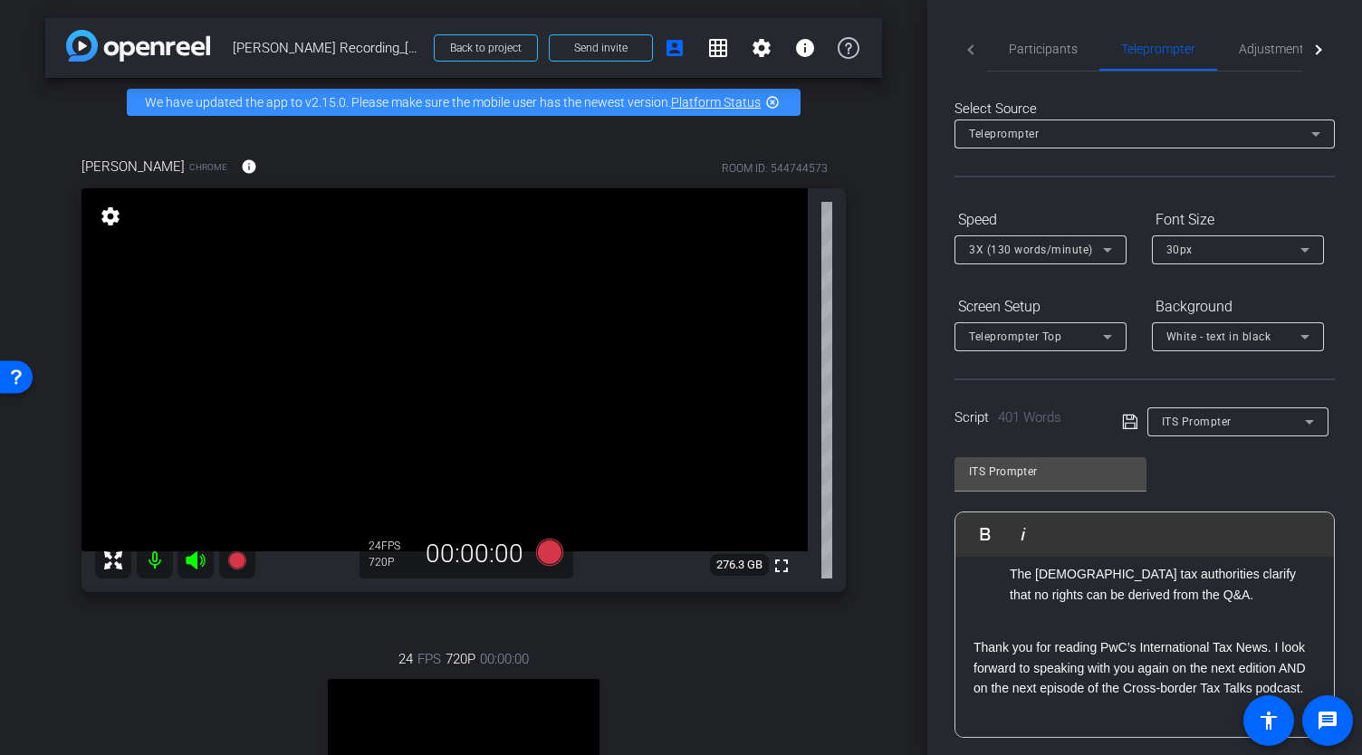
click at [1008, 605] on ul "The [DEMOGRAPHIC_DATA] tax authorities clarify that no rights can be derived fr…" at bounding box center [1145, 584] width 342 height 41
click at [976, 670] on p "Thank you for reading PwC’s International Tax News. I look forward to speaking …" at bounding box center [1145, 668] width 342 height 61
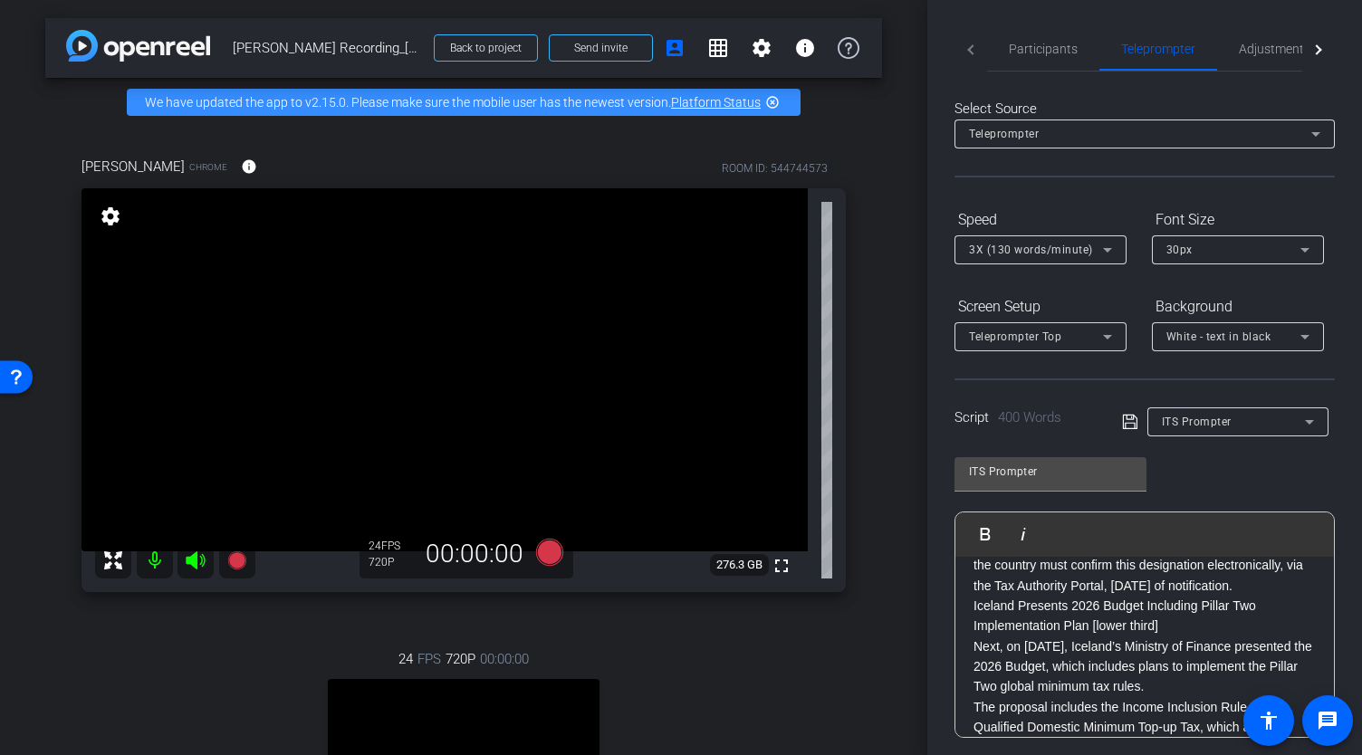
scroll to position [362, 0]
drag, startPoint x: 1172, startPoint y: 668, endPoint x: 984, endPoint y: 655, distance: 188.9
click at [984, 639] on p "Iceland Presents 2026 Budget Including Pillar Two Implementation Plan [lower th…" at bounding box center [1145, 618] width 342 height 41
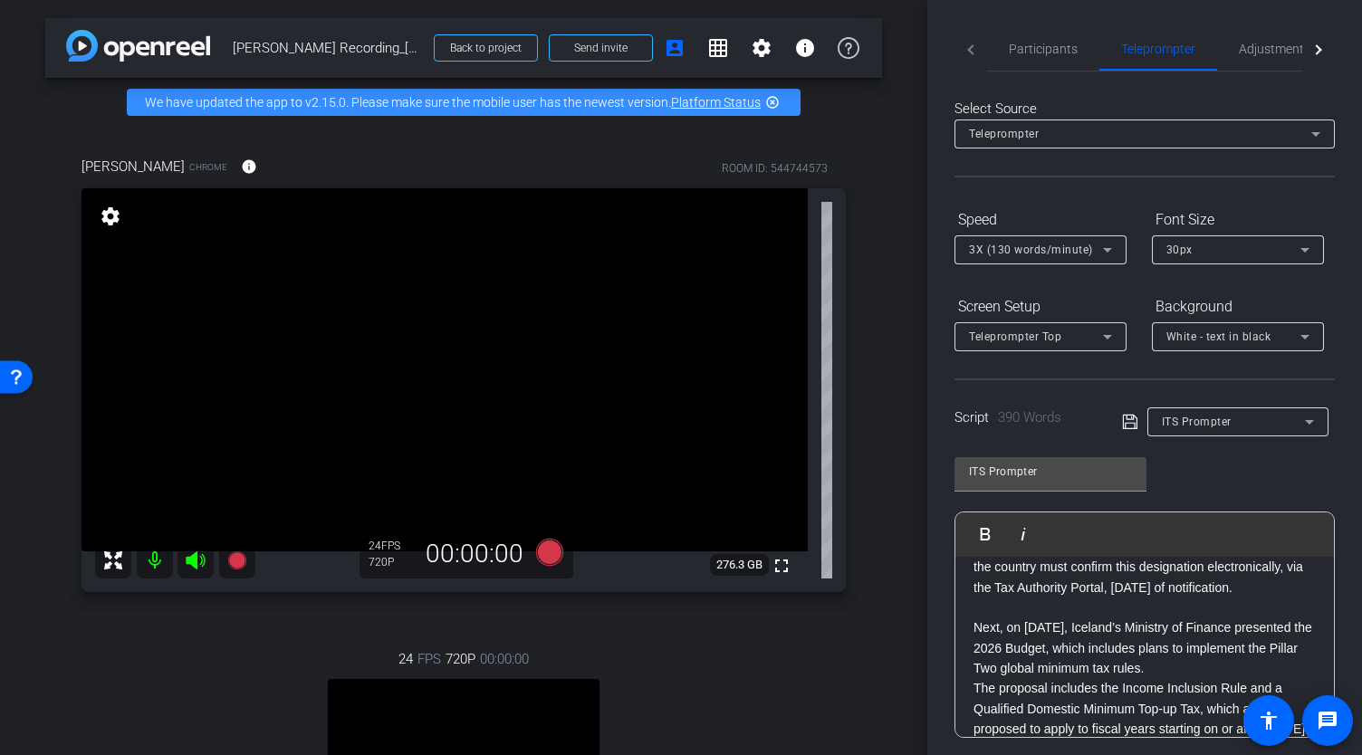
click at [969, 668] on div "Welcome to the latest edition of International Tax News. I’m [PERSON_NAME], PwC…" at bounding box center [1145, 700] width 379 height 1010
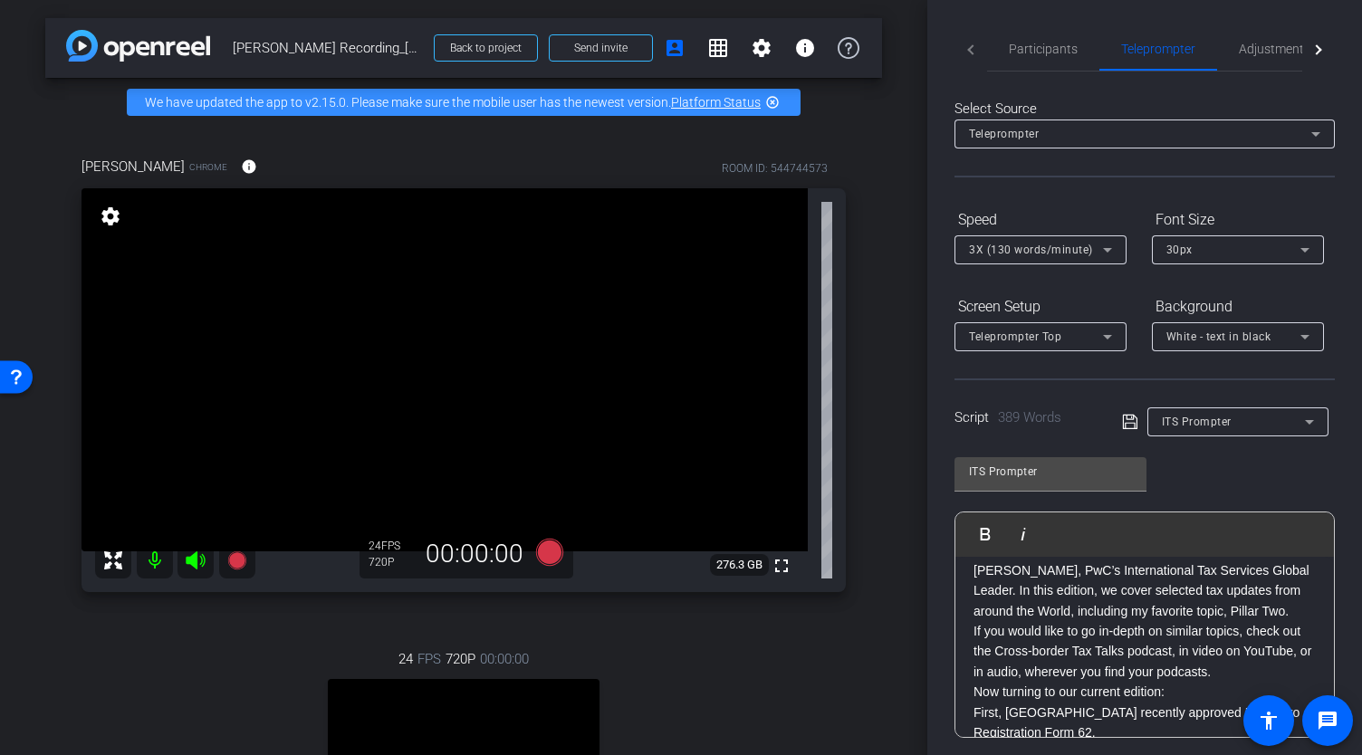
scroll to position [0, 0]
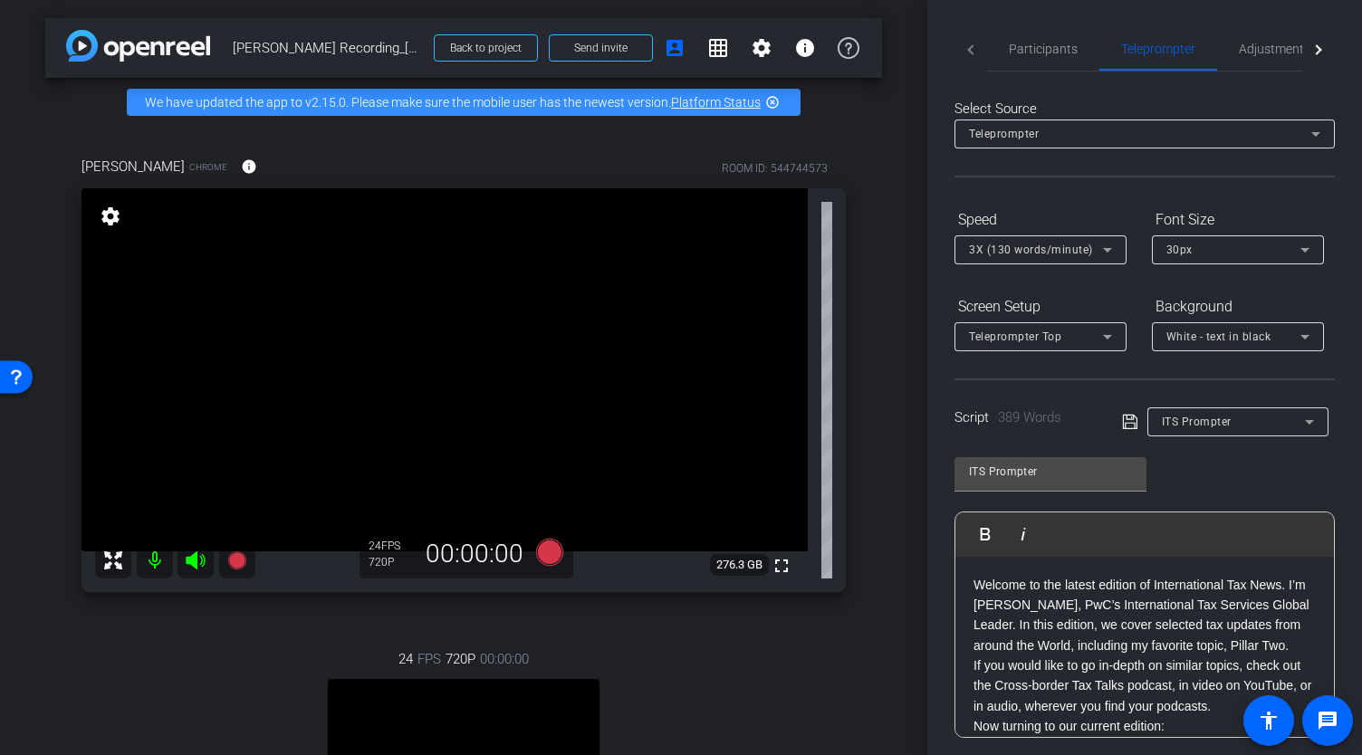
click at [1125, 418] on icon at bounding box center [1130, 422] width 16 height 22
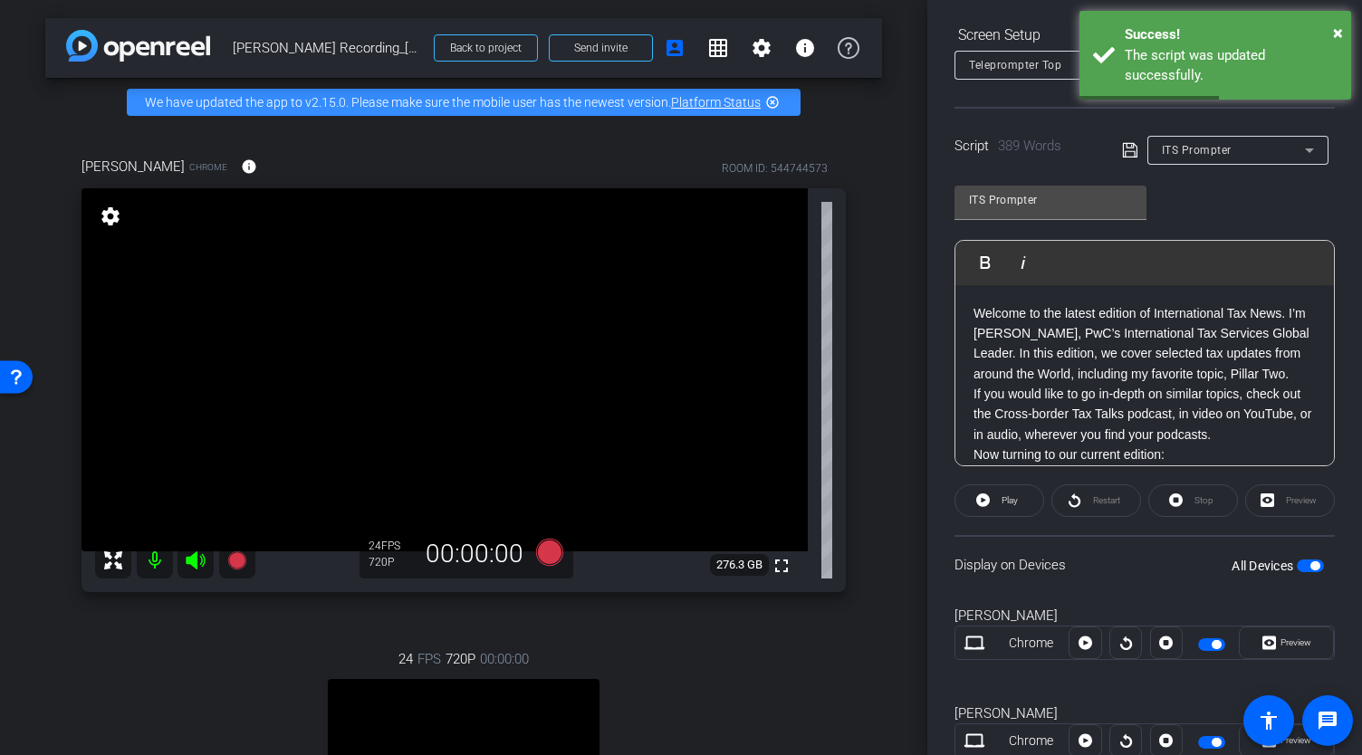
scroll to position [330, 0]
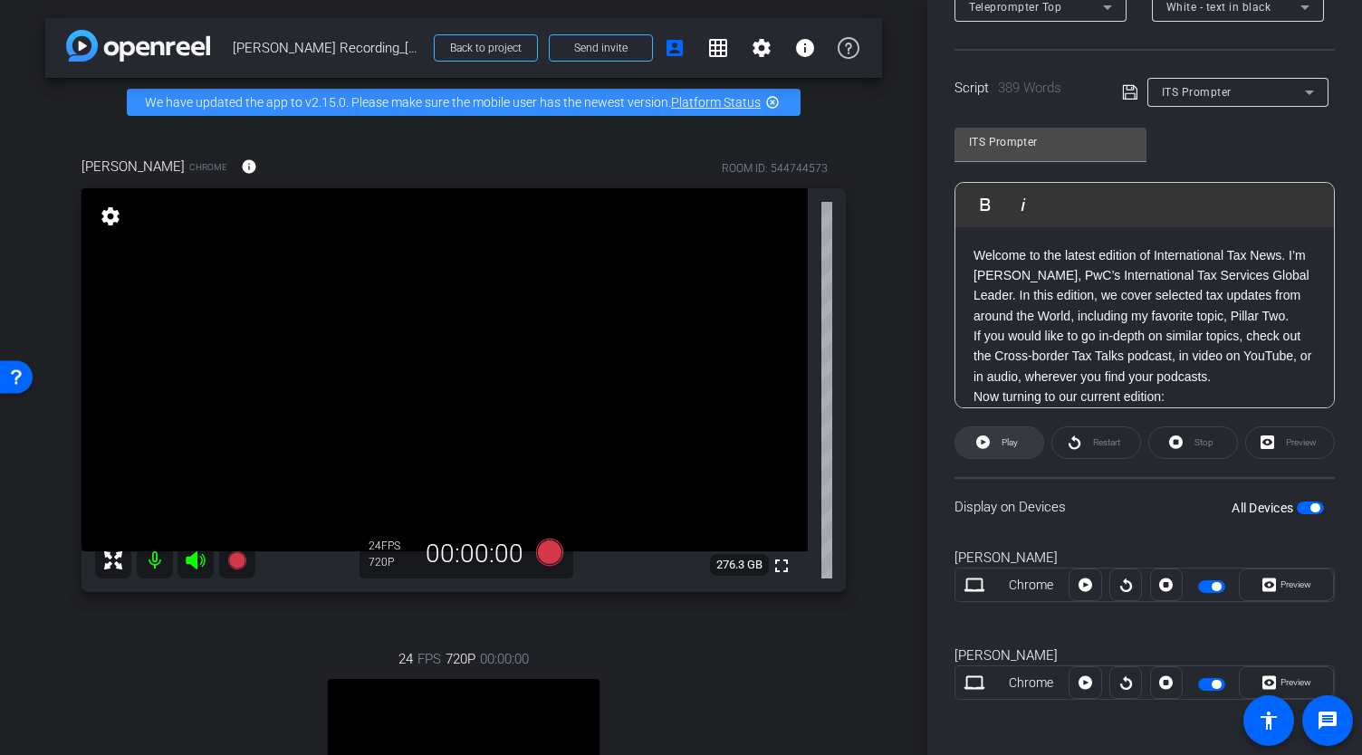
click at [989, 439] on span at bounding box center [1000, 442] width 88 height 43
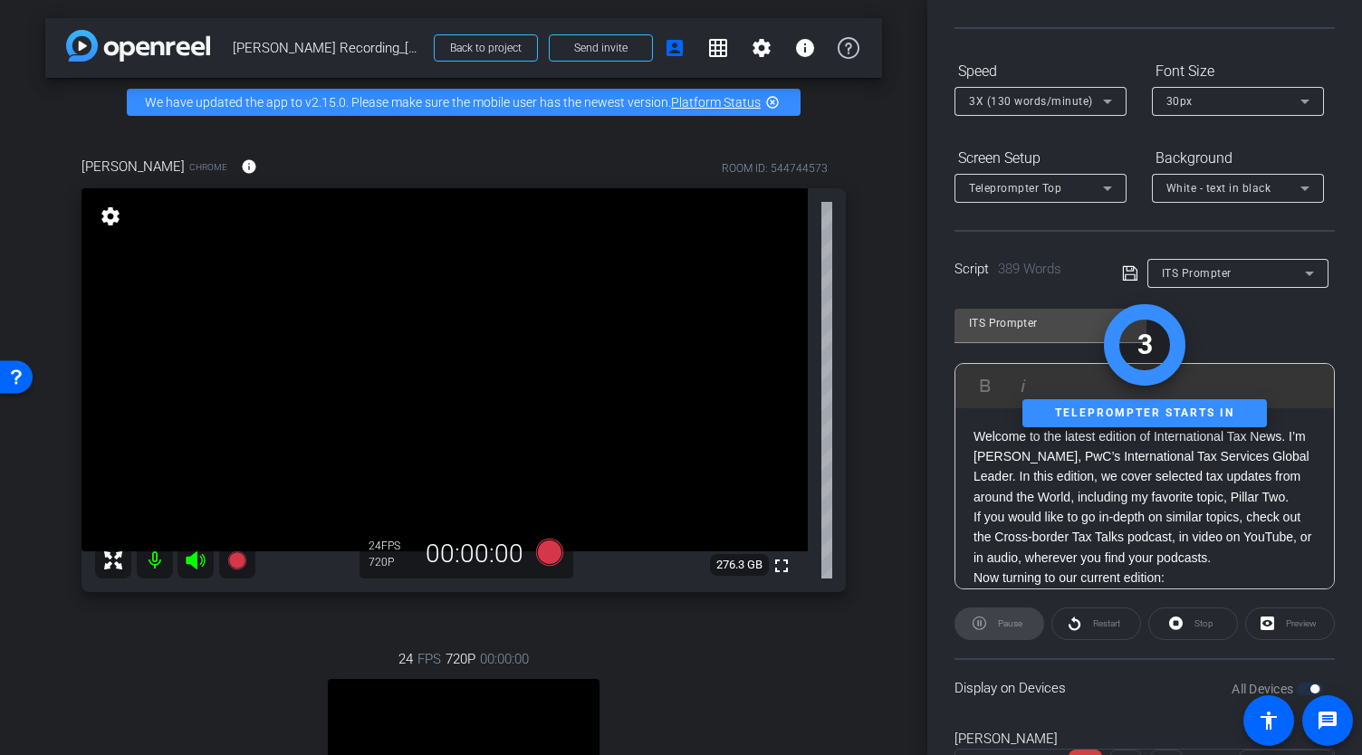
scroll to position [0, 0]
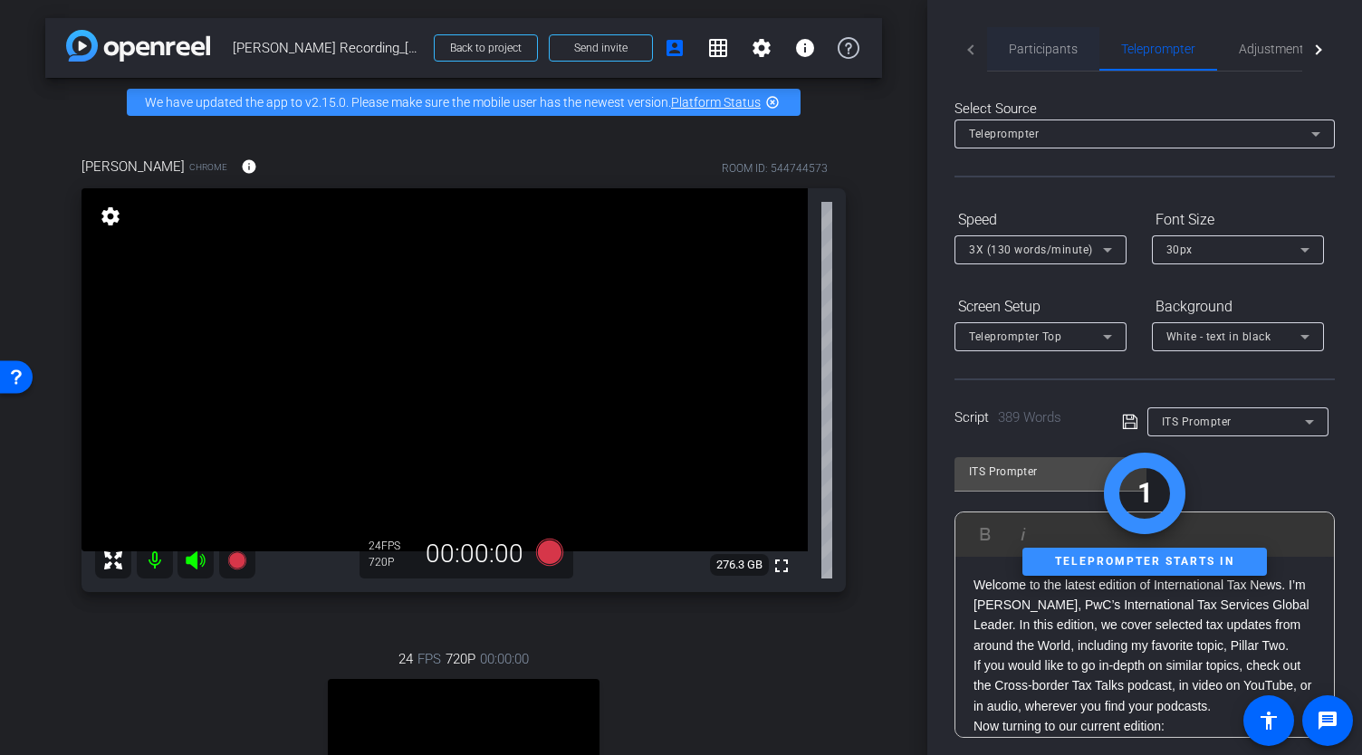
click at [1037, 49] on span "Participants" at bounding box center [1043, 49] width 69 height 13
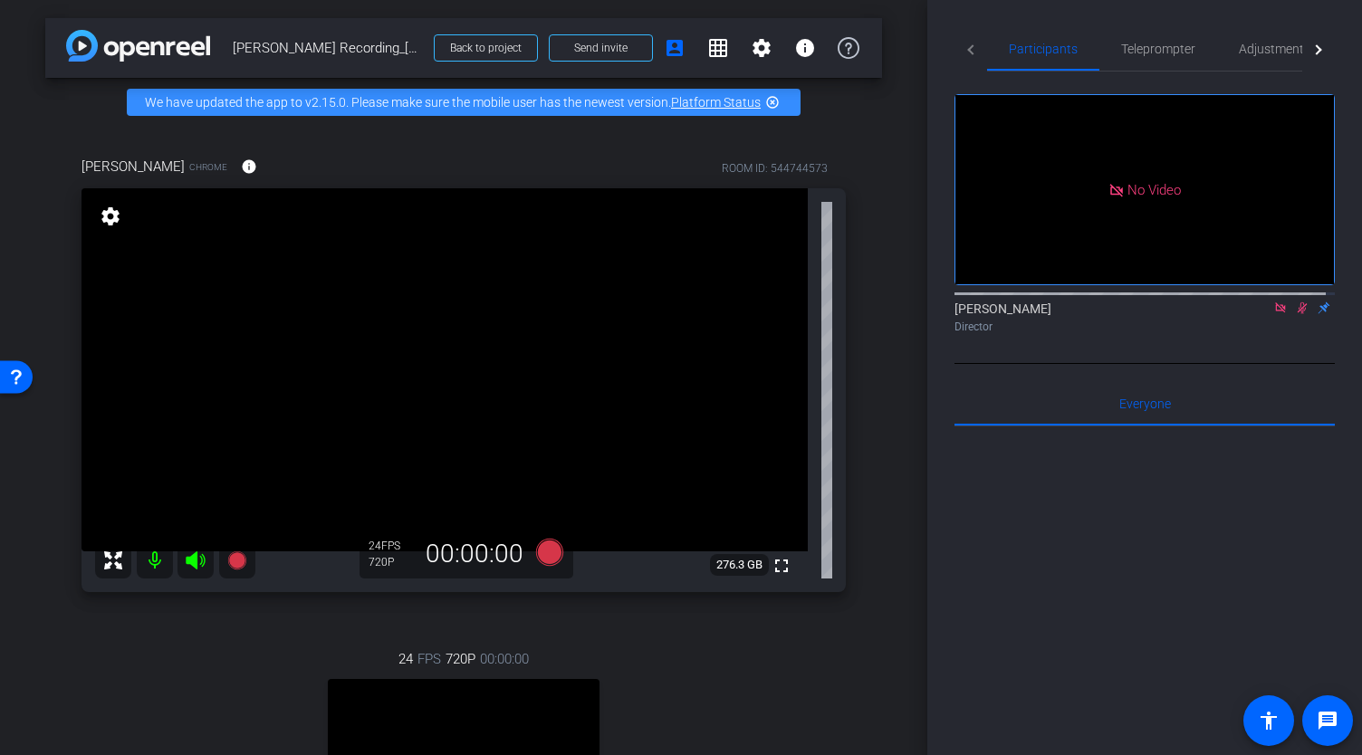
click at [1295, 302] on icon at bounding box center [1302, 308] width 14 height 13
click at [1178, 59] on span "Teleprompter" at bounding box center [1158, 48] width 74 height 43
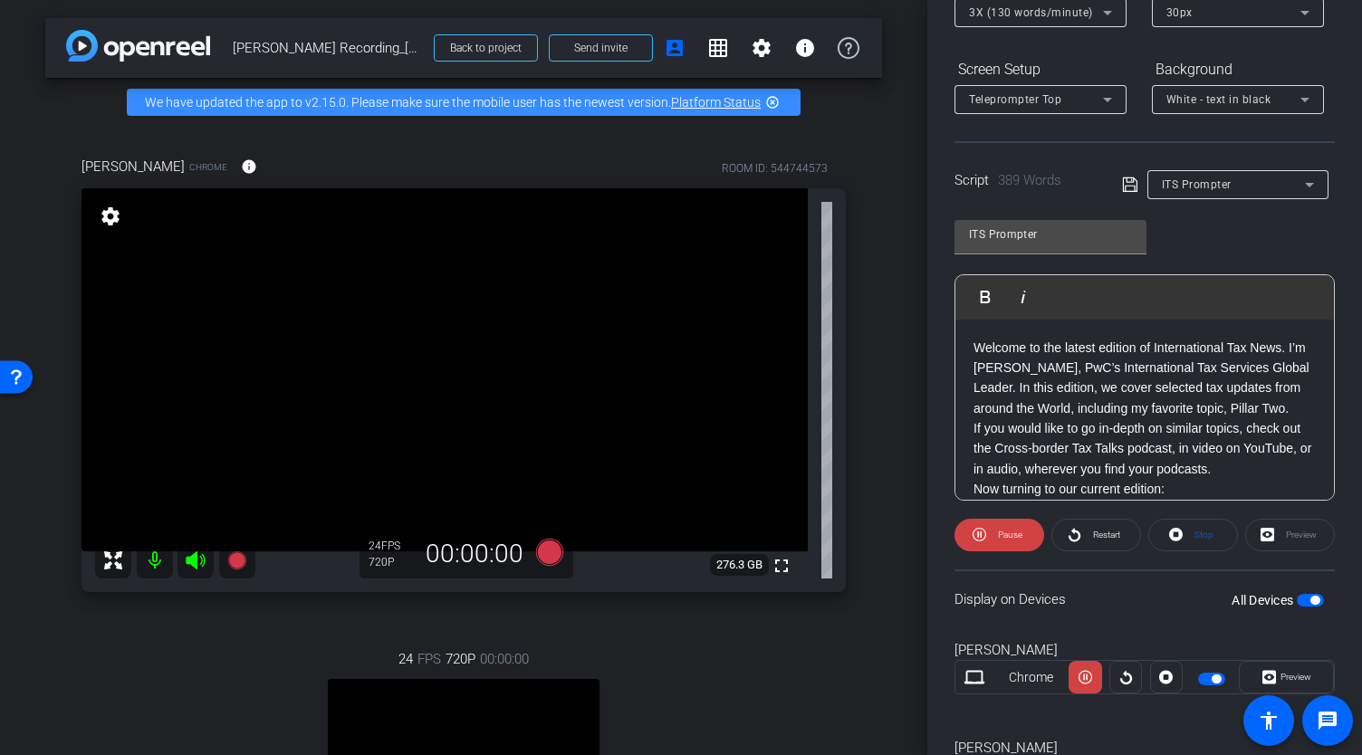
scroll to position [330, 0]
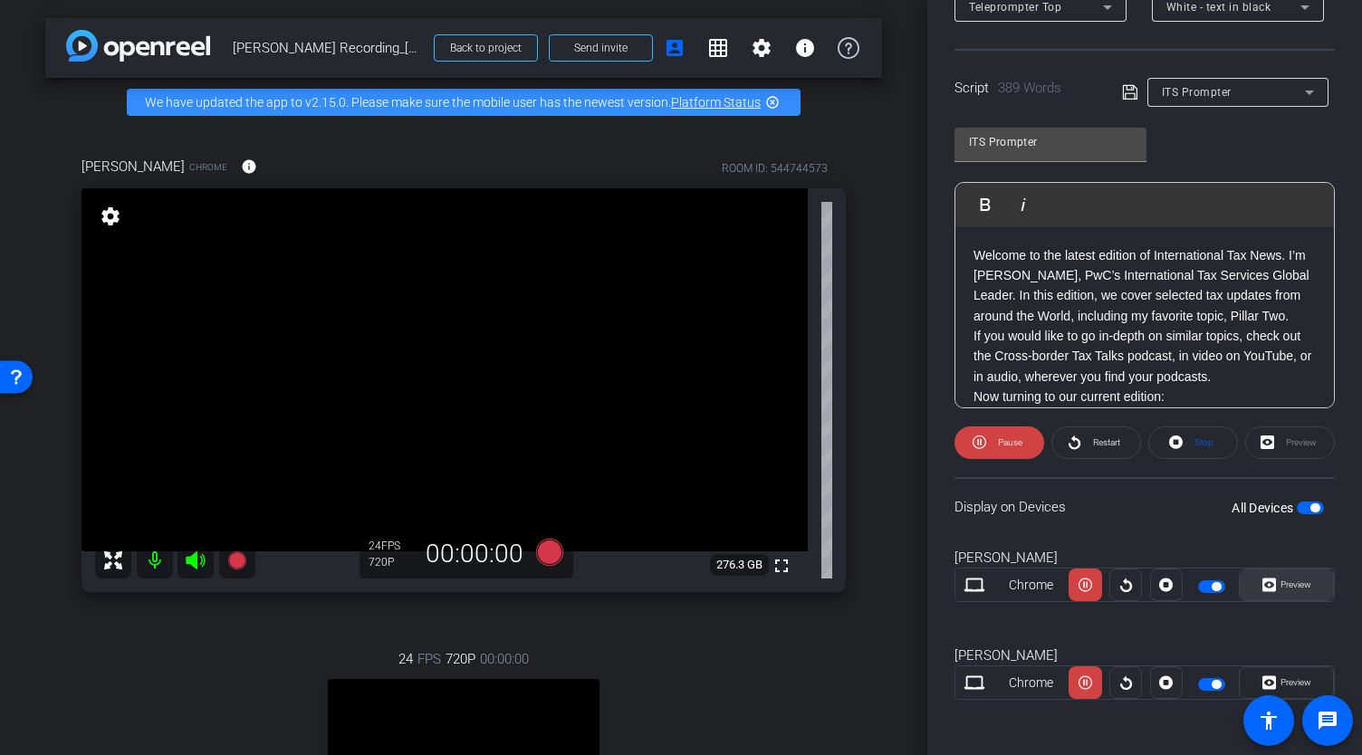
click at [1300, 591] on span "Preview" at bounding box center [1293, 584] width 35 height 25
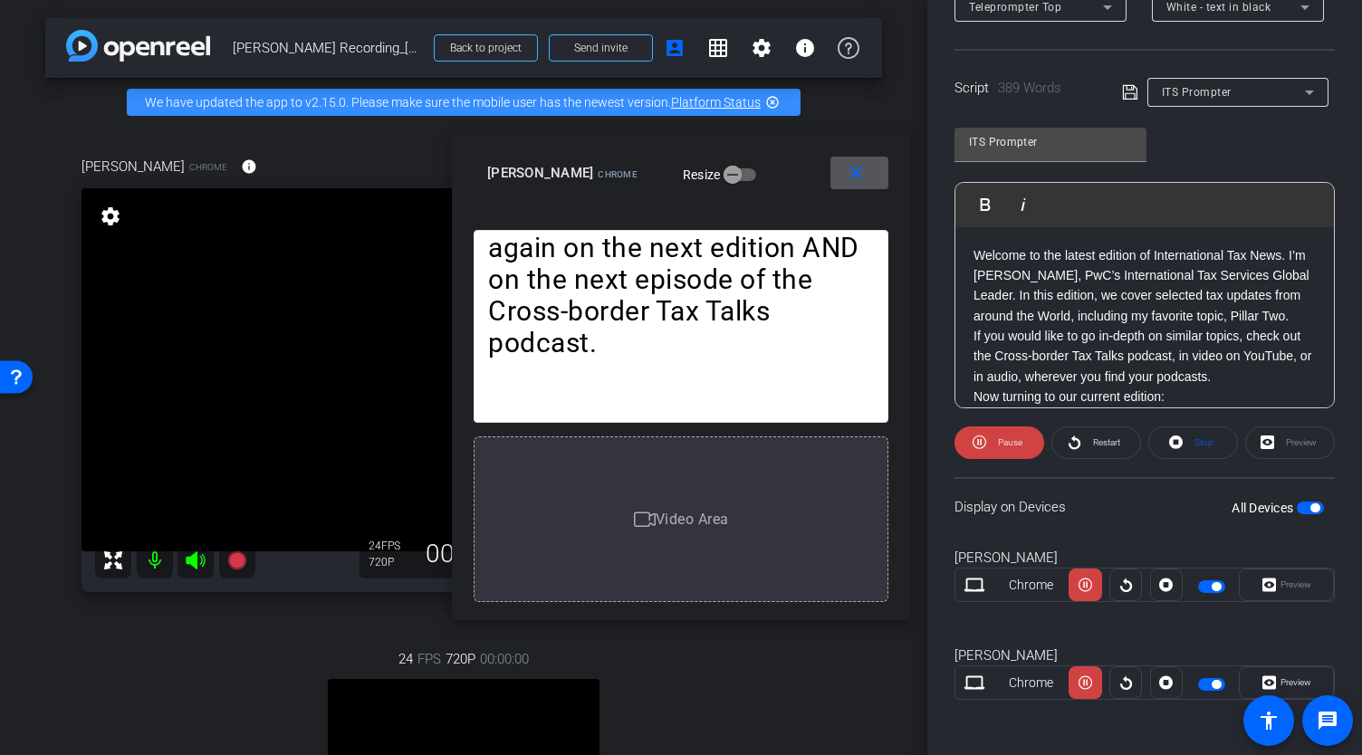
click at [859, 178] on mat-icon "close" at bounding box center [856, 173] width 23 height 23
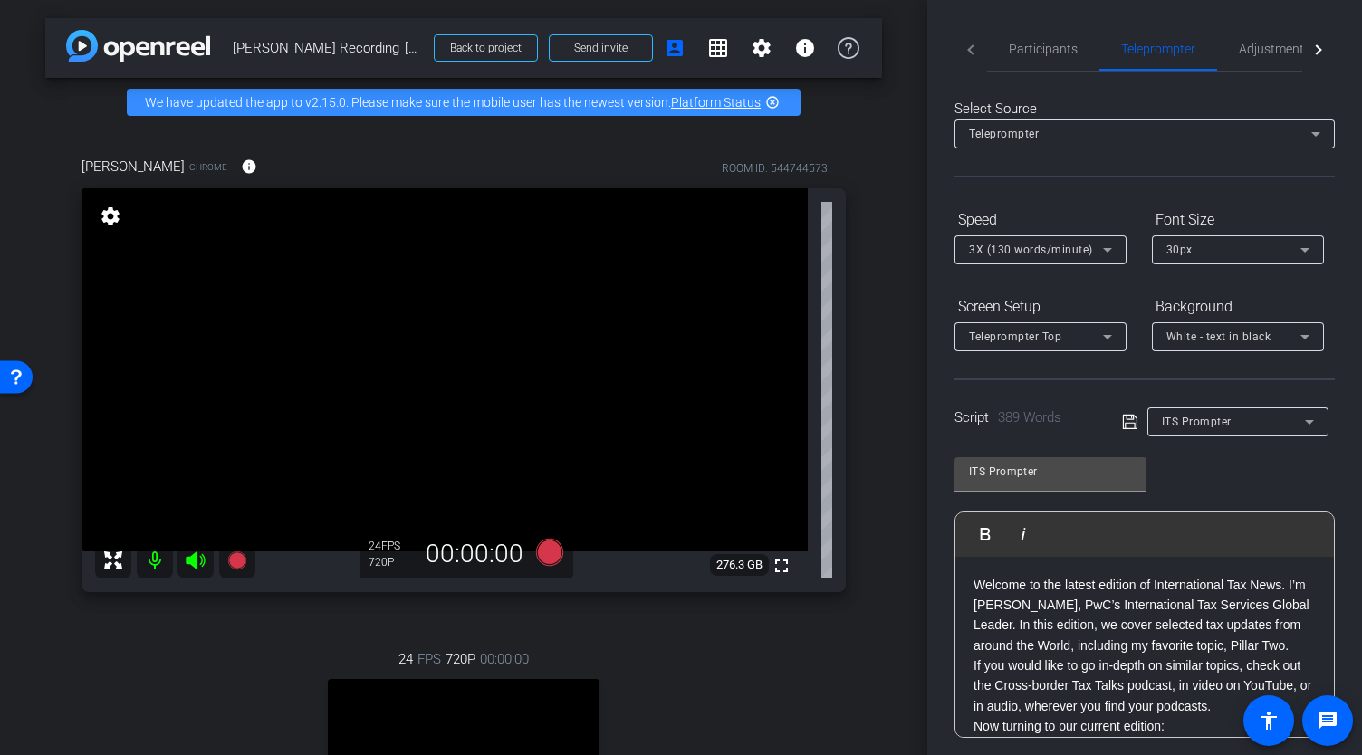
scroll to position [0, 0]
click at [1026, 43] on span "Participants" at bounding box center [1043, 49] width 69 height 13
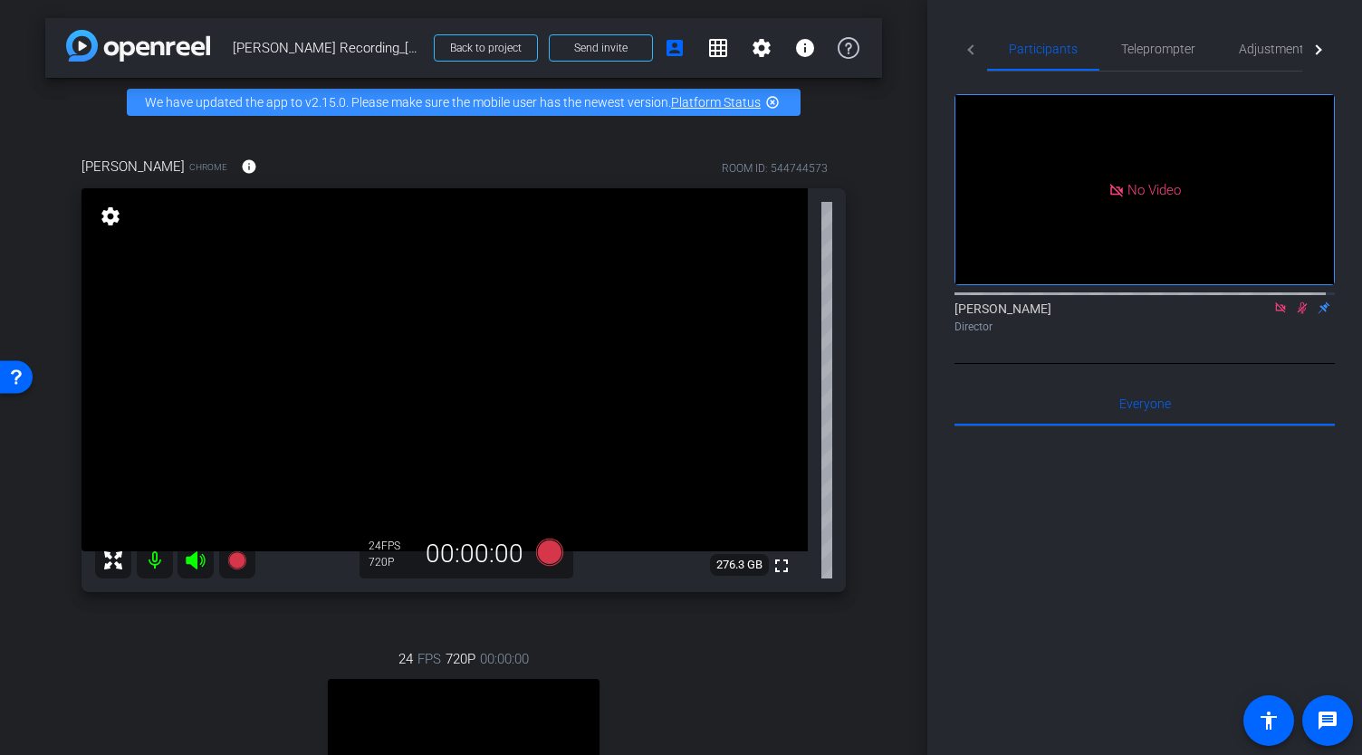
click at [1295, 302] on icon at bounding box center [1302, 308] width 14 height 13
click at [1127, 48] on span "Teleprompter" at bounding box center [1158, 49] width 74 height 13
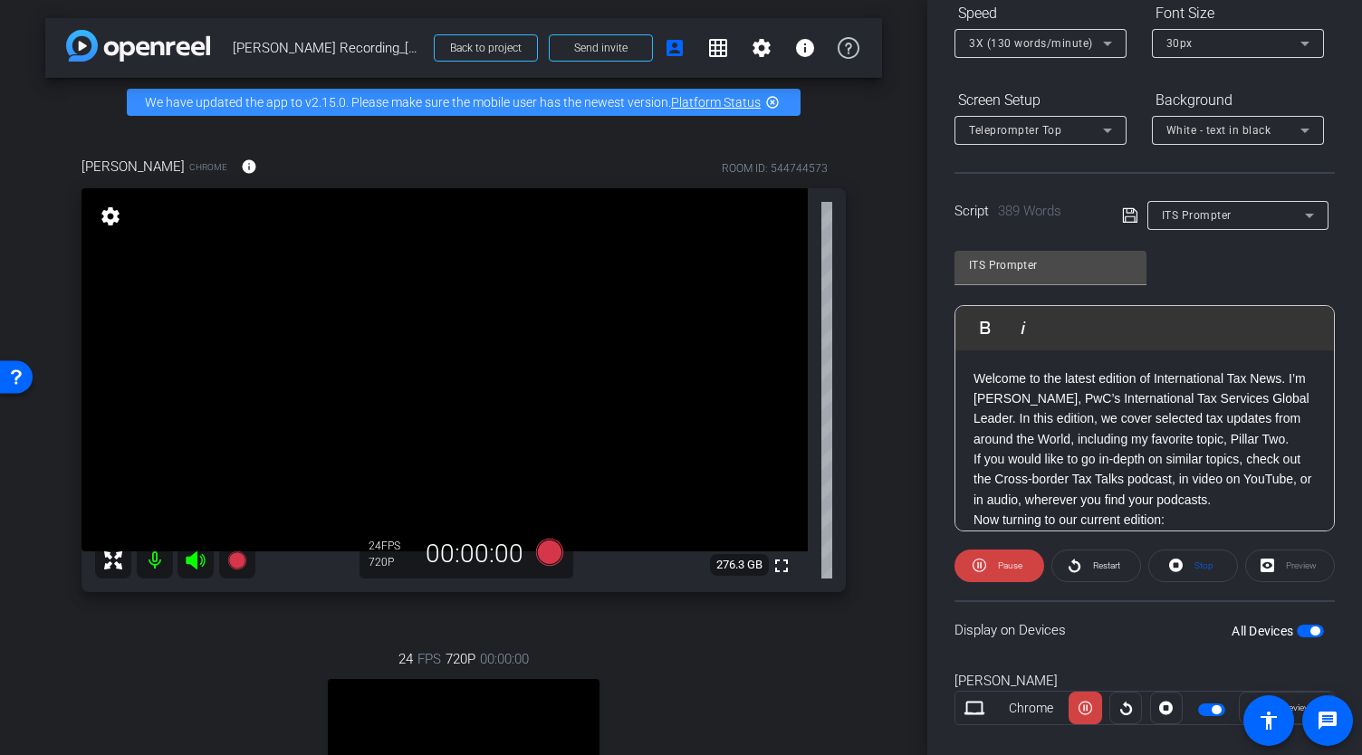
scroll to position [330, 0]
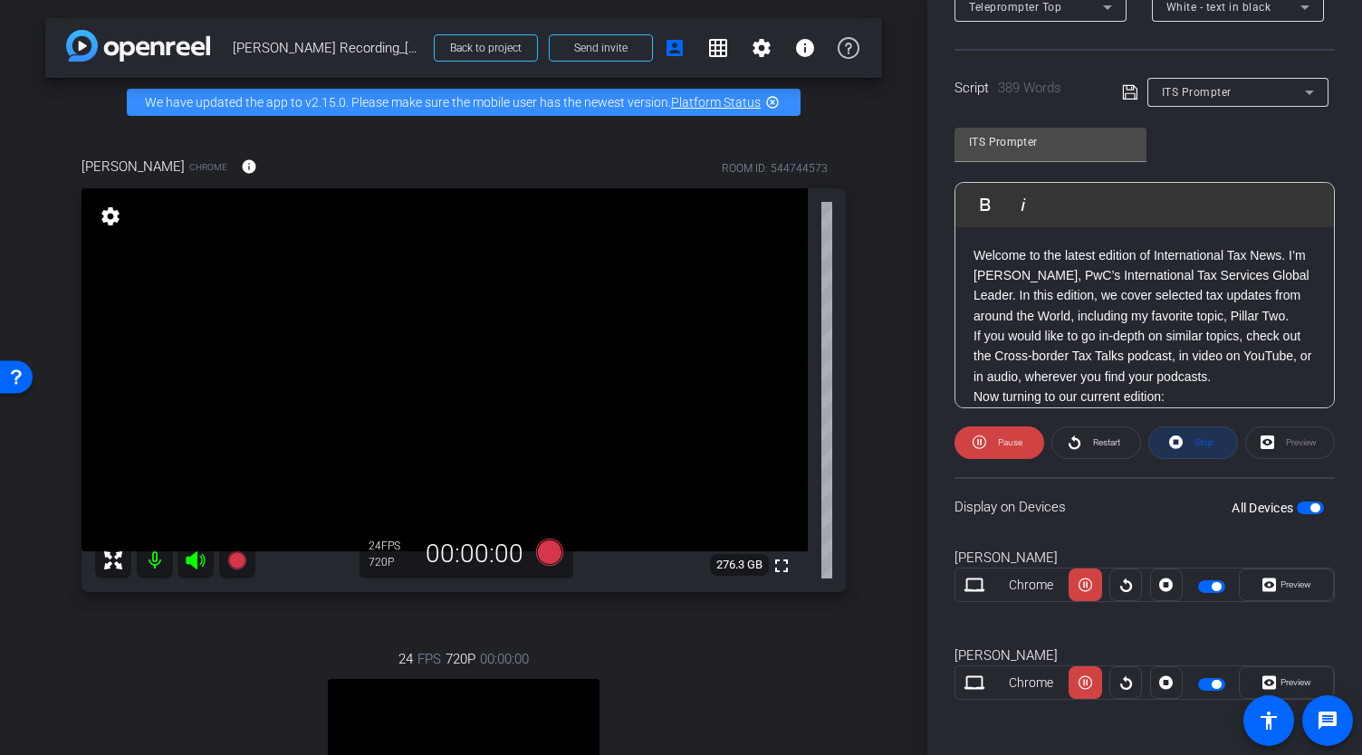
click at [1190, 443] on span "Stop" at bounding box center [1202, 442] width 24 height 25
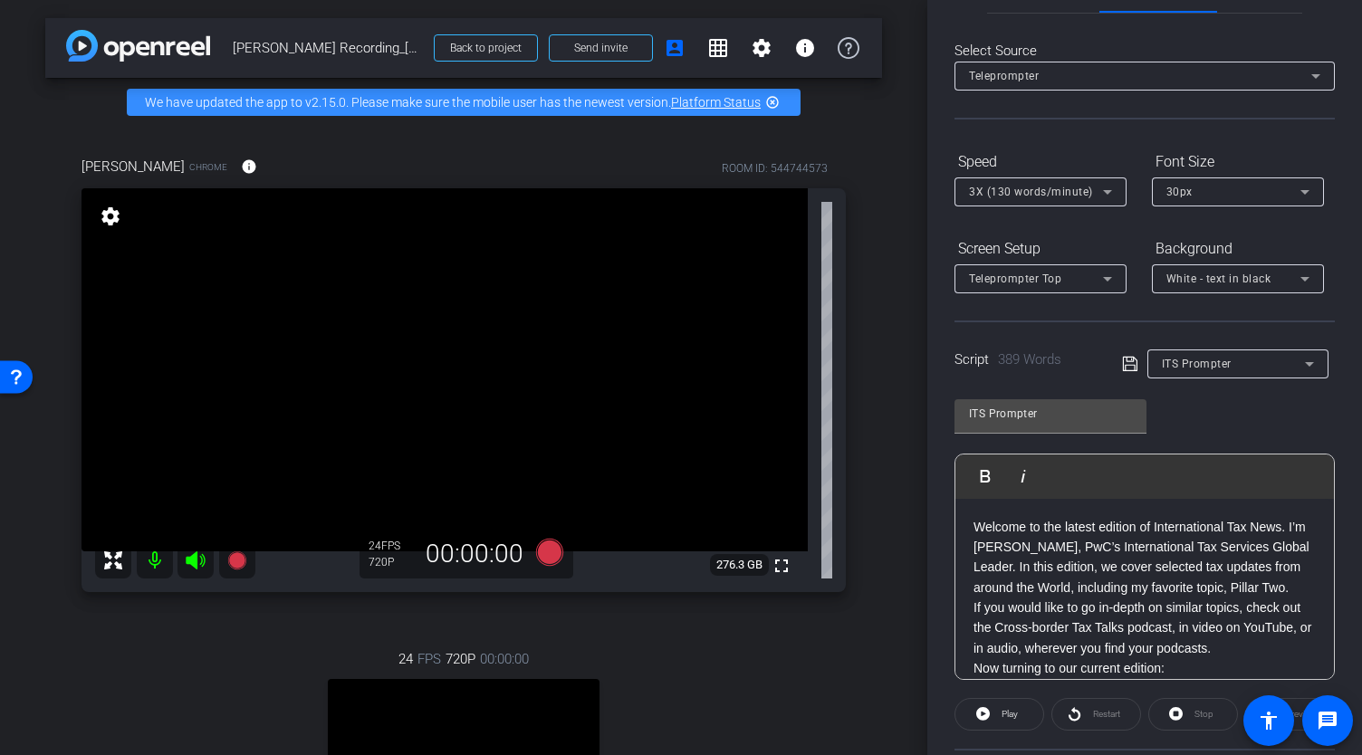
click at [1100, 187] on icon at bounding box center [1108, 192] width 22 height 22
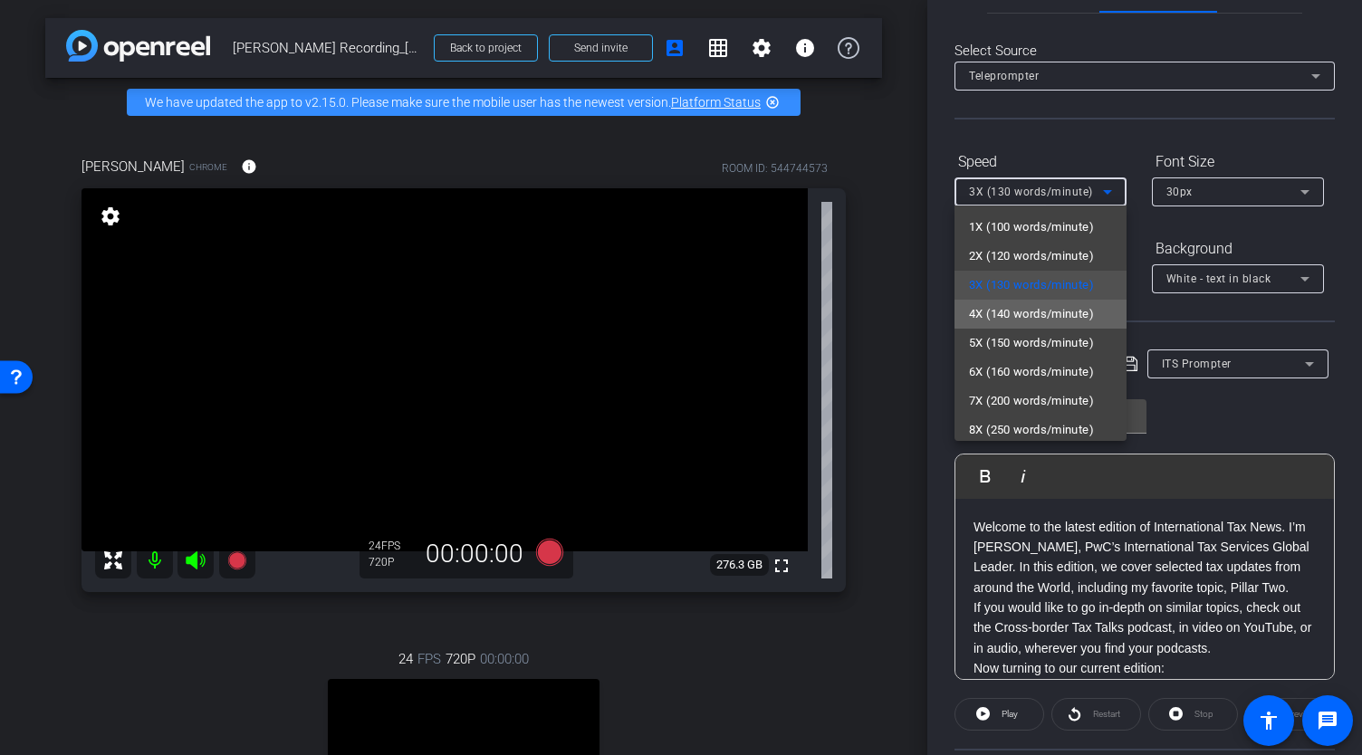
click at [1060, 314] on span "4X (140 words/minute)" at bounding box center [1031, 314] width 125 height 22
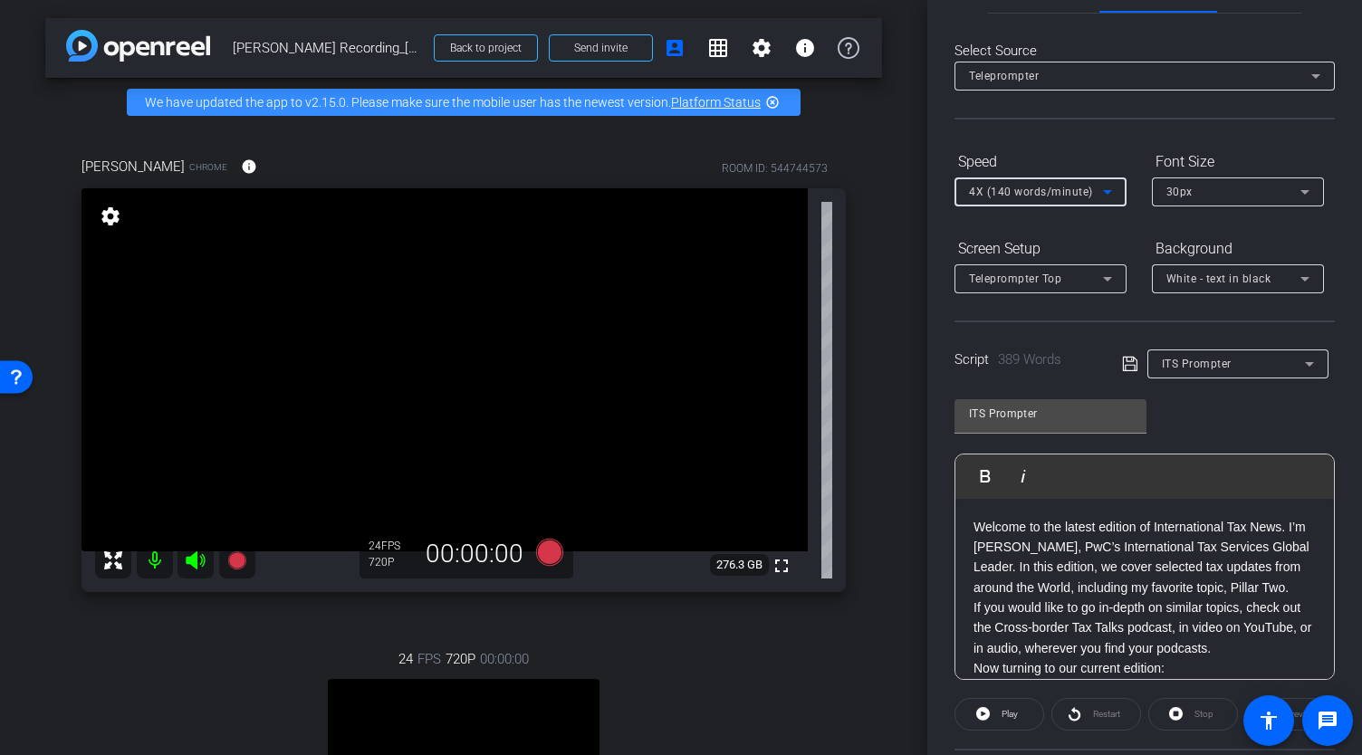
click at [1122, 361] on icon at bounding box center [1130, 364] width 16 height 22
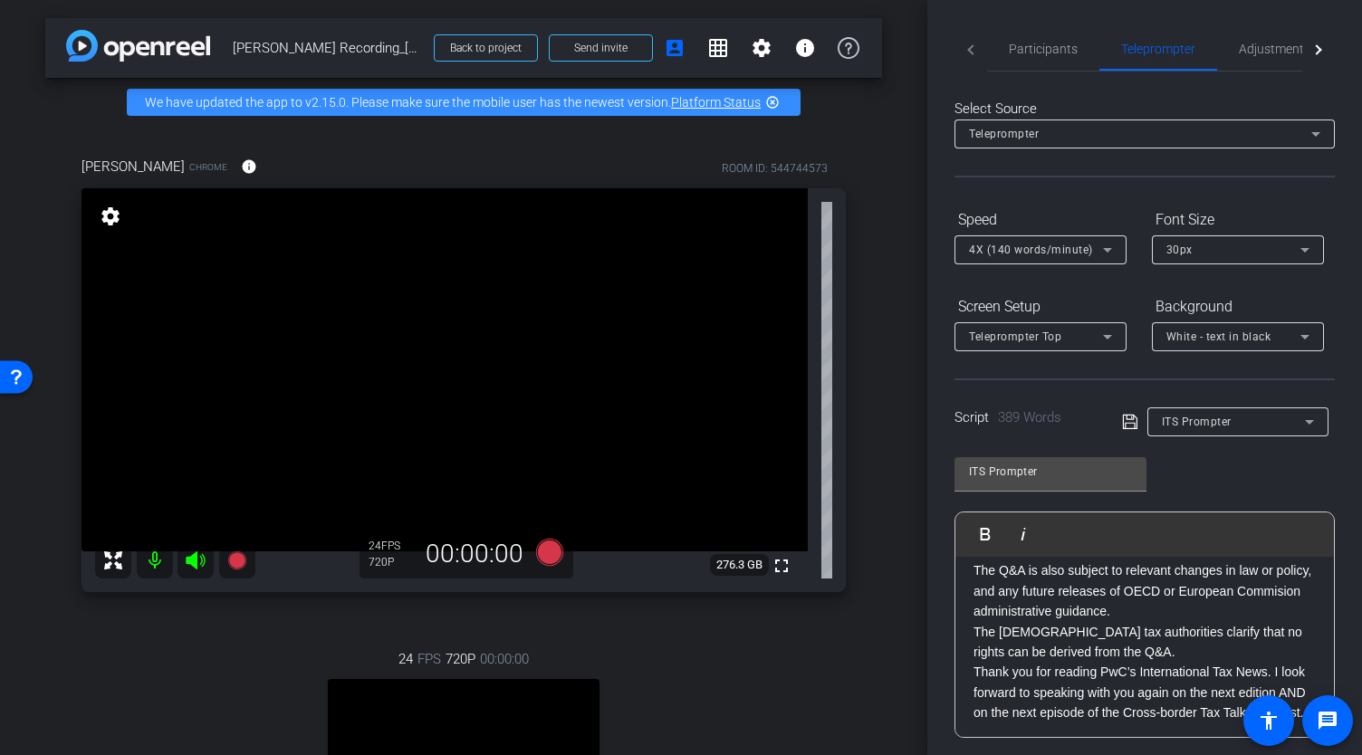
scroll to position [889, 0]
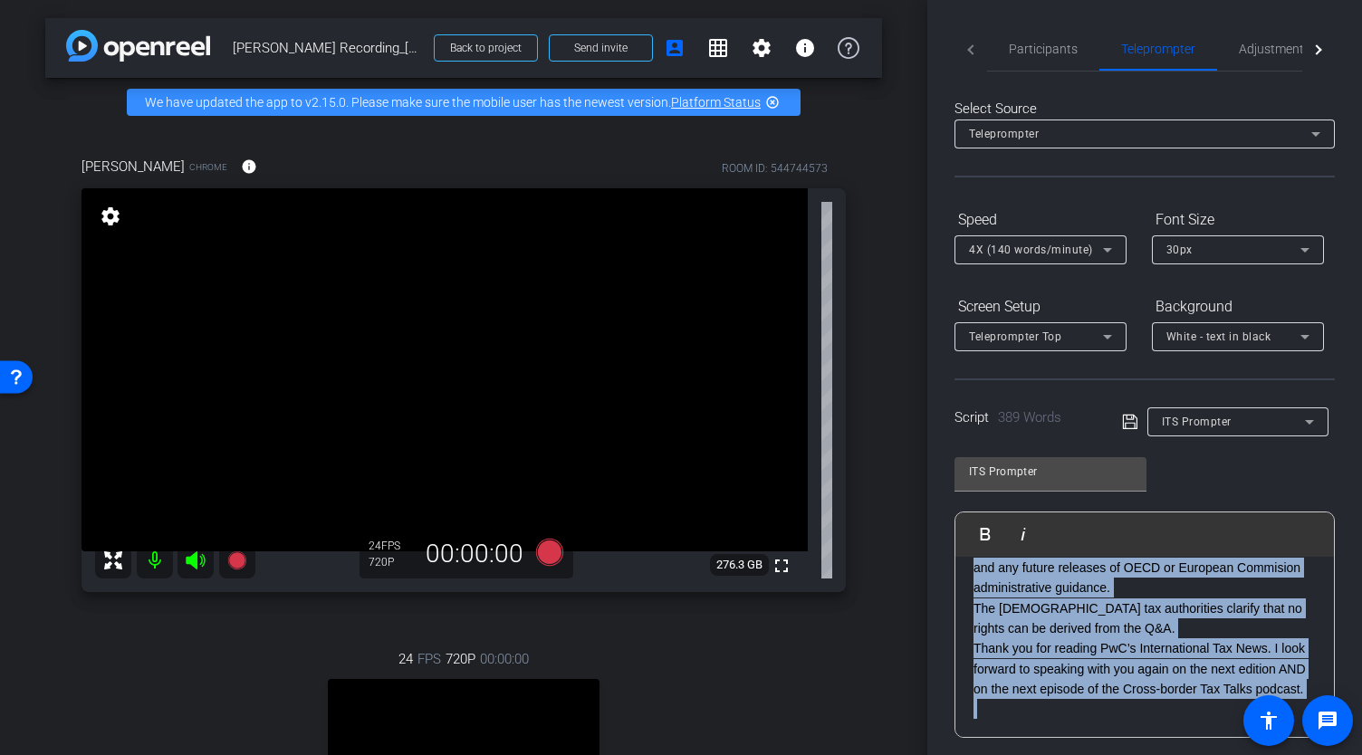
drag, startPoint x: 969, startPoint y: 581, endPoint x: 1157, endPoint y: 711, distance: 228.4
click at [1157, 711] on div "Welcome to the latest edition of International Tax News. I’m [PERSON_NAME], PwC…" at bounding box center [1145, 243] width 379 height 989
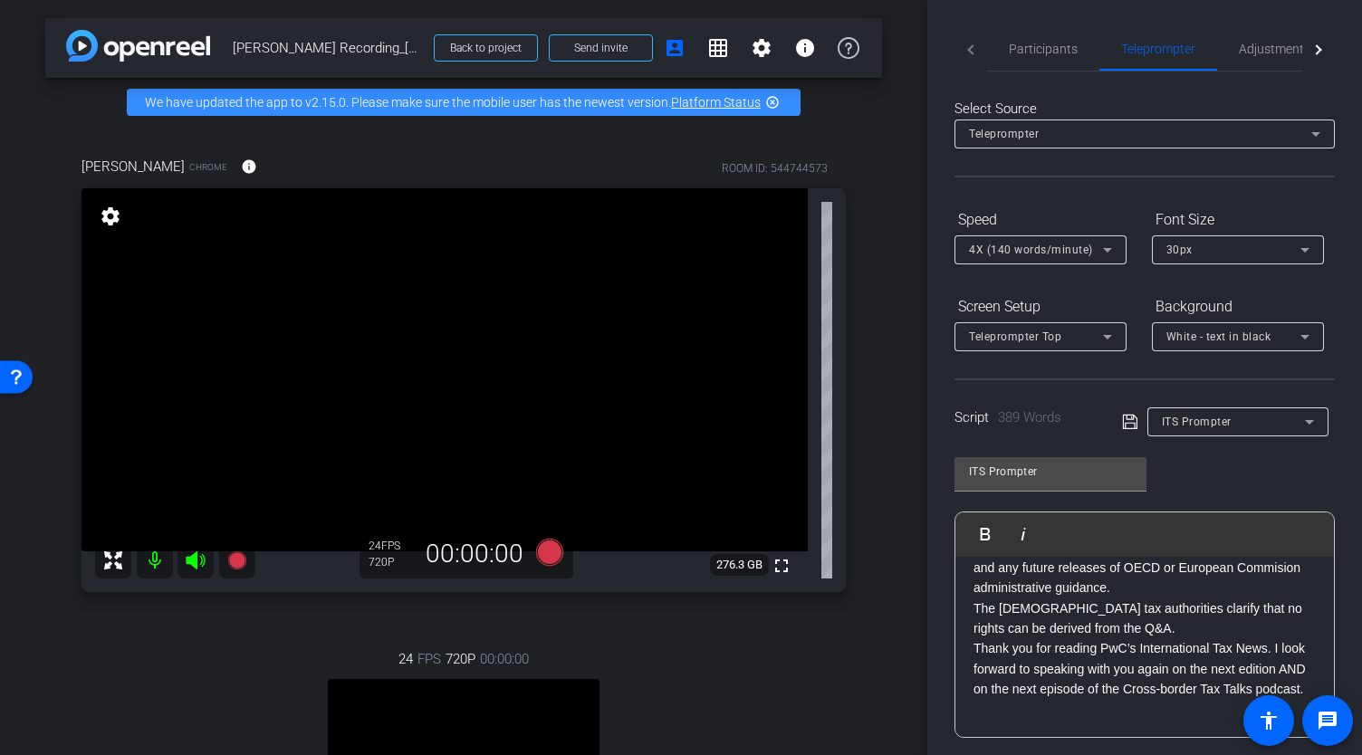
click at [1312, 251] on icon at bounding box center [1305, 250] width 22 height 22
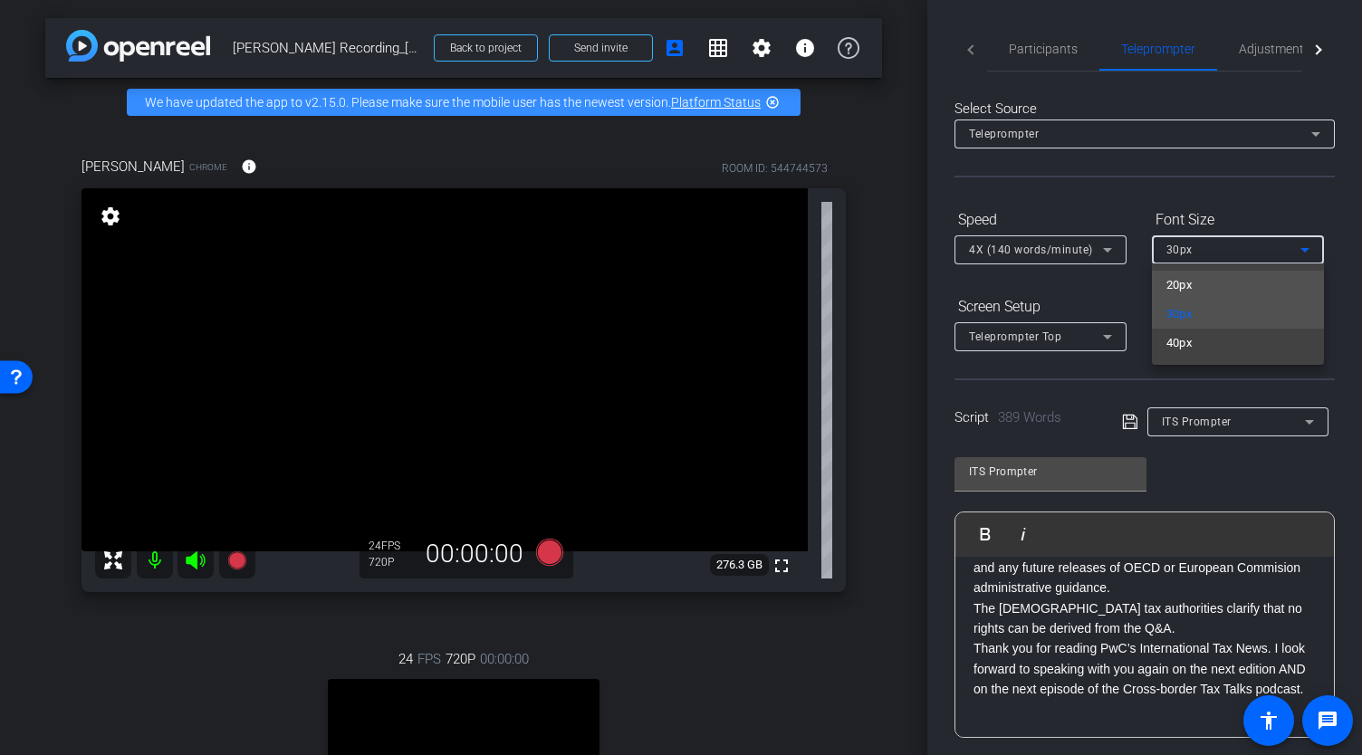
click at [1232, 284] on mat-option "20px" at bounding box center [1238, 285] width 172 height 29
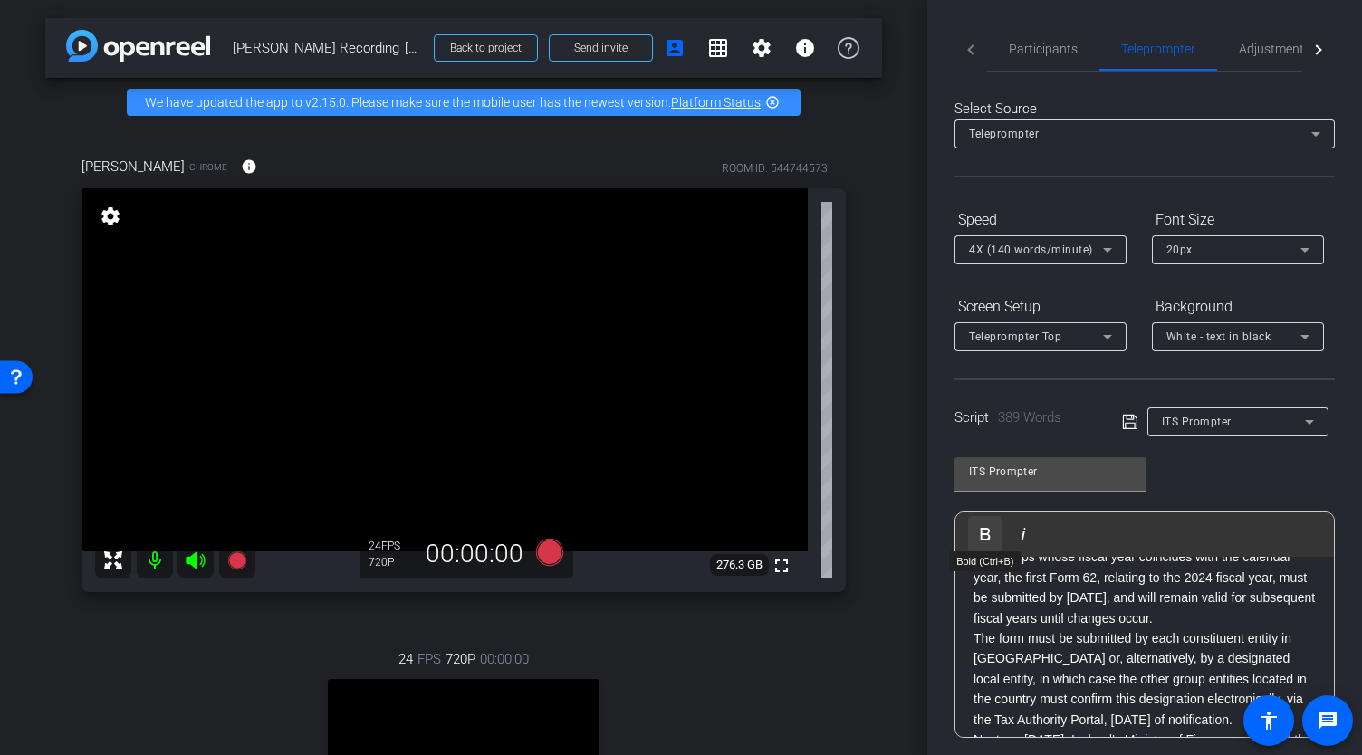
scroll to position [0, 0]
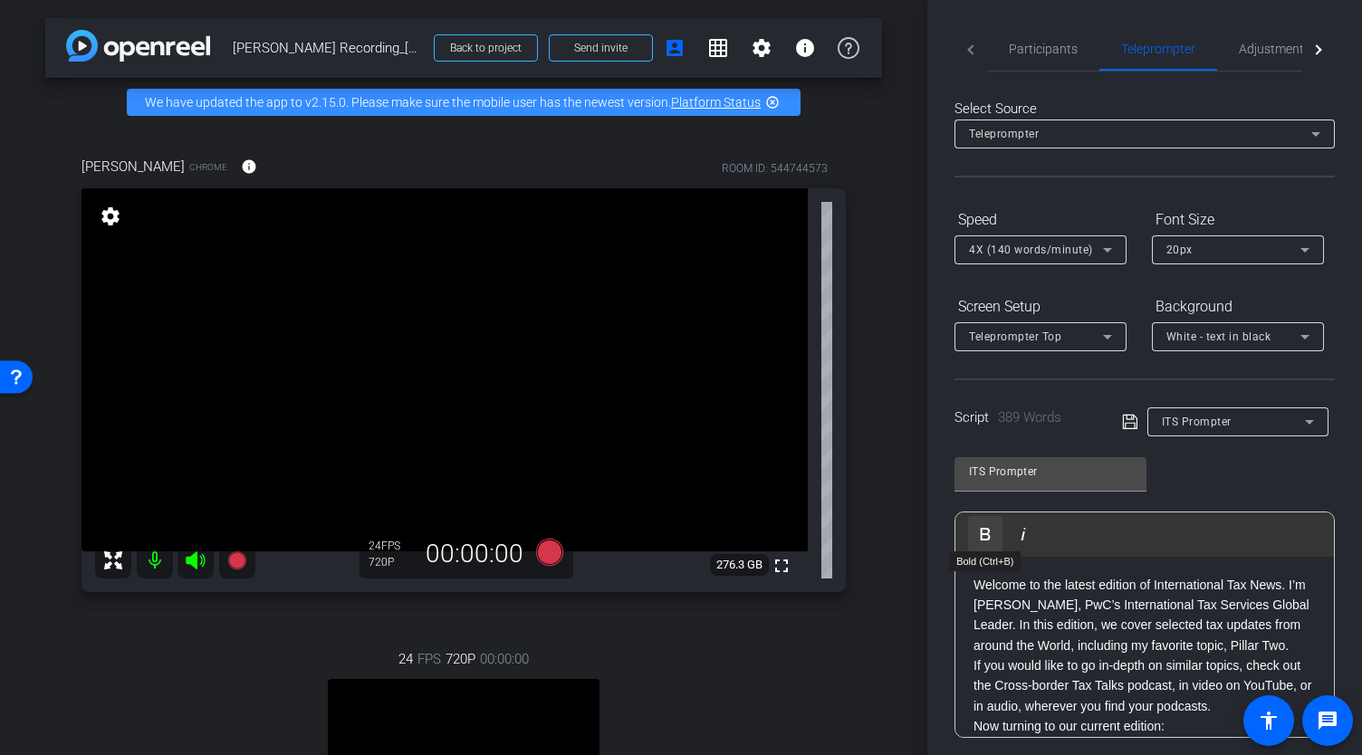
drag, startPoint x: 1076, startPoint y: 688, endPoint x: 971, endPoint y: 529, distance: 190.9
click at [971, 529] on div "Play Play from this location Play Selected Play and display the selected text o…" at bounding box center [1145, 625] width 380 height 226
click at [1243, 258] on div "20px" at bounding box center [1234, 249] width 134 height 23
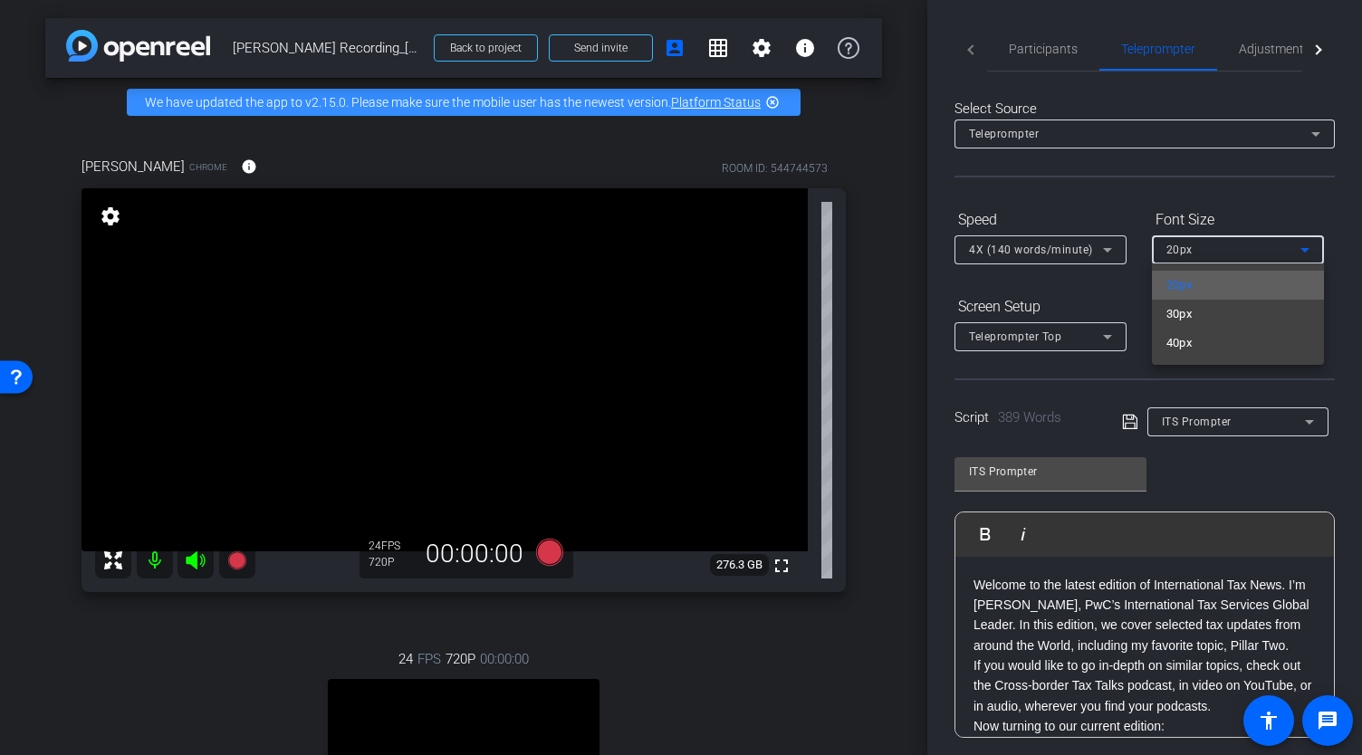
click at [1228, 282] on mat-option "20px" at bounding box center [1238, 285] width 172 height 29
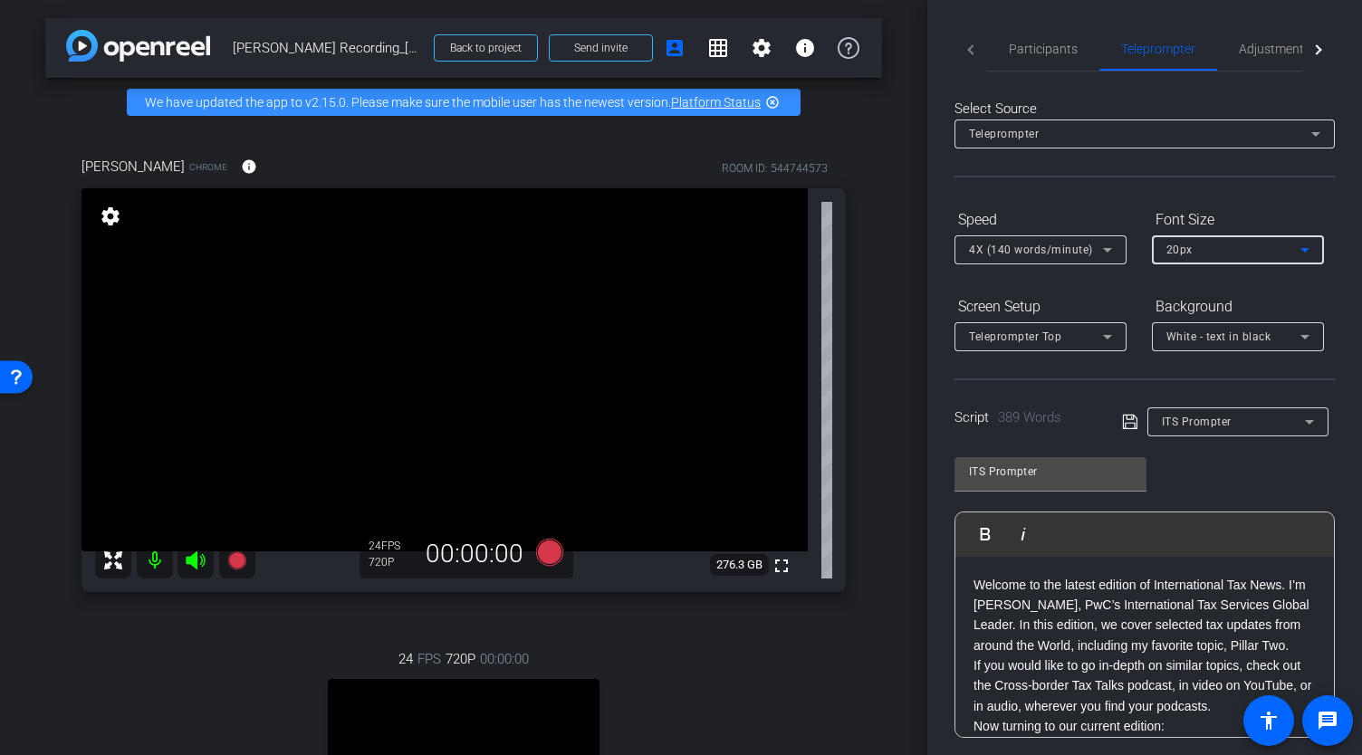
click at [1295, 250] on icon at bounding box center [1305, 250] width 22 height 22
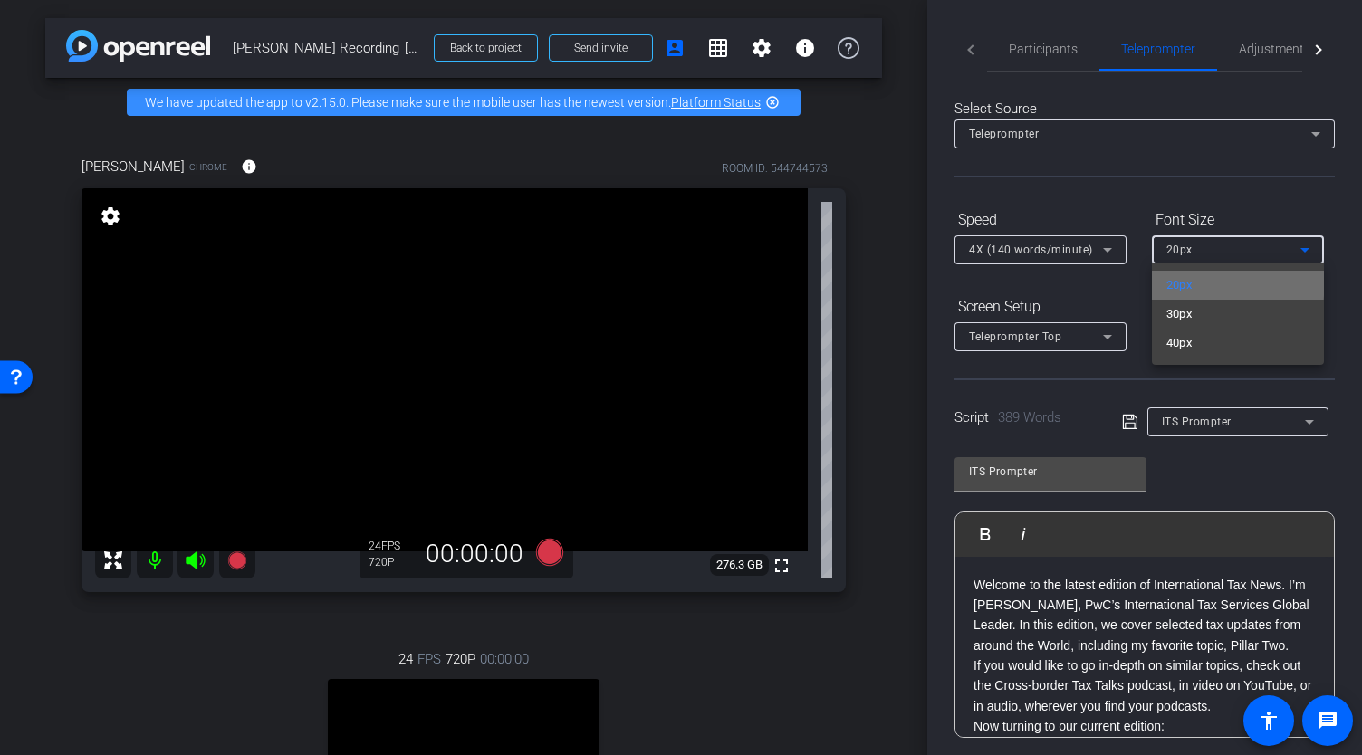
click at [1232, 284] on mat-option "20px" at bounding box center [1238, 285] width 172 height 29
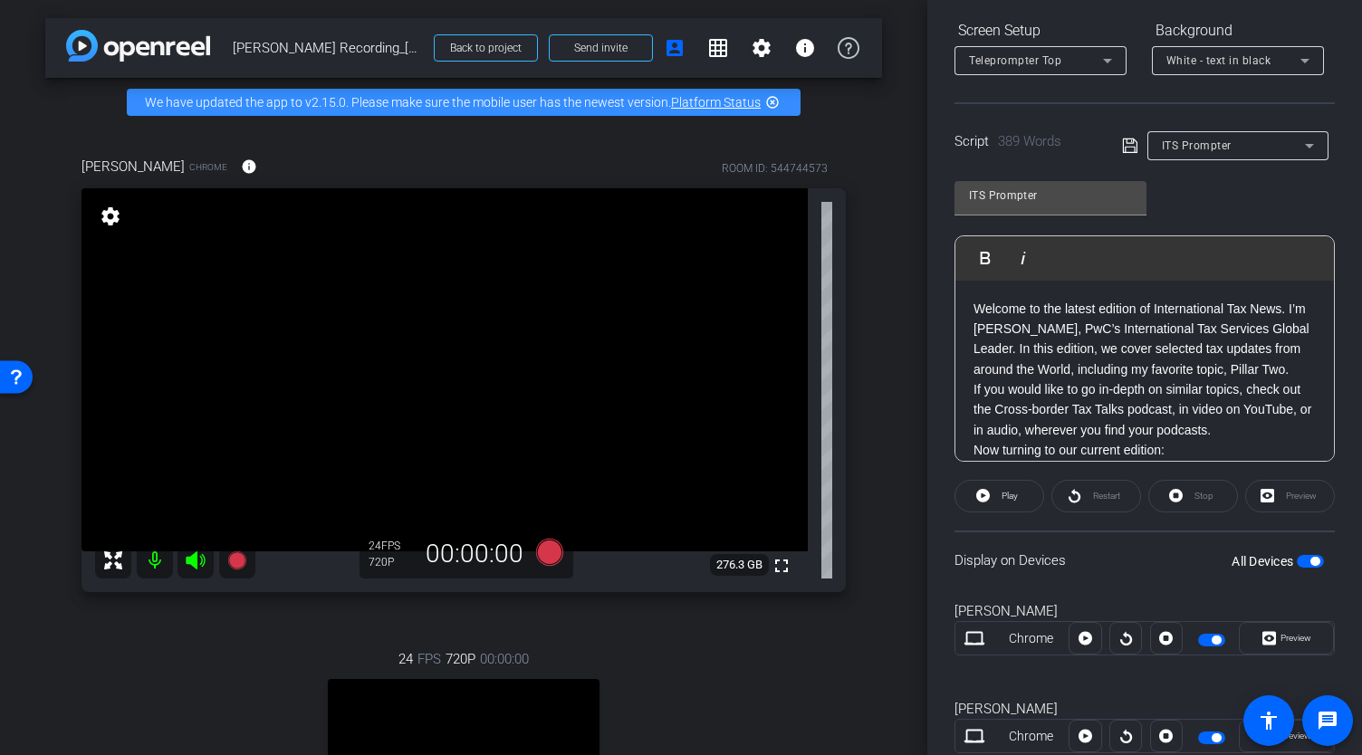
scroll to position [330, 0]
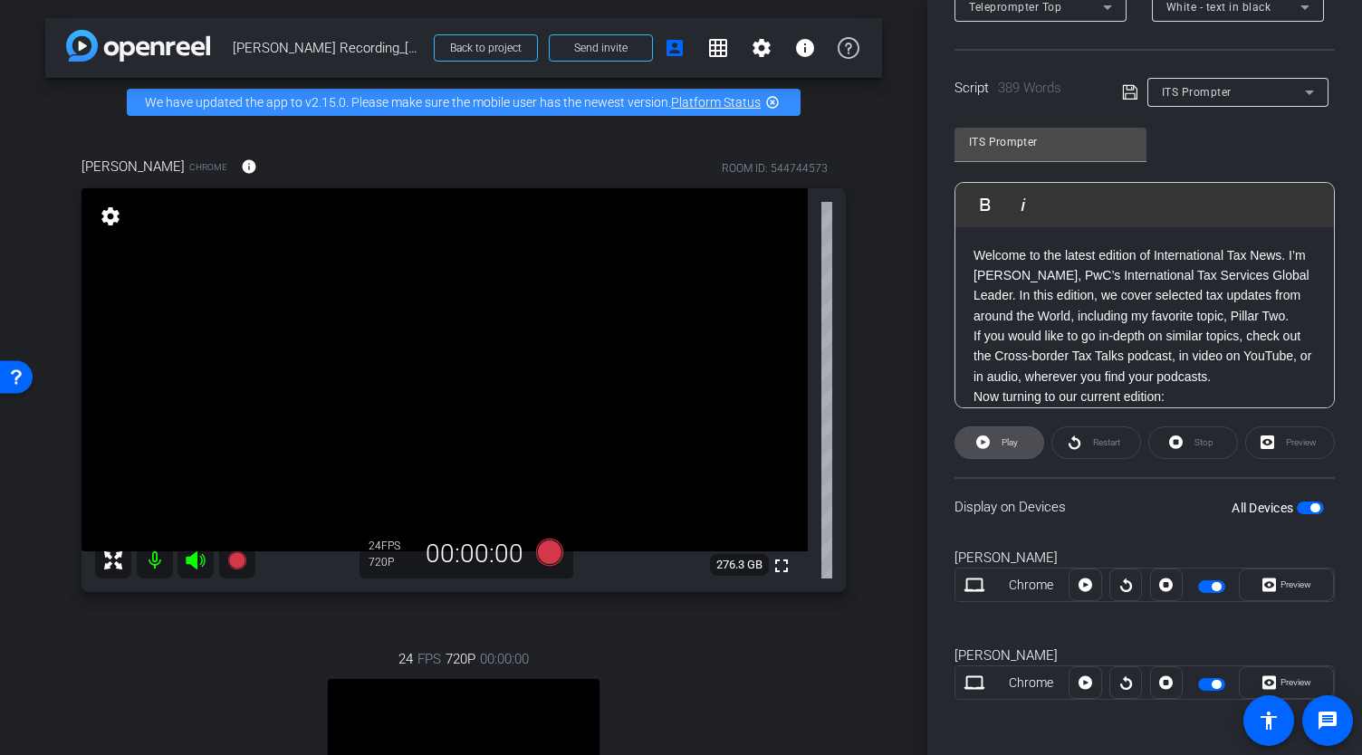
click at [1001, 432] on span "Play" at bounding box center [1007, 442] width 21 height 25
click at [1281, 580] on span "Preview" at bounding box center [1296, 585] width 31 height 10
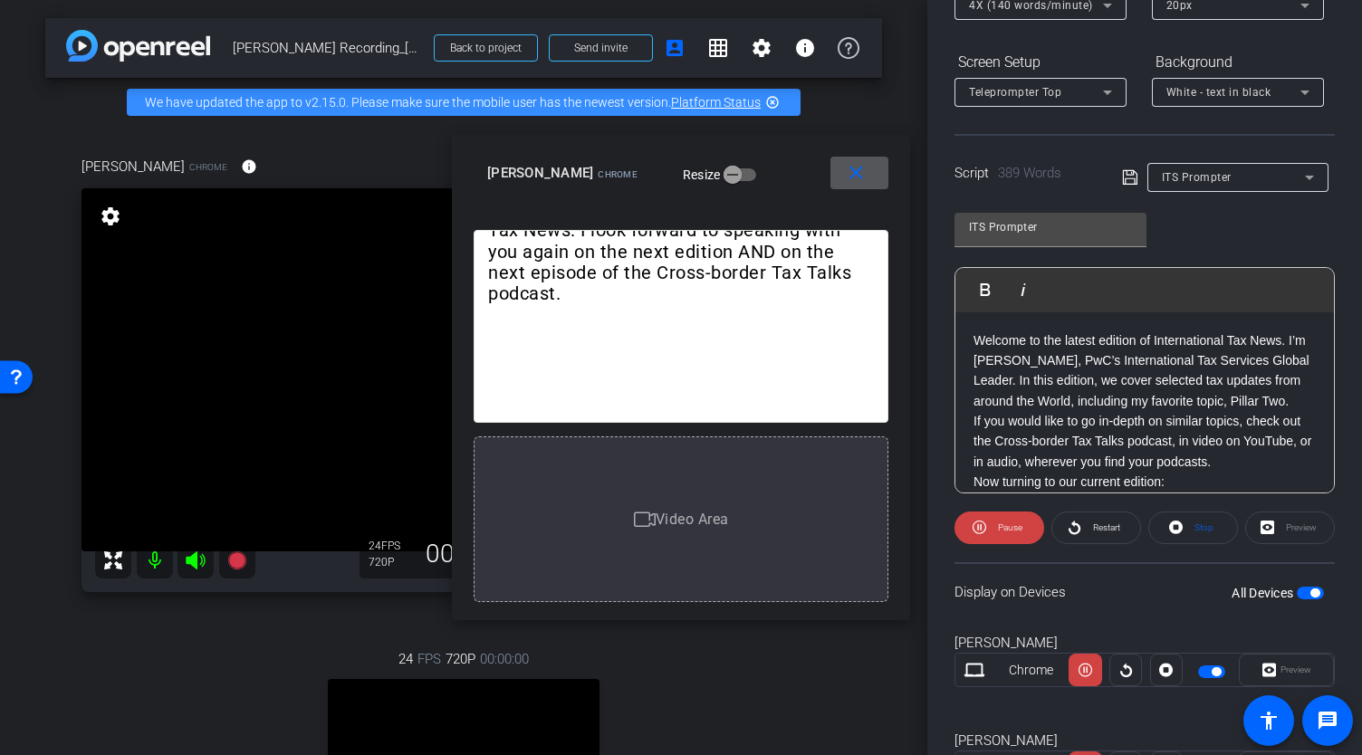
scroll to position [149, 0]
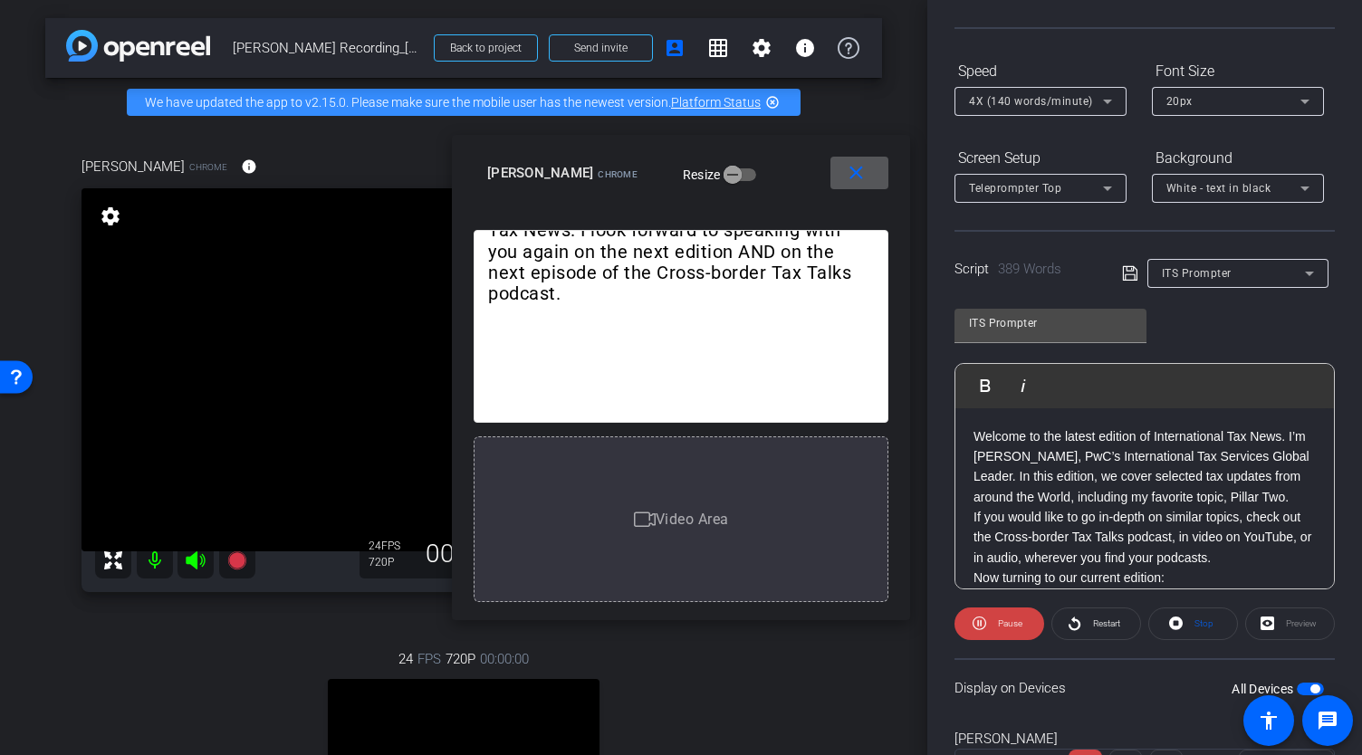
click at [857, 175] on mat-icon "close" at bounding box center [856, 173] width 23 height 23
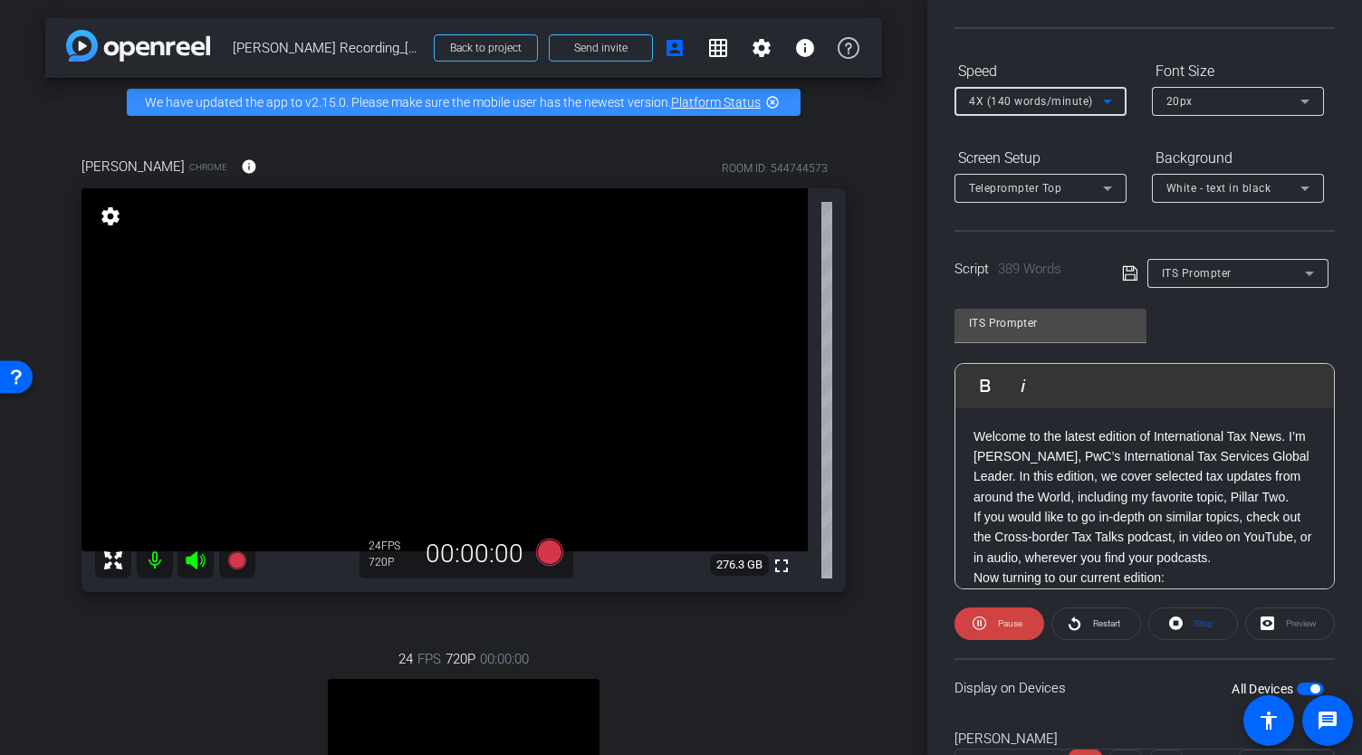
click at [1105, 97] on icon at bounding box center [1108, 102] width 22 height 22
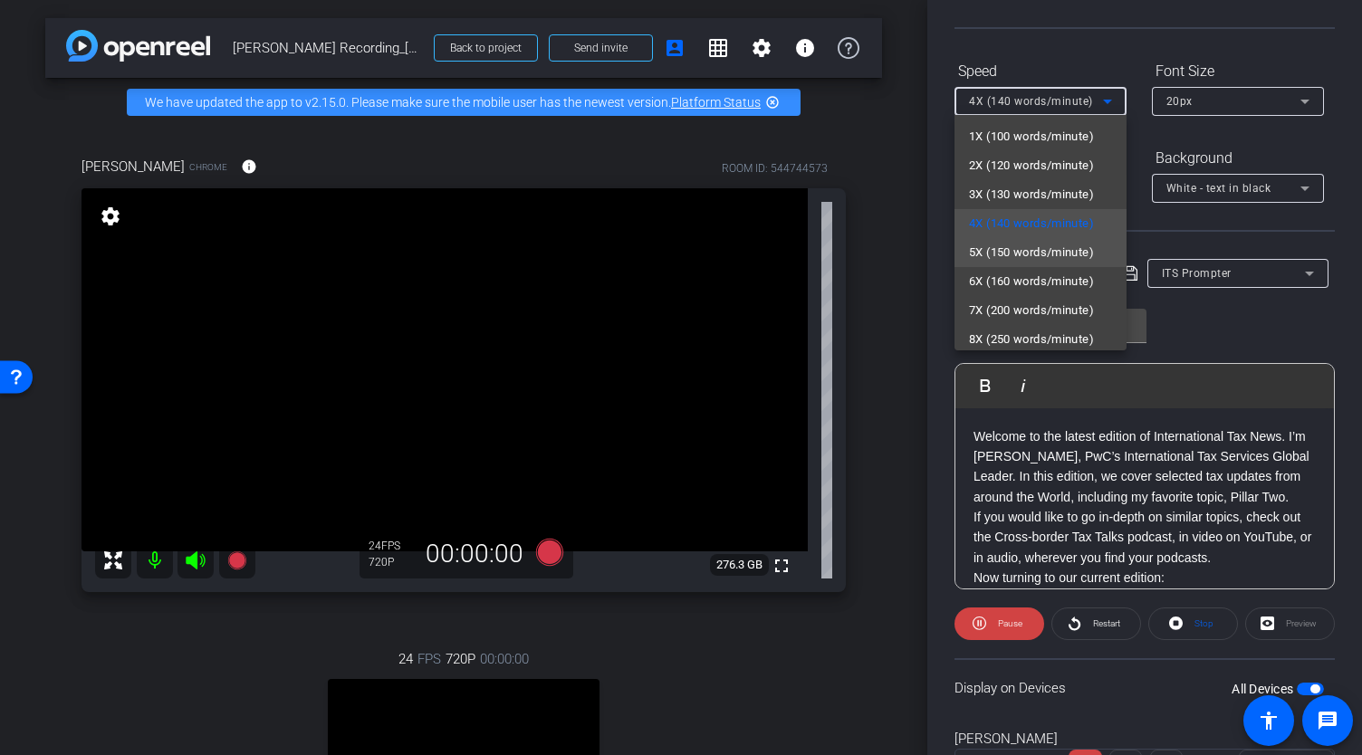
click at [1043, 250] on span "5X (150 words/minute)" at bounding box center [1031, 253] width 125 height 22
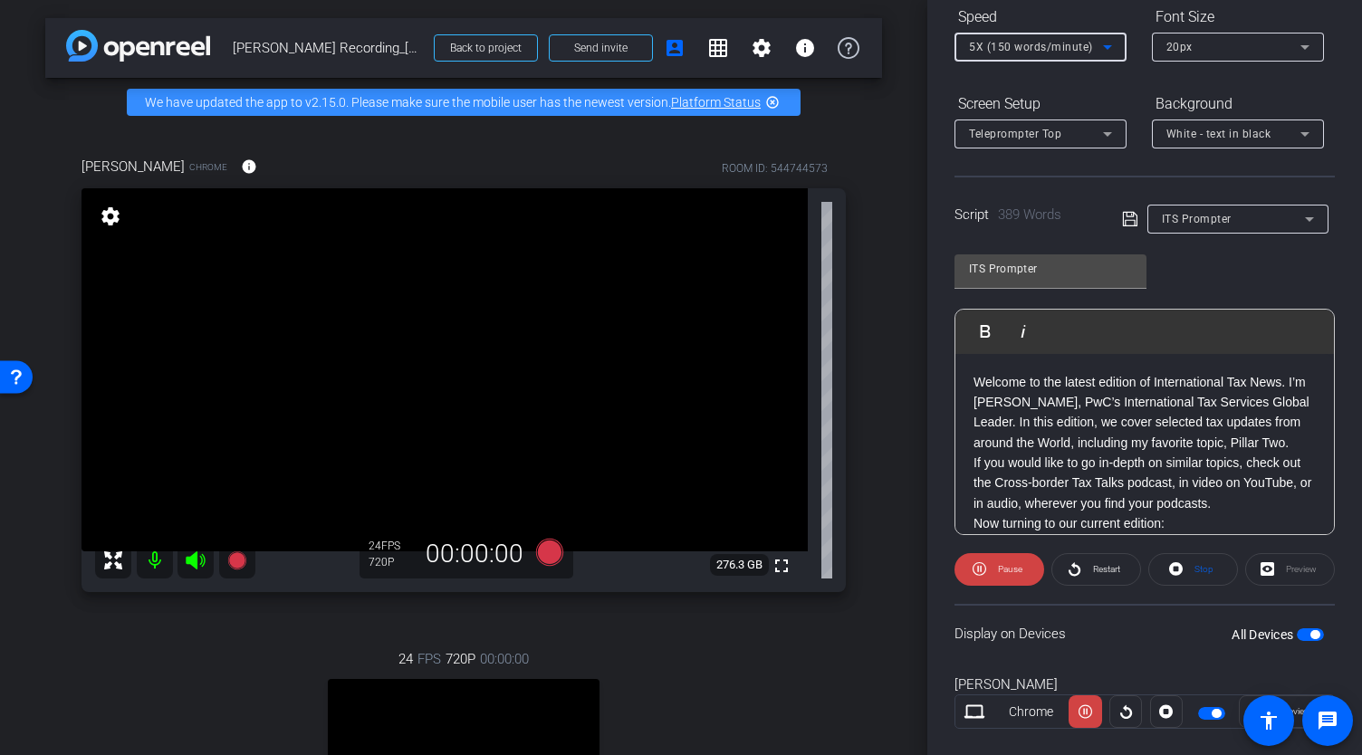
scroll to position [239, 0]
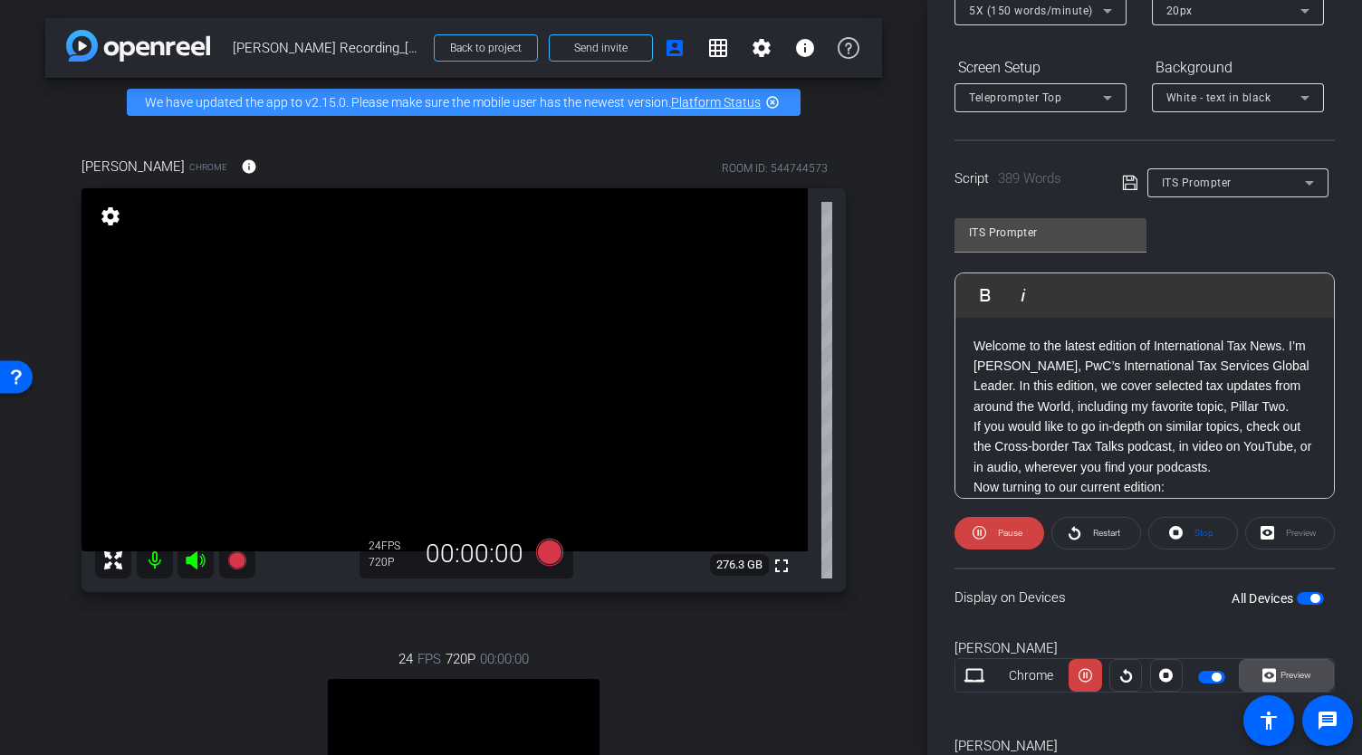
click at [1281, 670] on span "Preview" at bounding box center [1296, 675] width 31 height 10
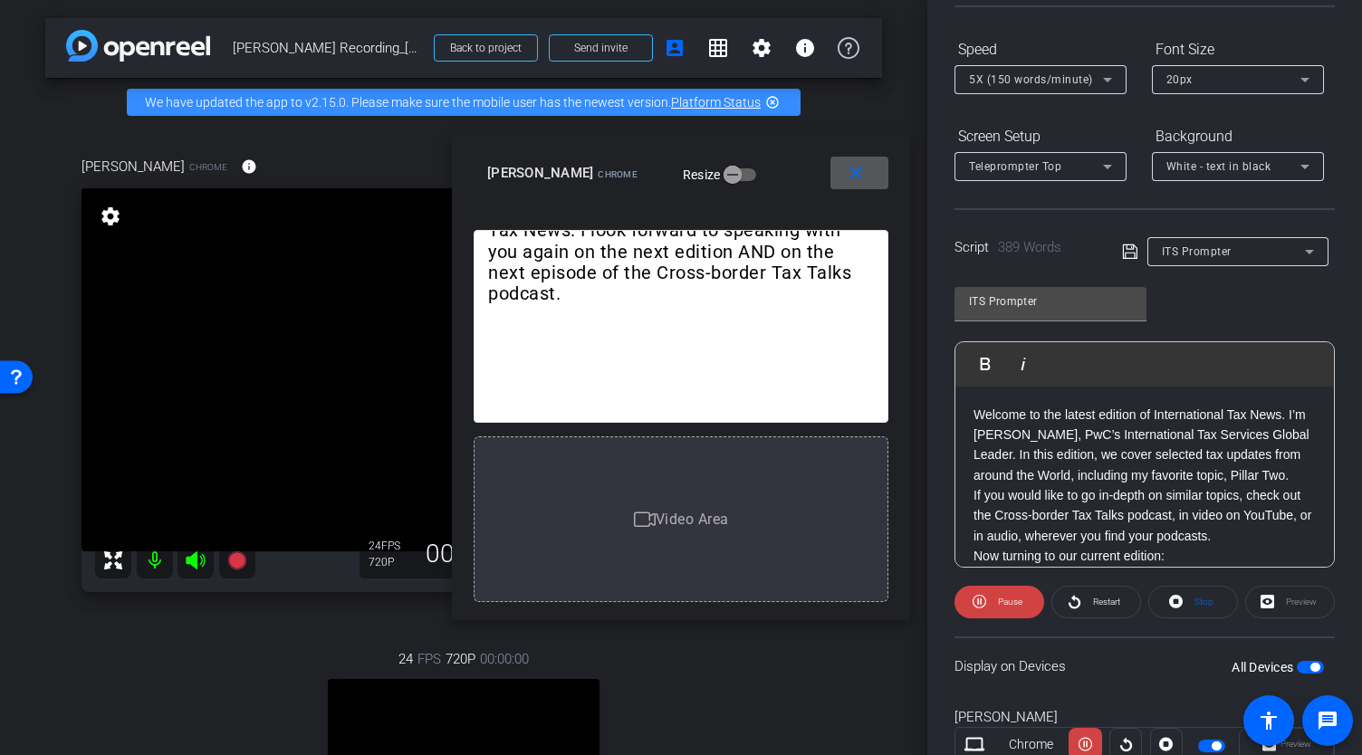
scroll to position [58, 0]
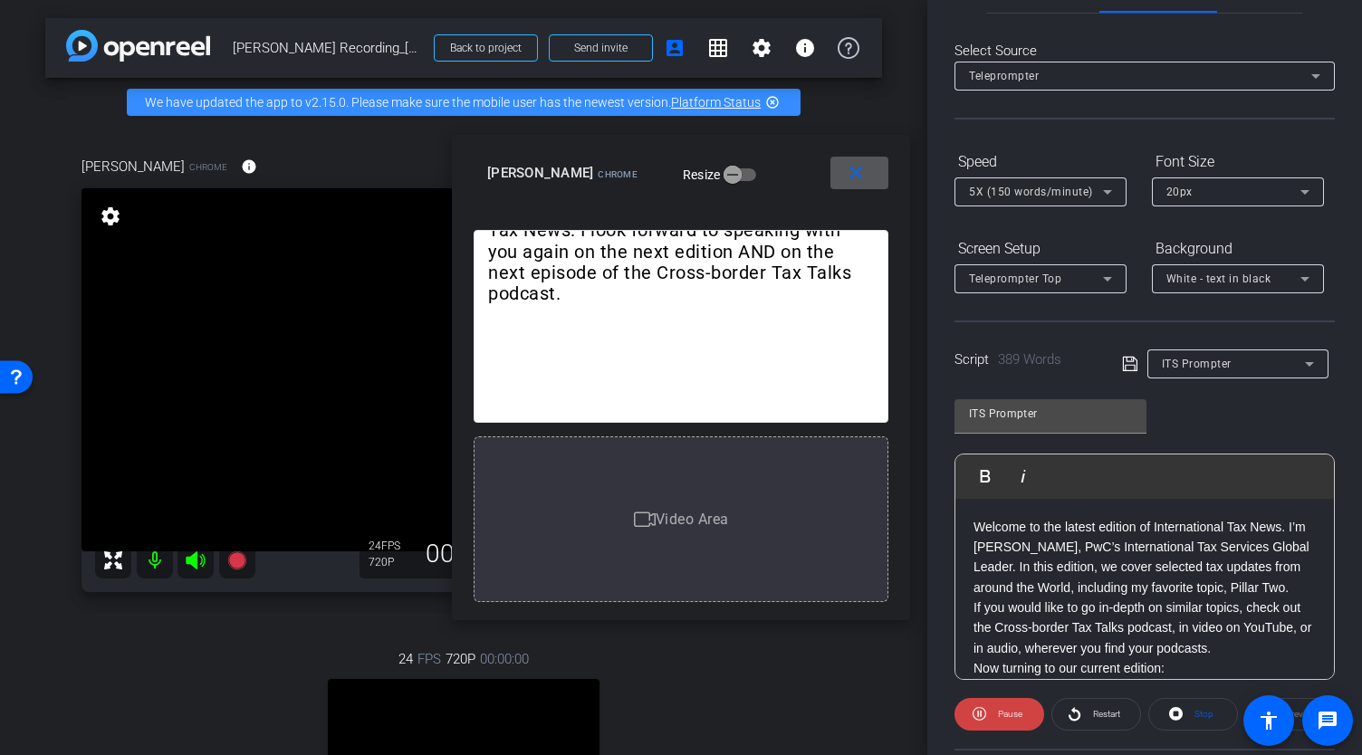
click at [1086, 190] on span "5X (150 words/minute)" at bounding box center [1031, 192] width 124 height 13
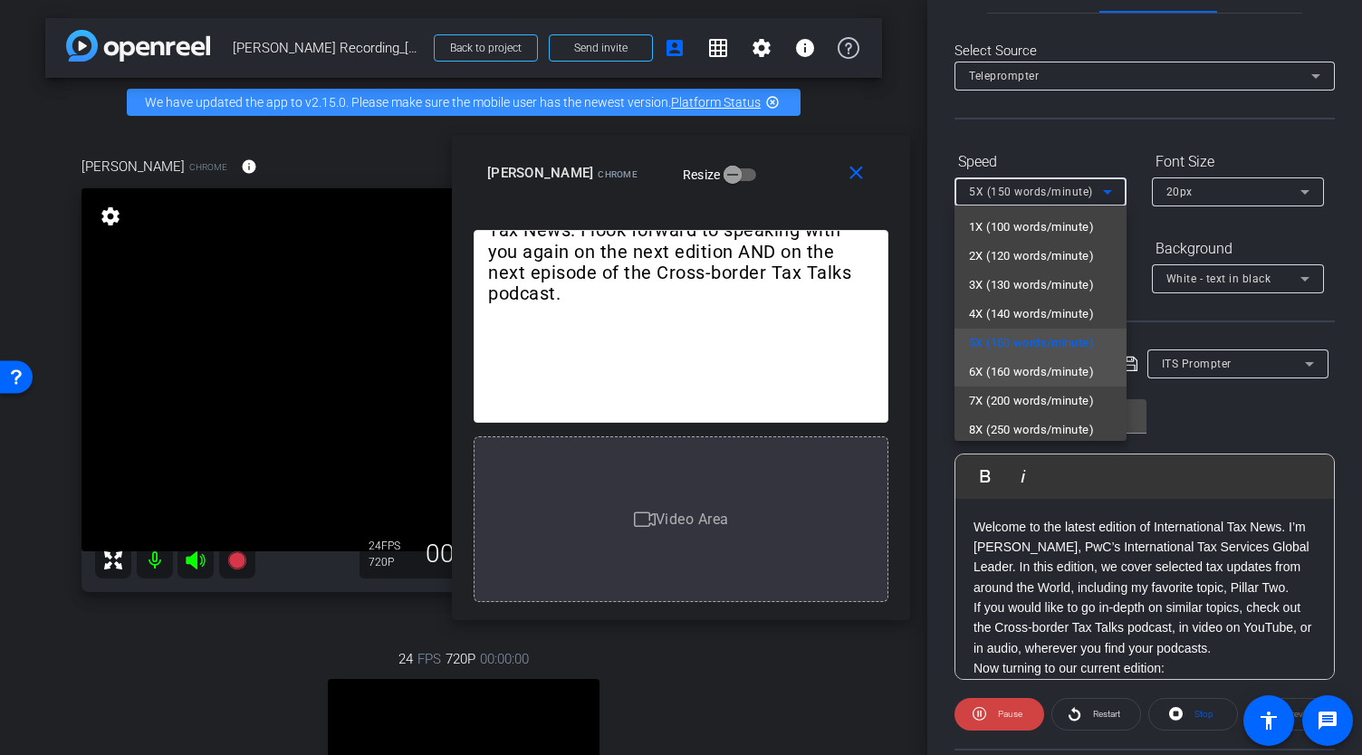
click at [1039, 367] on span "6X (160 words/minute)" at bounding box center [1031, 372] width 125 height 22
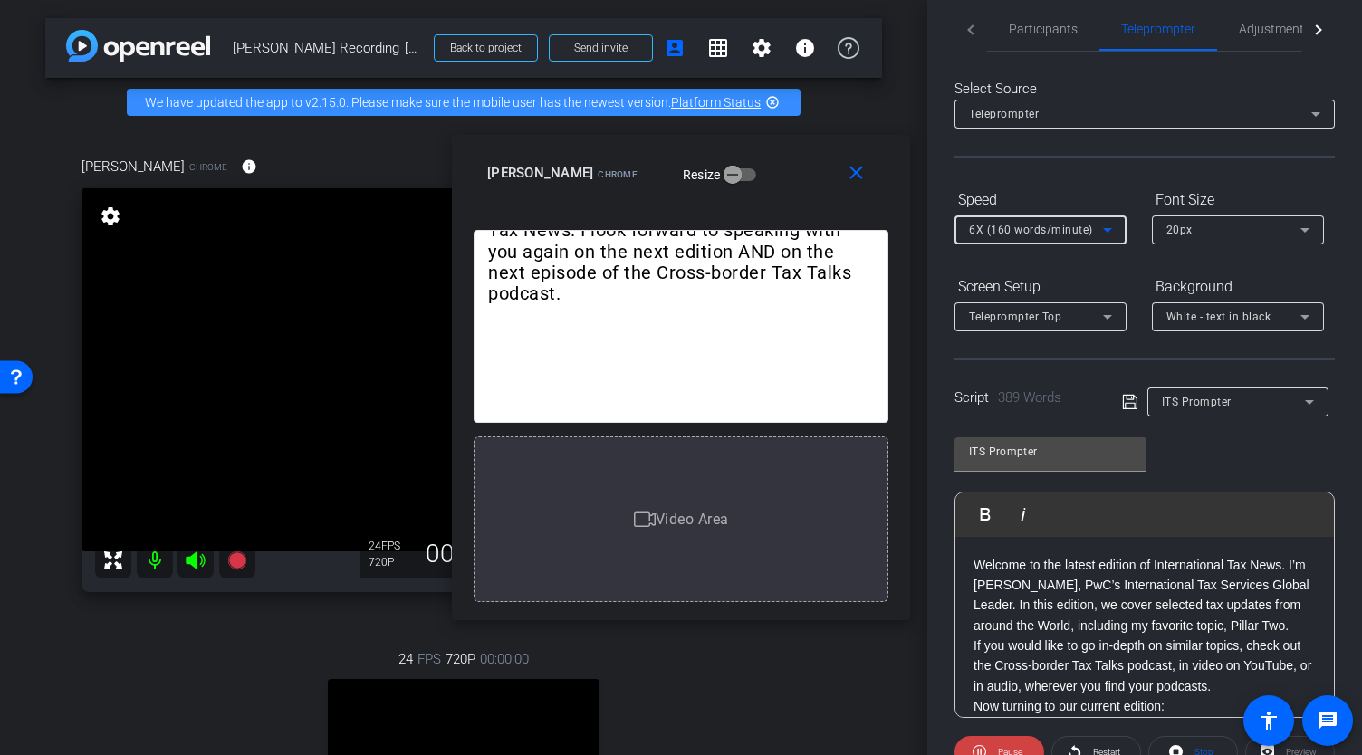
scroll to position [0, 0]
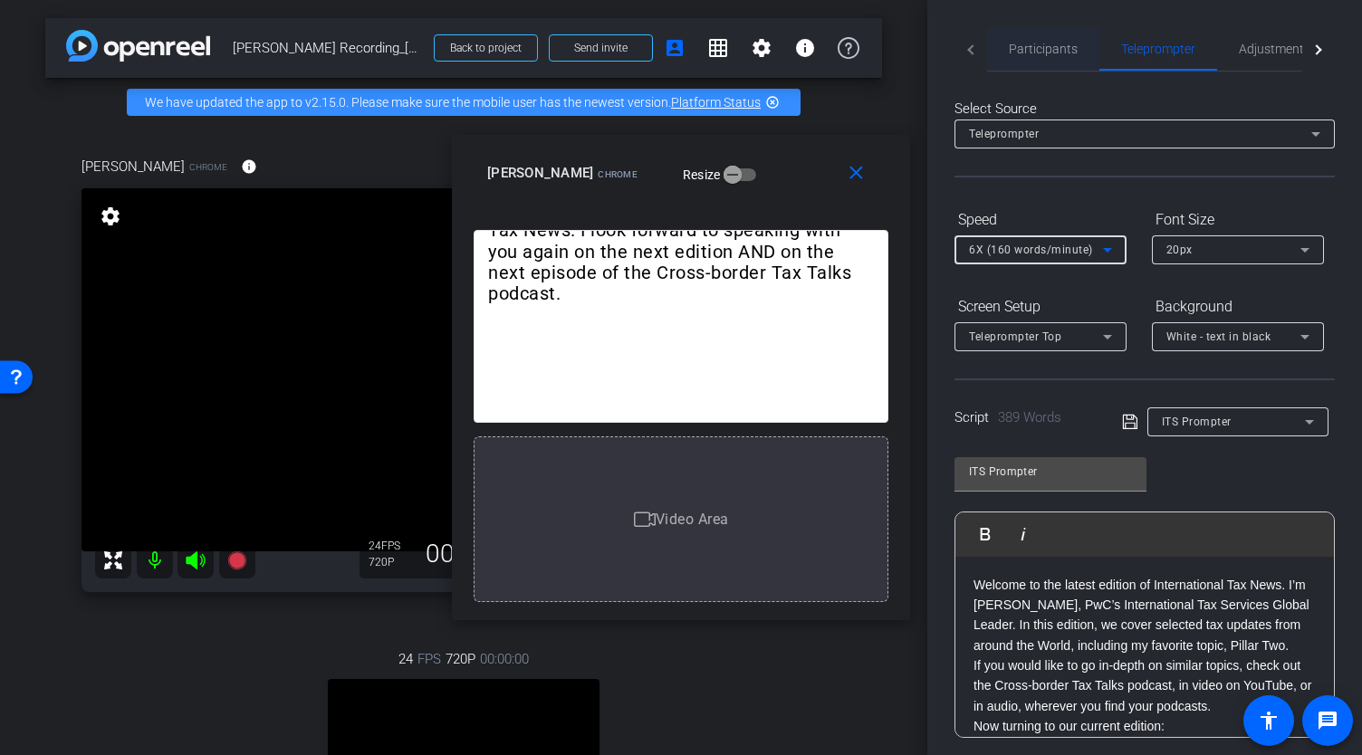
click at [1024, 53] on span "Participants" at bounding box center [1043, 49] width 69 height 13
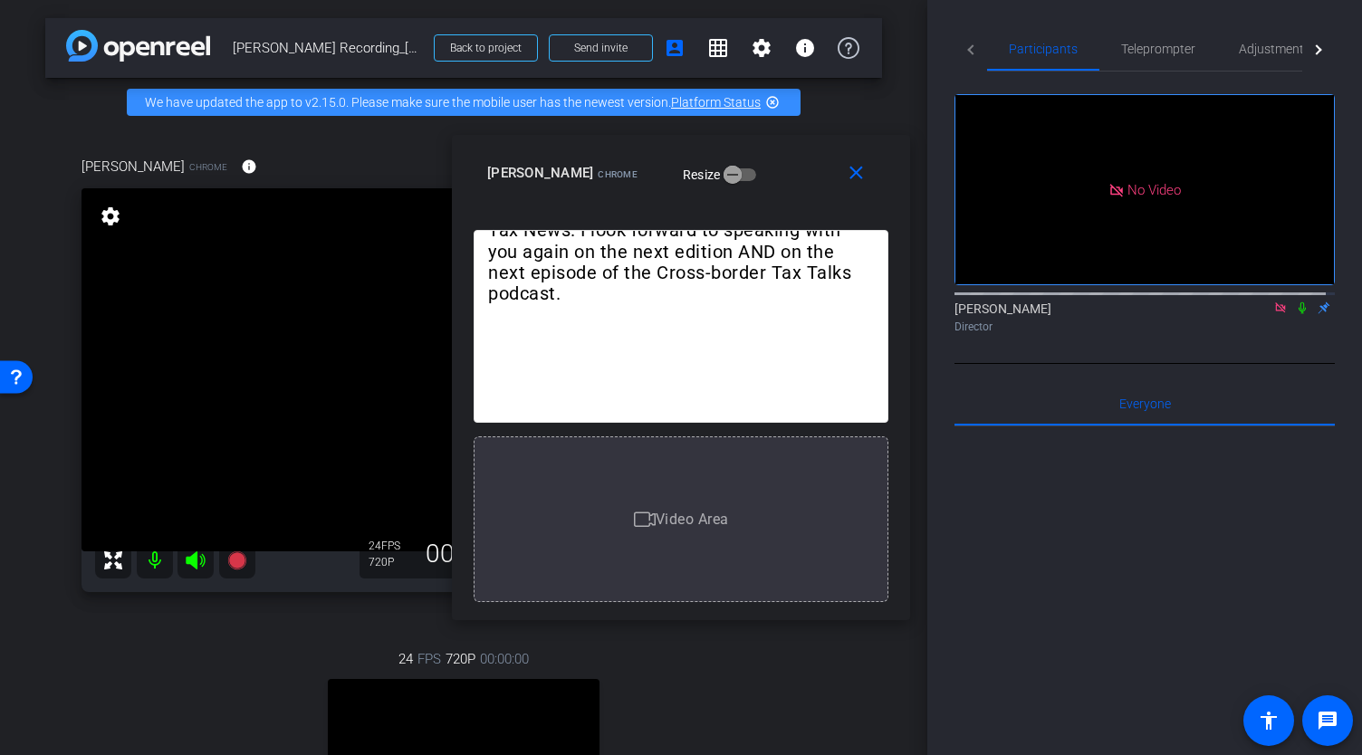
click at [1299, 303] on icon at bounding box center [1302, 309] width 7 height 12
click at [1295, 302] on icon at bounding box center [1302, 308] width 14 height 13
click at [1293, 300] on mat-icon at bounding box center [1303, 308] width 22 height 16
click at [860, 178] on mat-icon "close" at bounding box center [856, 173] width 23 height 23
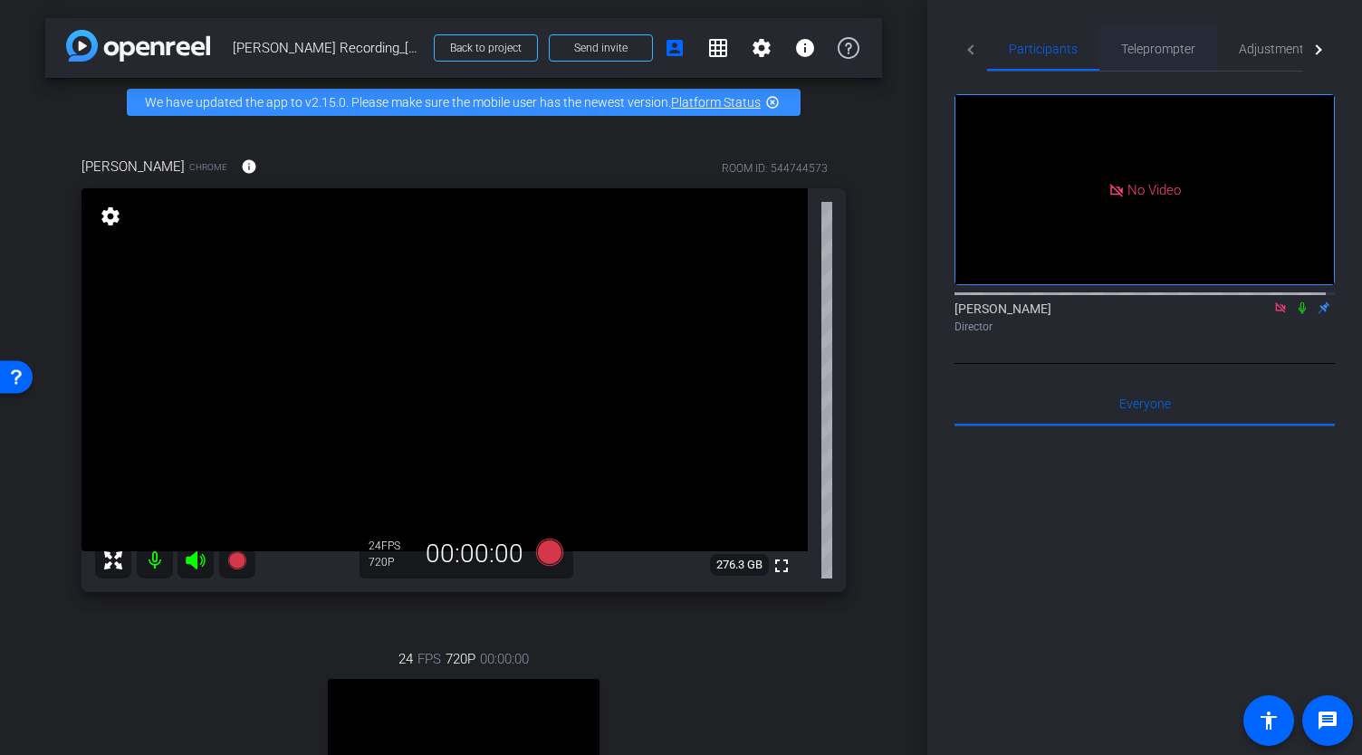
click at [1140, 46] on span "Teleprompter" at bounding box center [1158, 49] width 74 height 13
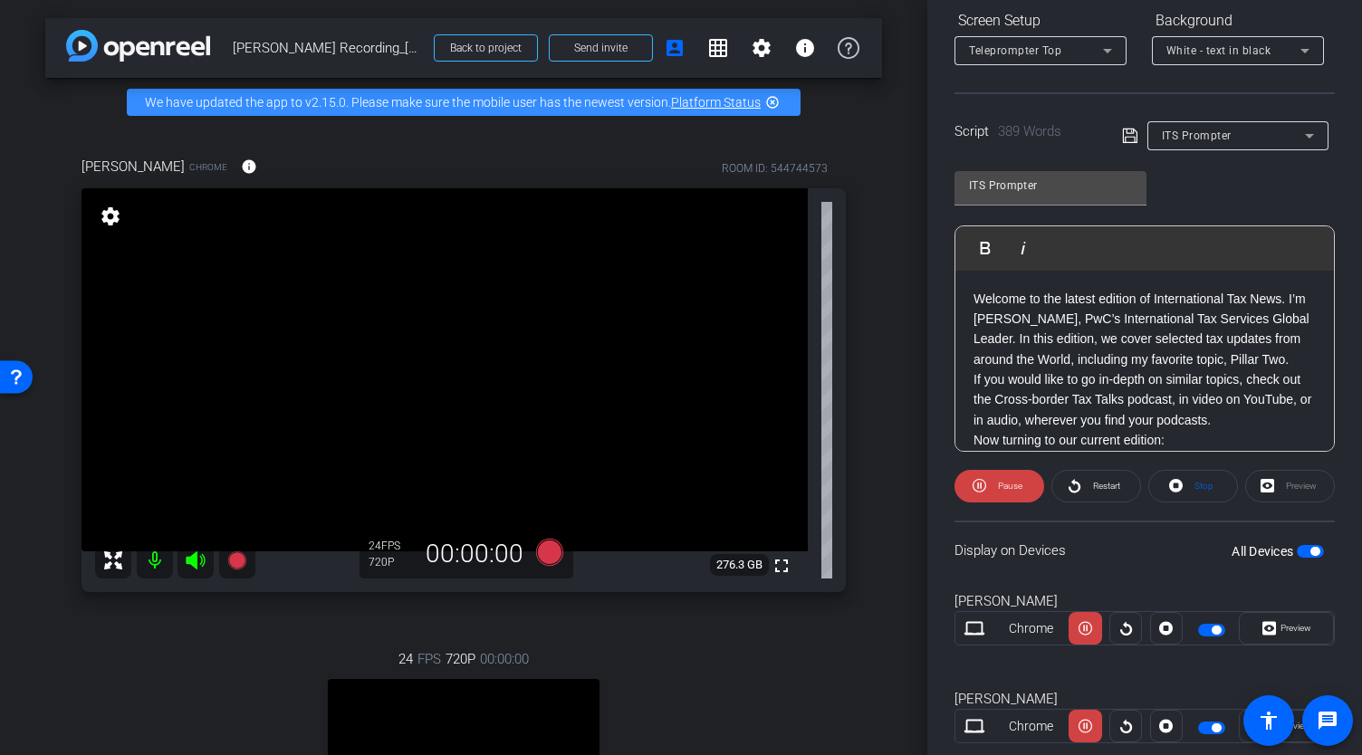
scroll to position [330, 0]
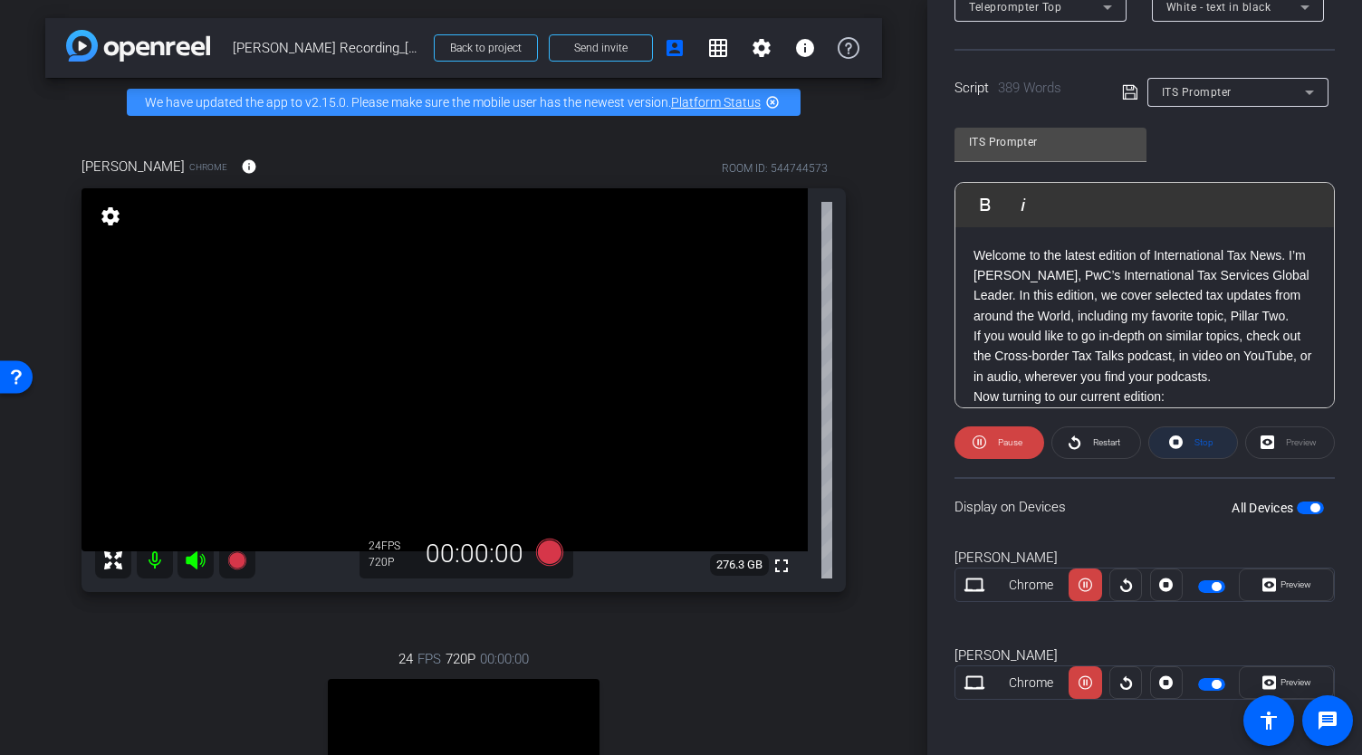
click at [1183, 445] on span at bounding box center [1193, 442] width 88 height 43
click at [990, 440] on span at bounding box center [1000, 442] width 88 height 43
click at [1276, 584] on span "Preview" at bounding box center [1293, 584] width 35 height 25
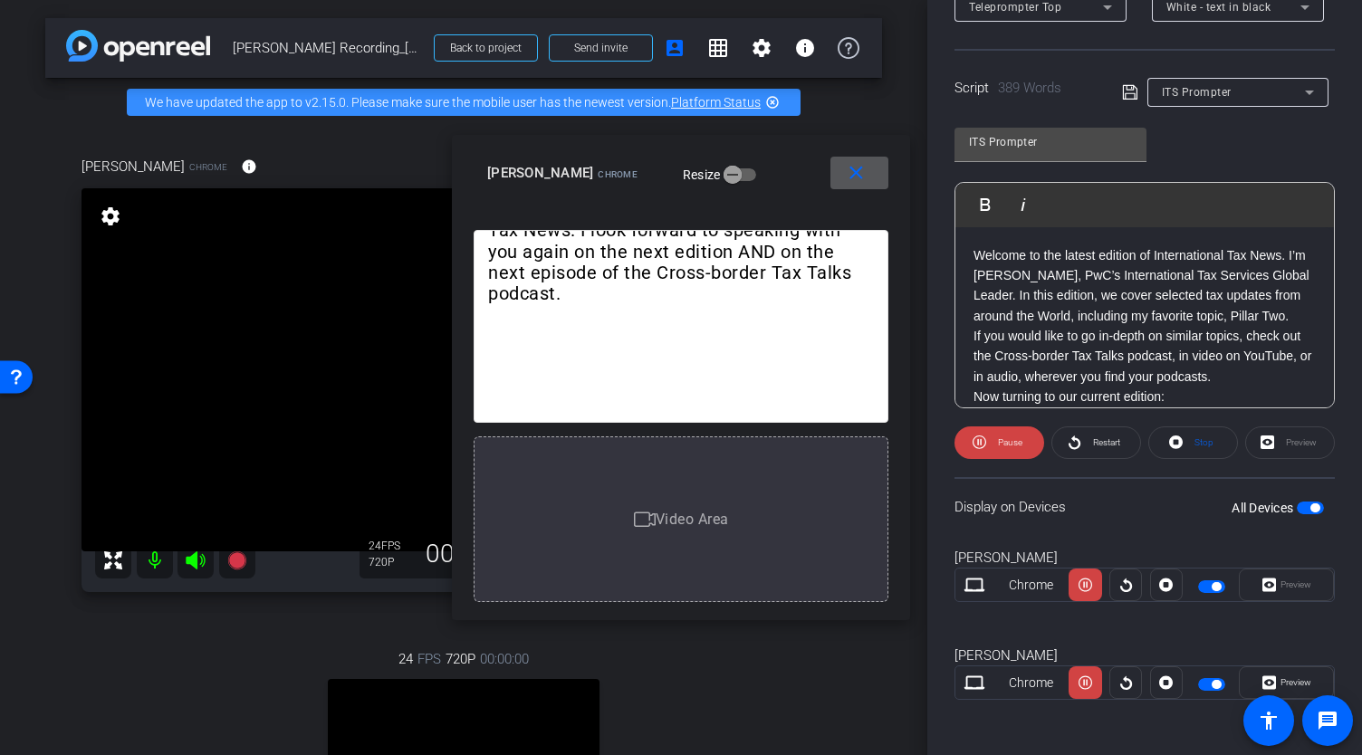
click at [856, 175] on mat-icon "close" at bounding box center [856, 173] width 23 height 23
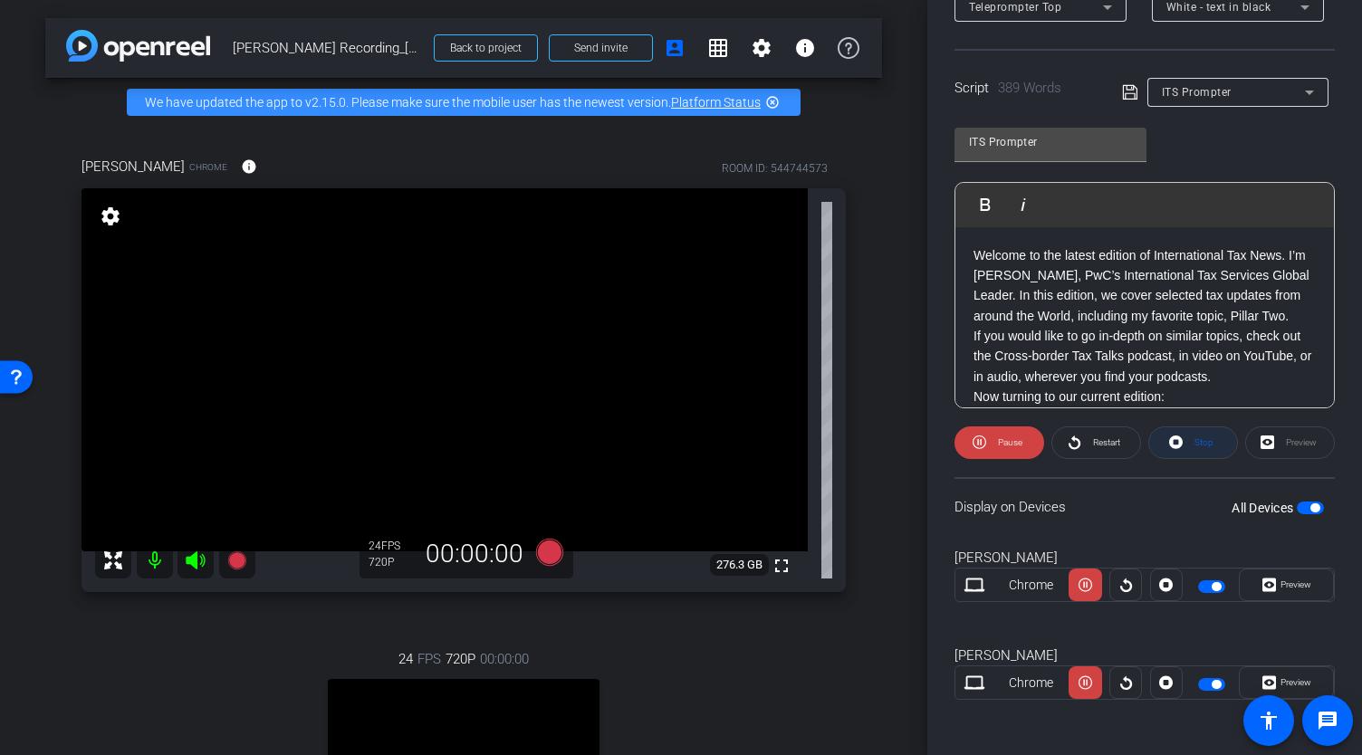
click at [1184, 437] on span at bounding box center [1193, 442] width 88 height 43
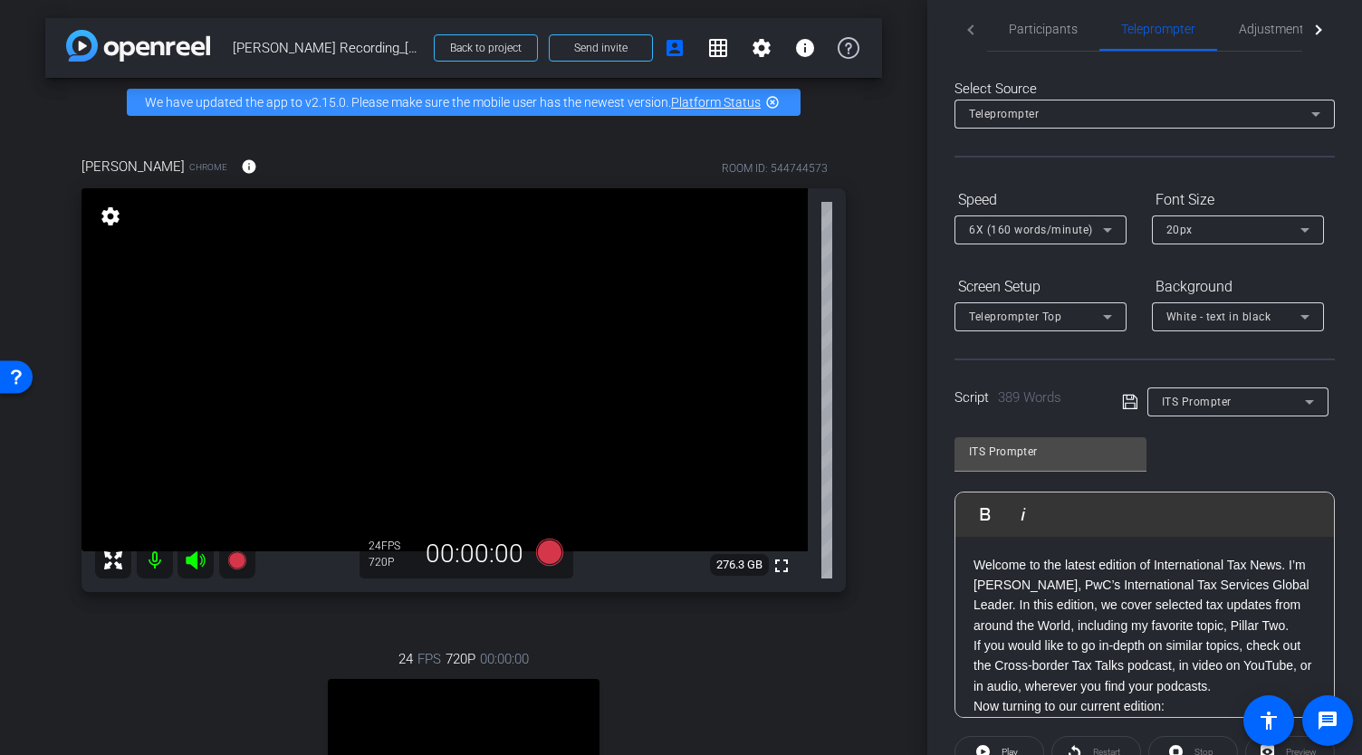
scroll to position [0, 0]
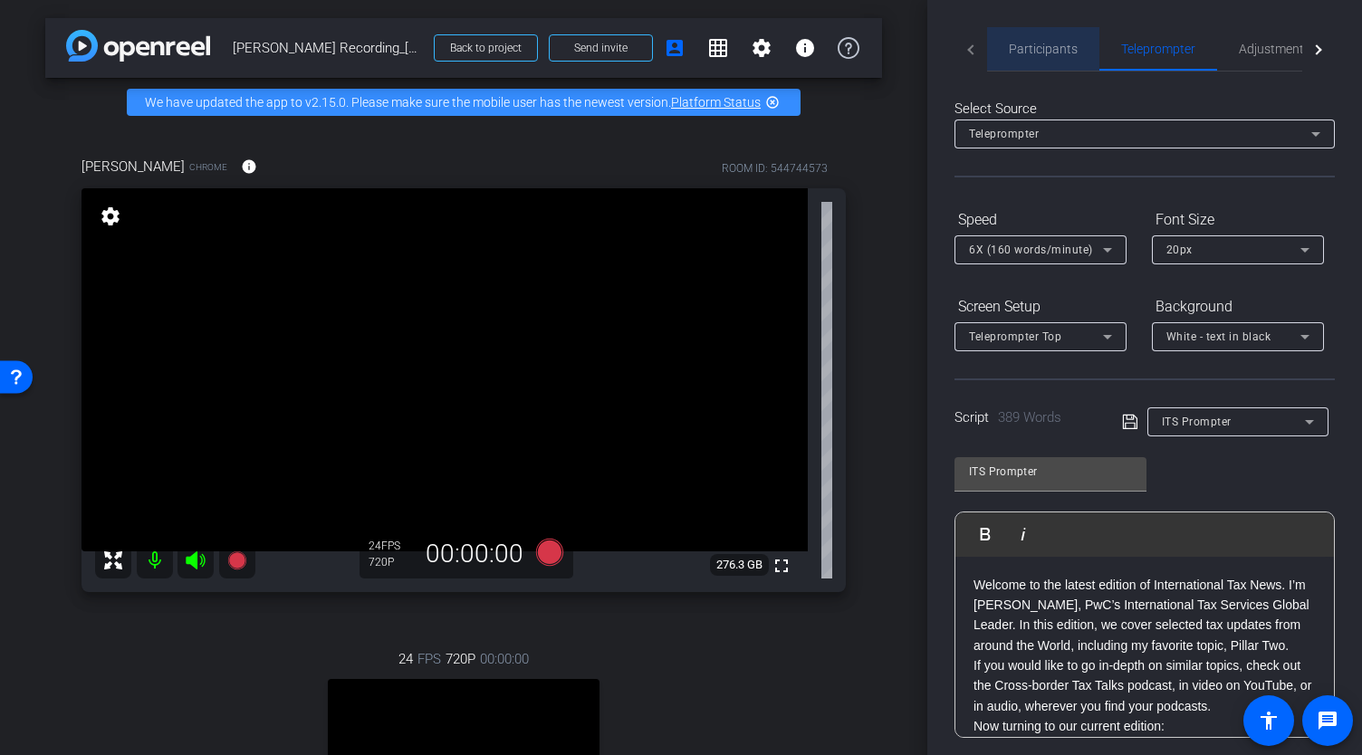
click at [1043, 48] on span "Participants" at bounding box center [1043, 49] width 69 height 13
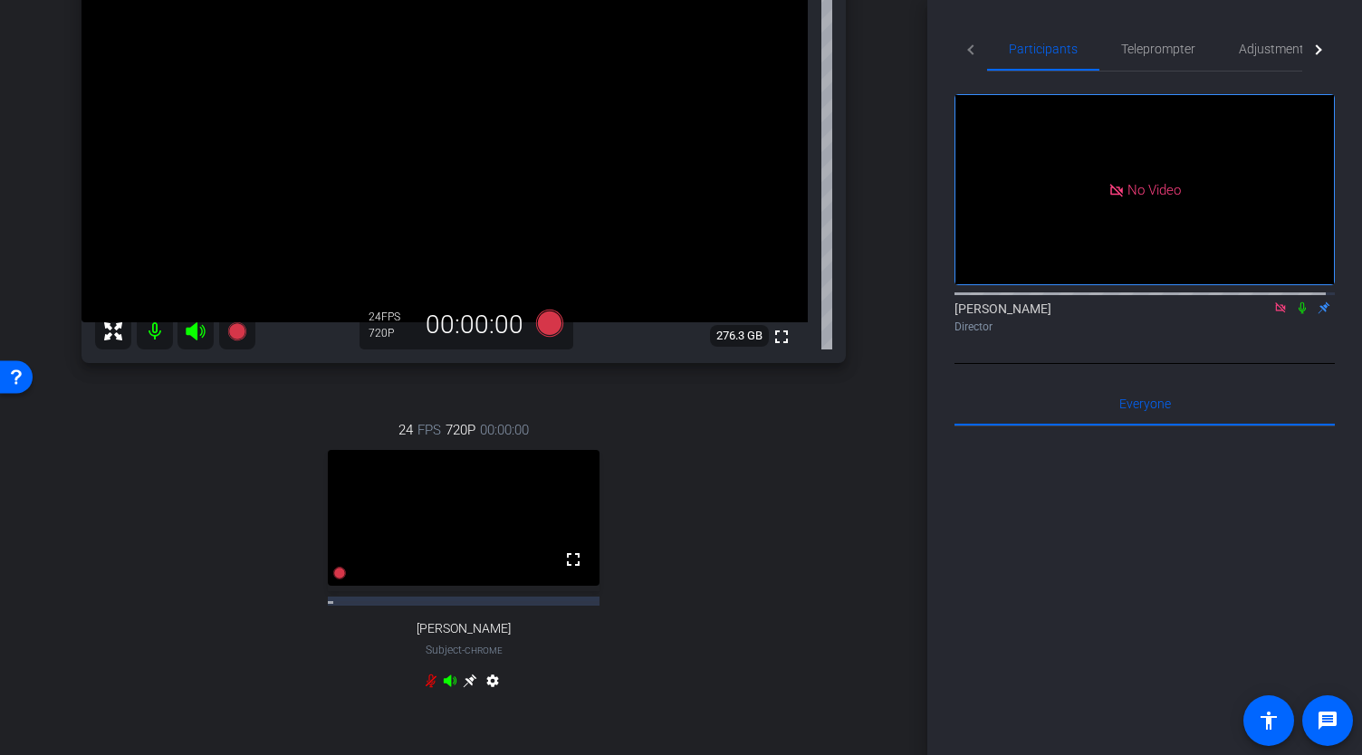
scroll to position [255, 0]
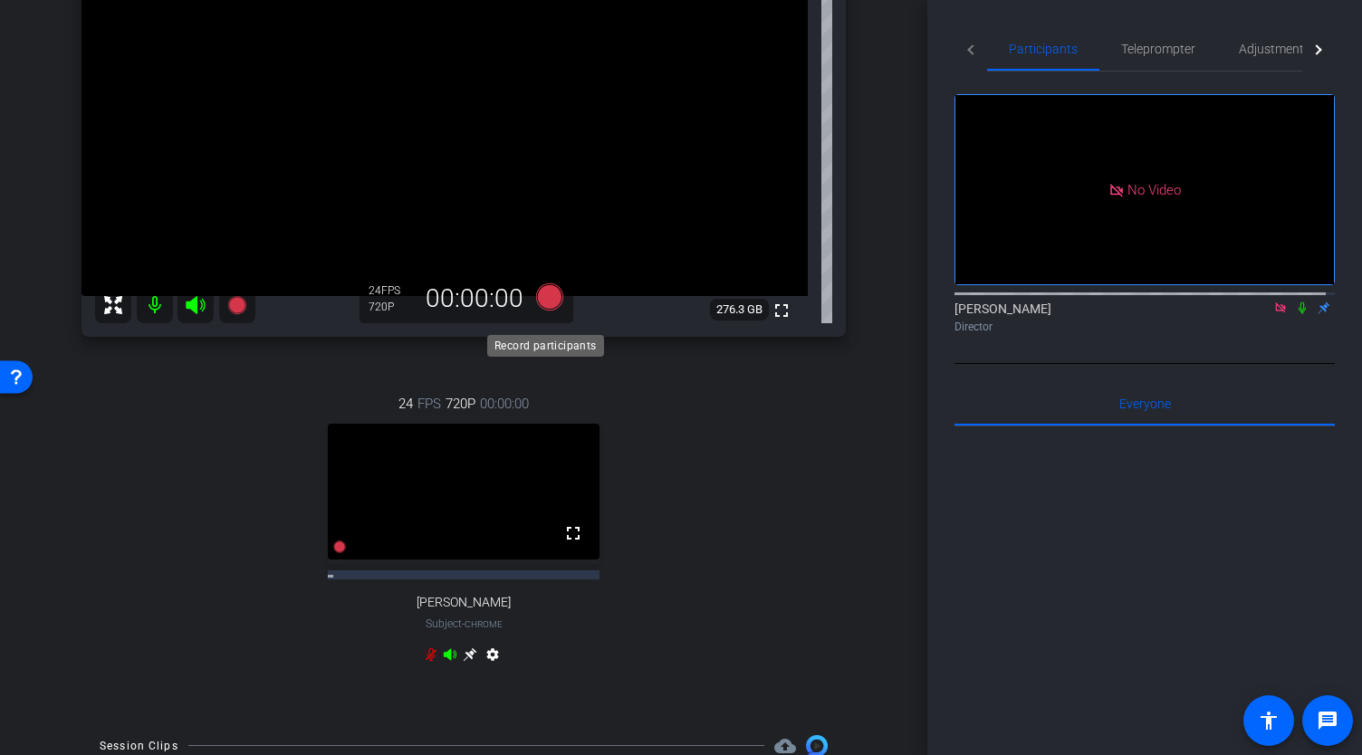
click at [549, 310] on icon at bounding box center [549, 296] width 27 height 27
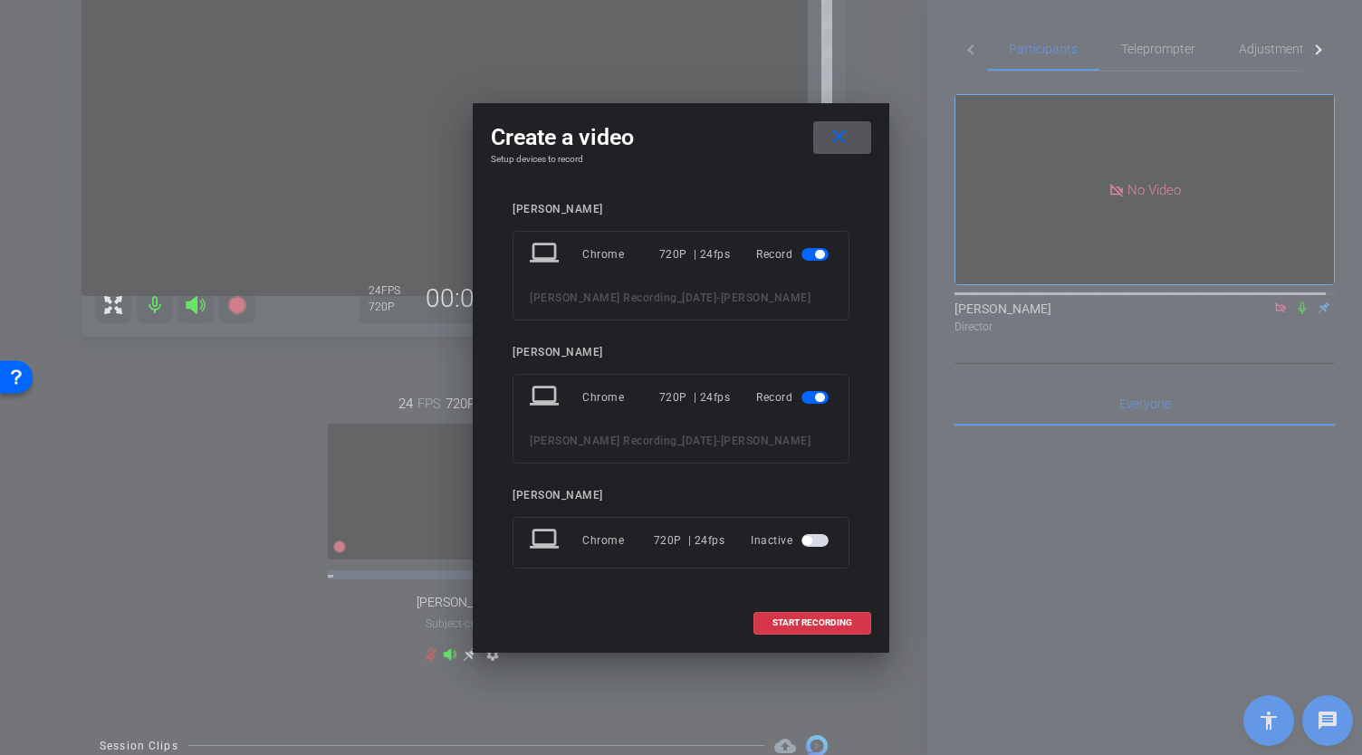
click at [817, 399] on span "button" at bounding box center [819, 397] width 9 height 9
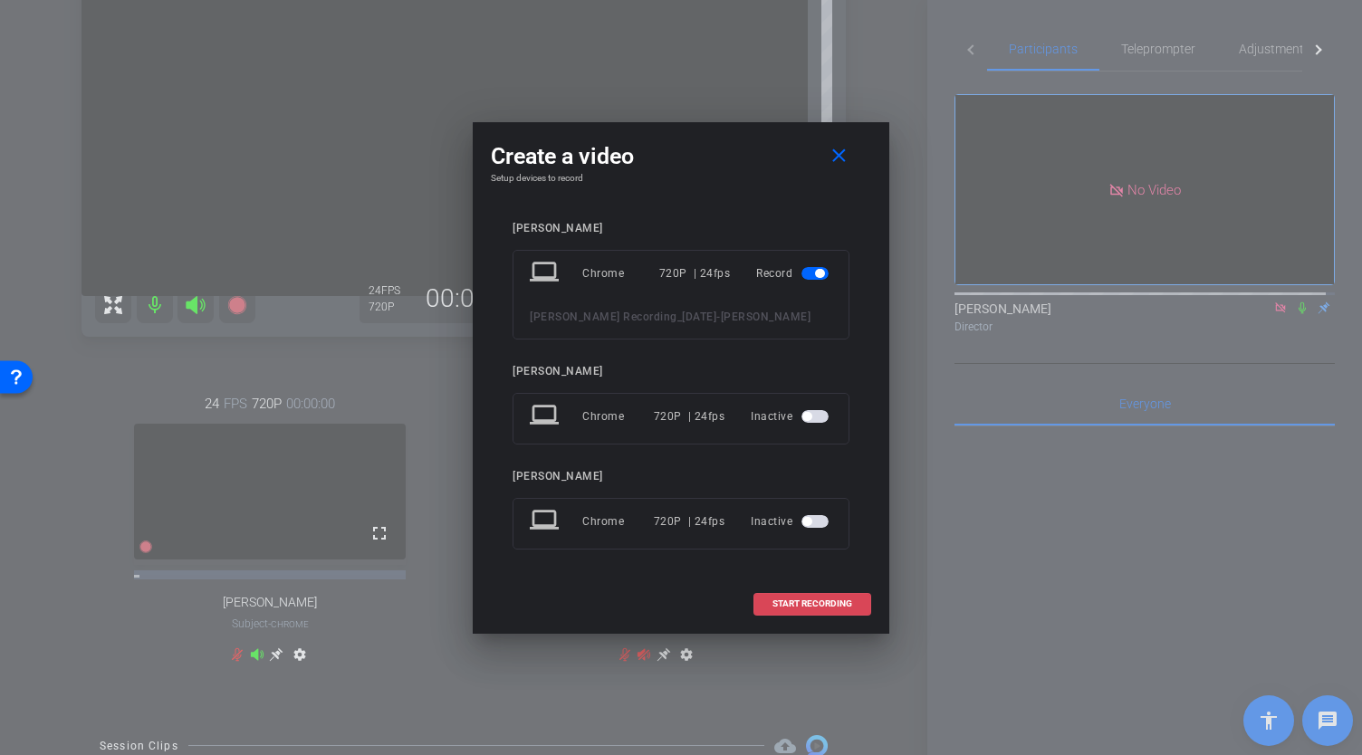
click at [809, 606] on span "START RECORDING" at bounding box center [813, 604] width 80 height 9
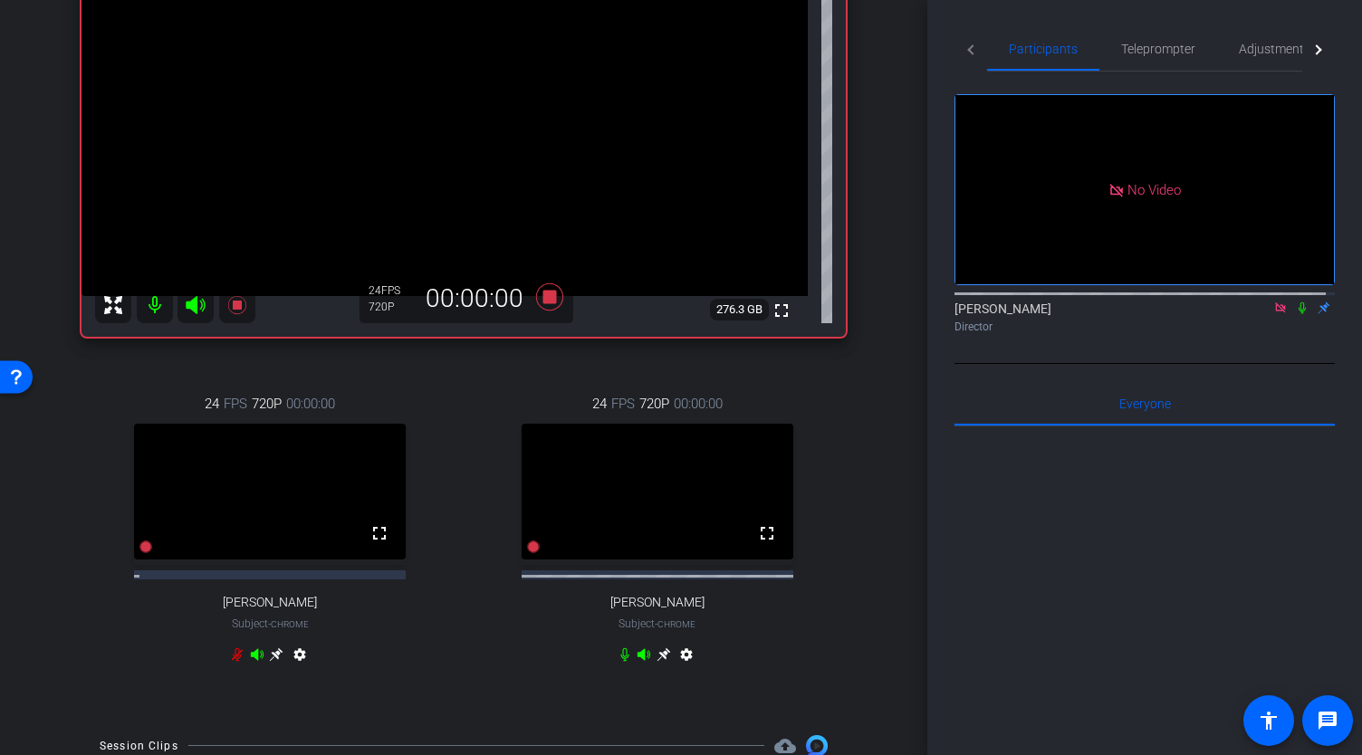
click at [1295, 302] on icon at bounding box center [1302, 308] width 14 height 13
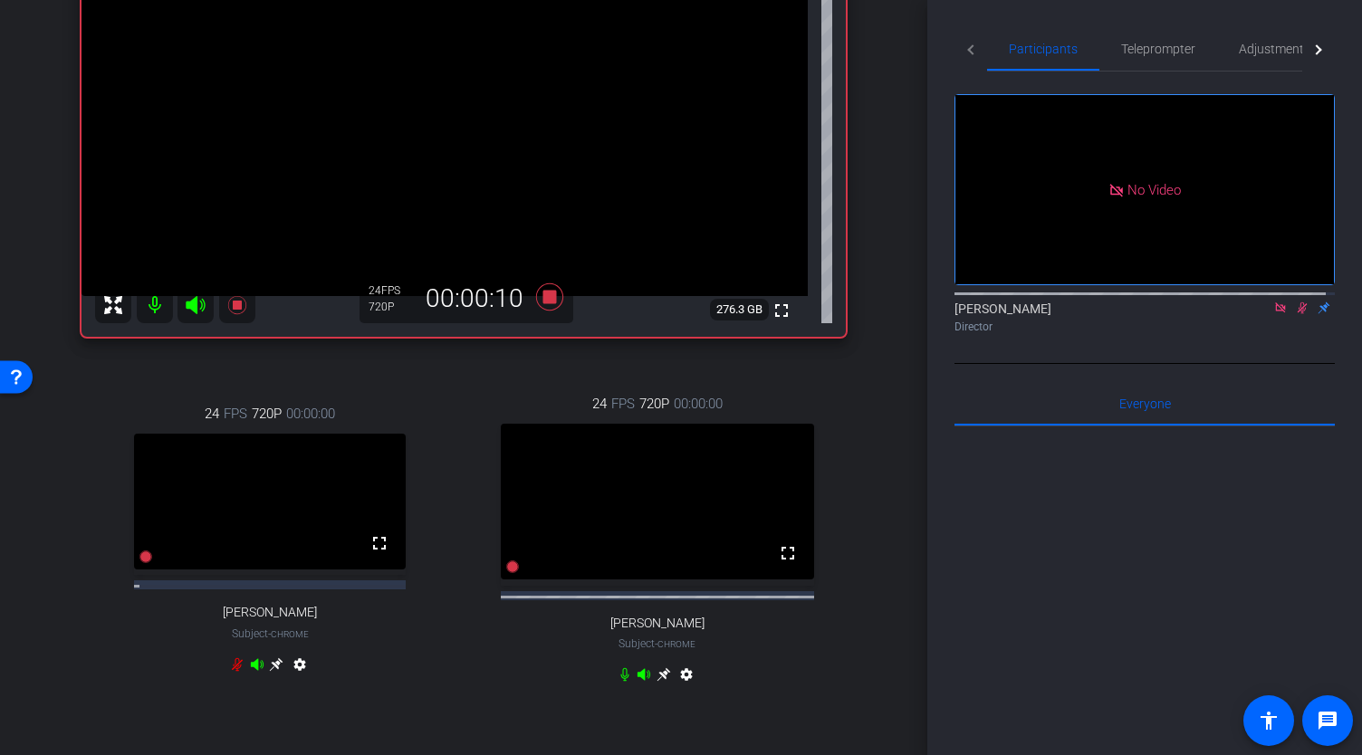
click at [620, 682] on icon at bounding box center [624, 675] width 8 height 14
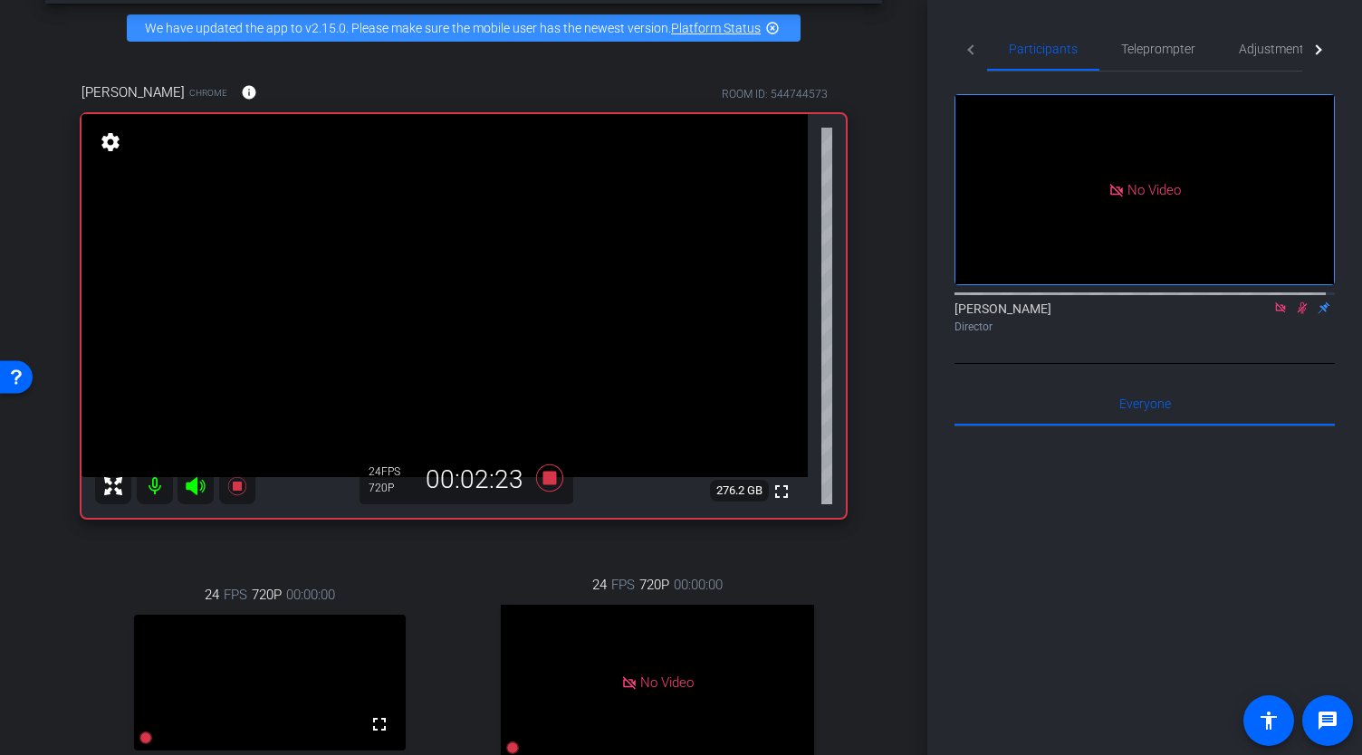
click at [1298, 303] on icon at bounding box center [1303, 309] width 10 height 12
click at [547, 491] on icon at bounding box center [549, 477] width 27 height 27
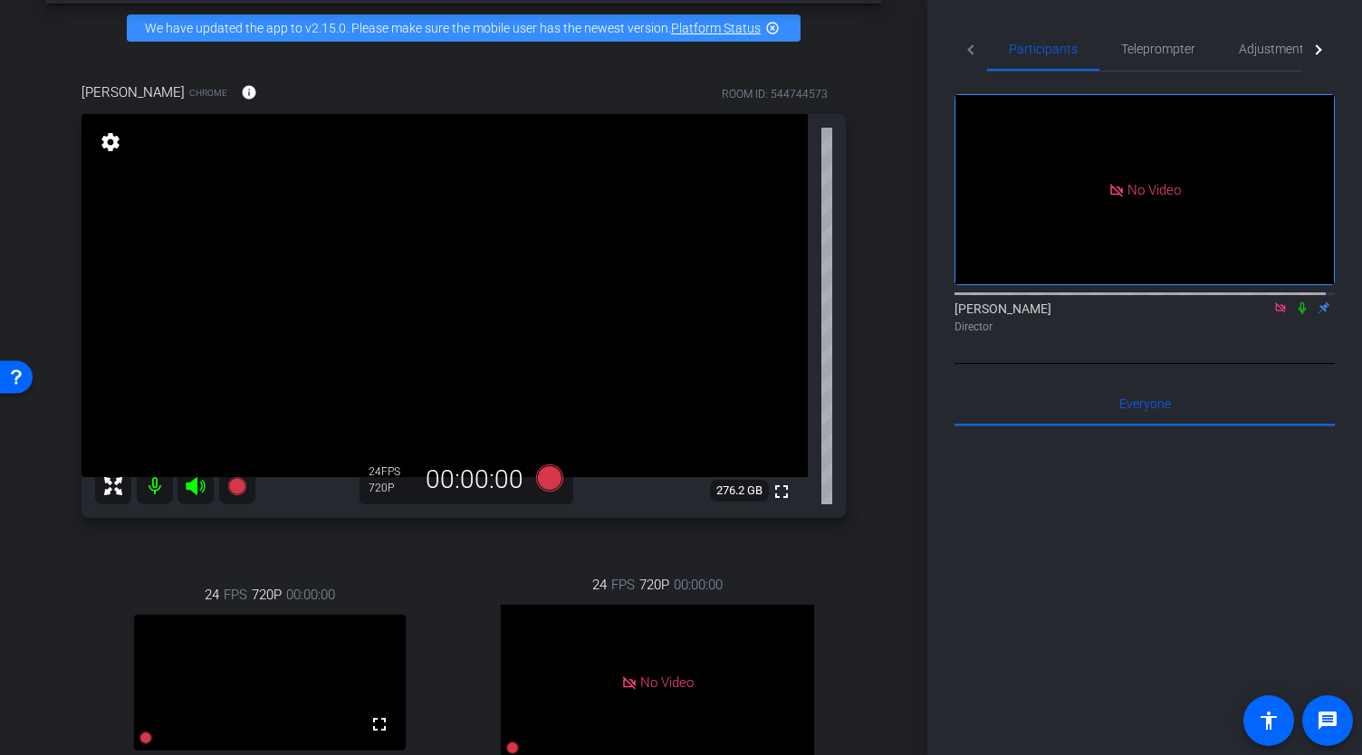
click at [1295, 302] on icon at bounding box center [1302, 308] width 14 height 13
click at [1298, 303] on icon at bounding box center [1303, 309] width 10 height 12
click at [1299, 303] on icon at bounding box center [1302, 309] width 7 height 12
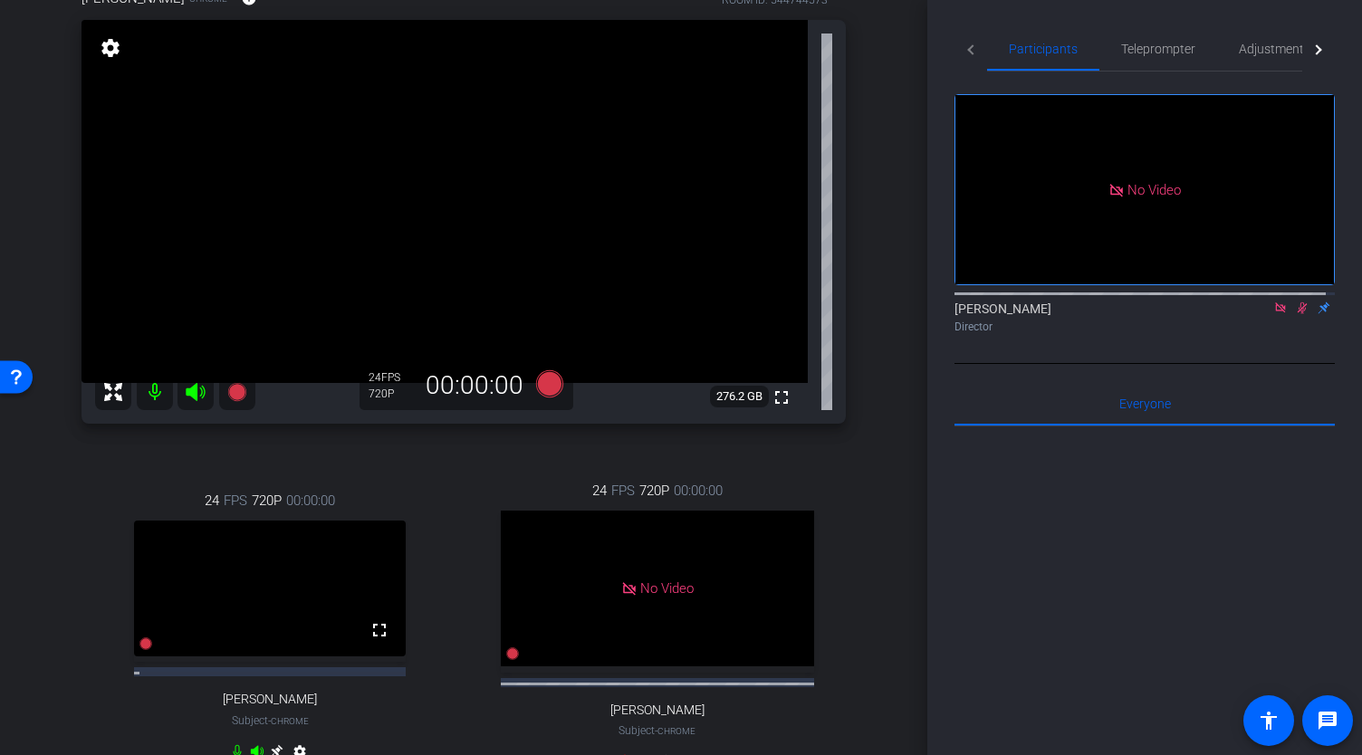
scroll to position [437, 0]
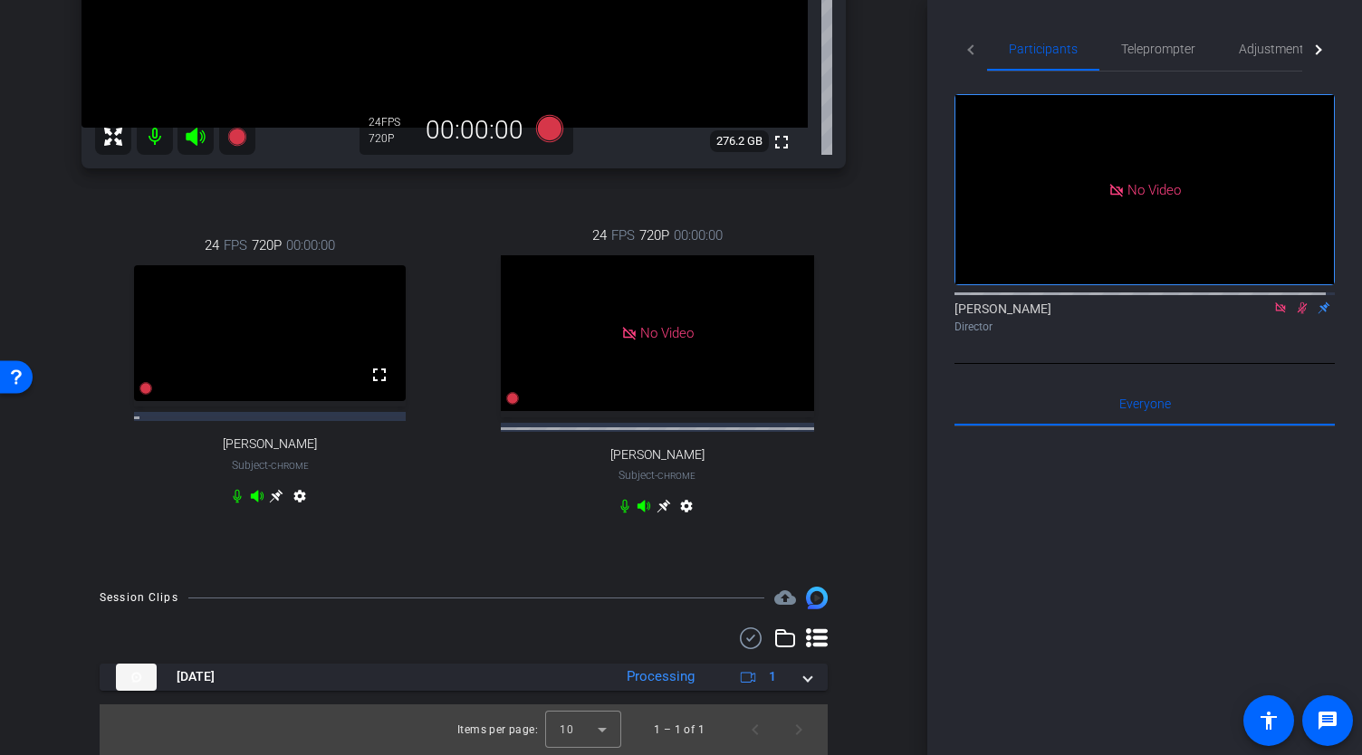
click at [1295, 302] on icon at bounding box center [1302, 308] width 14 height 13
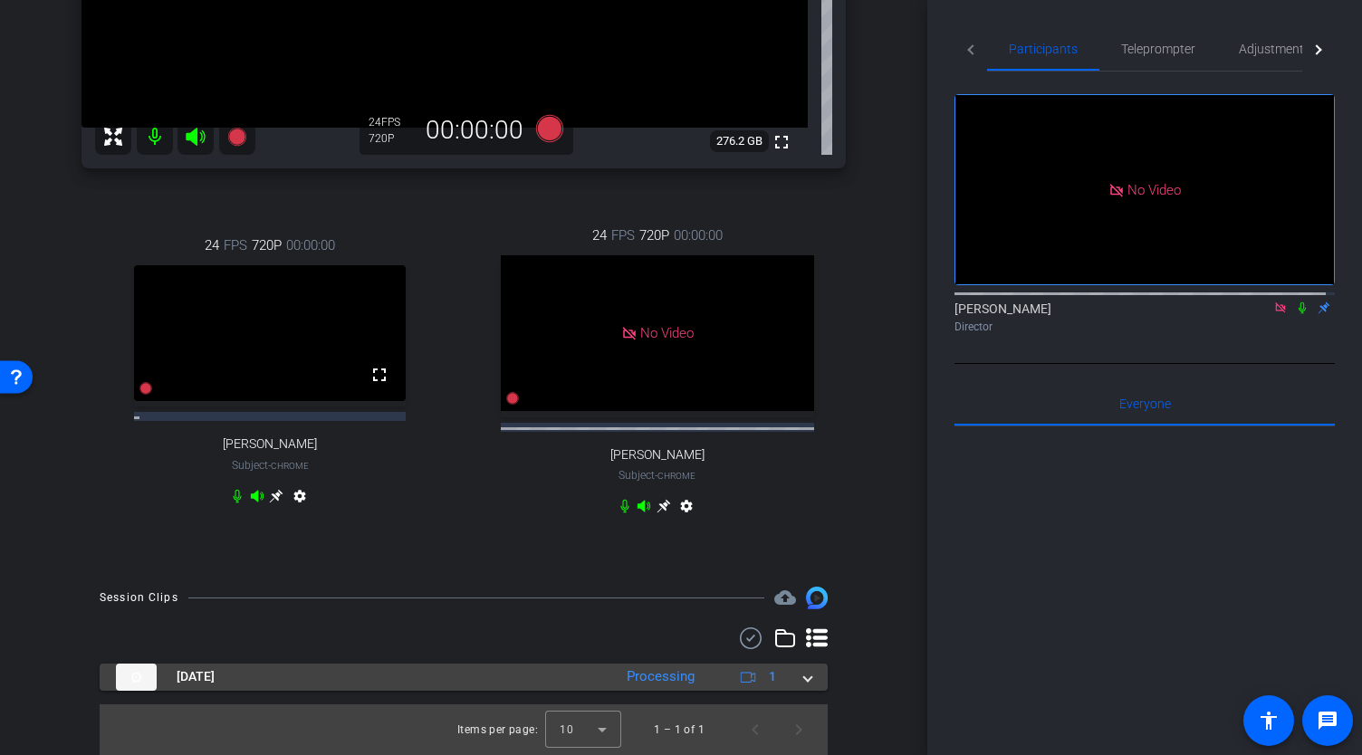
click at [804, 682] on span at bounding box center [807, 677] width 7 height 19
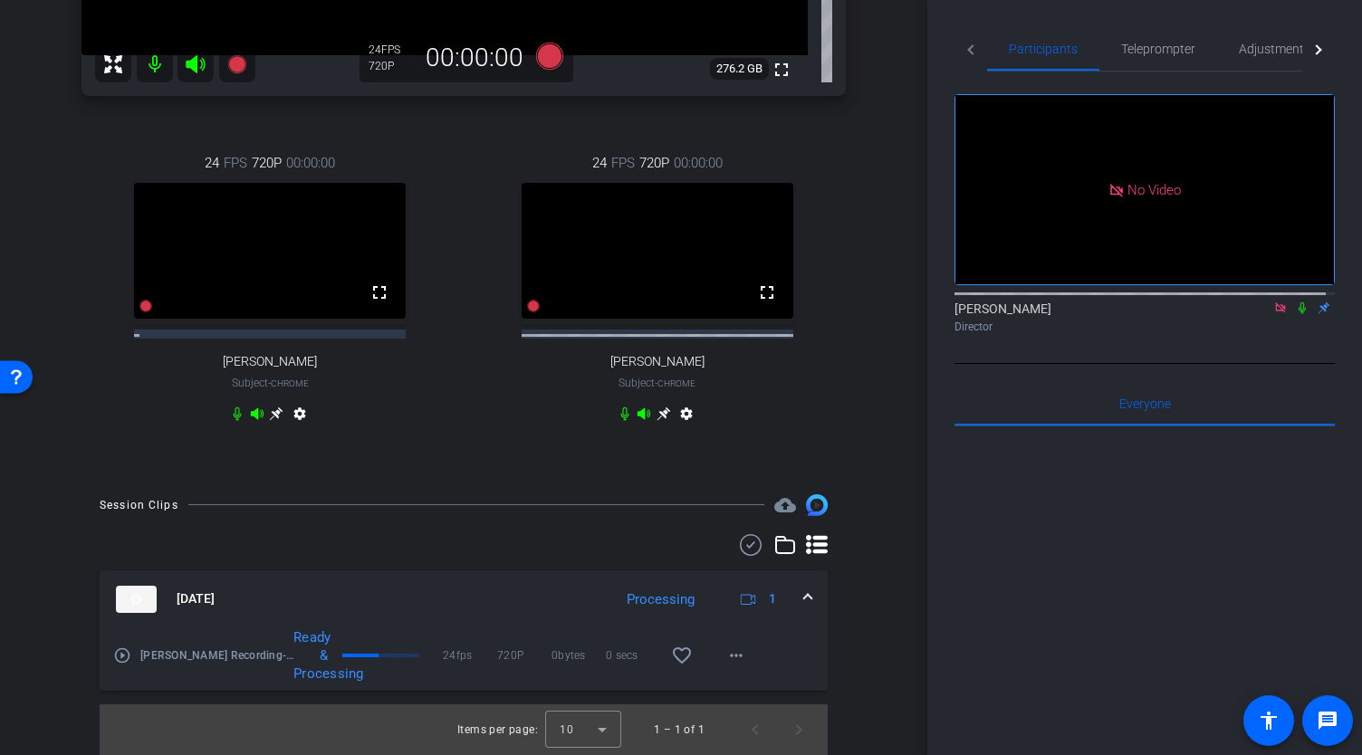
scroll to position [551, 0]
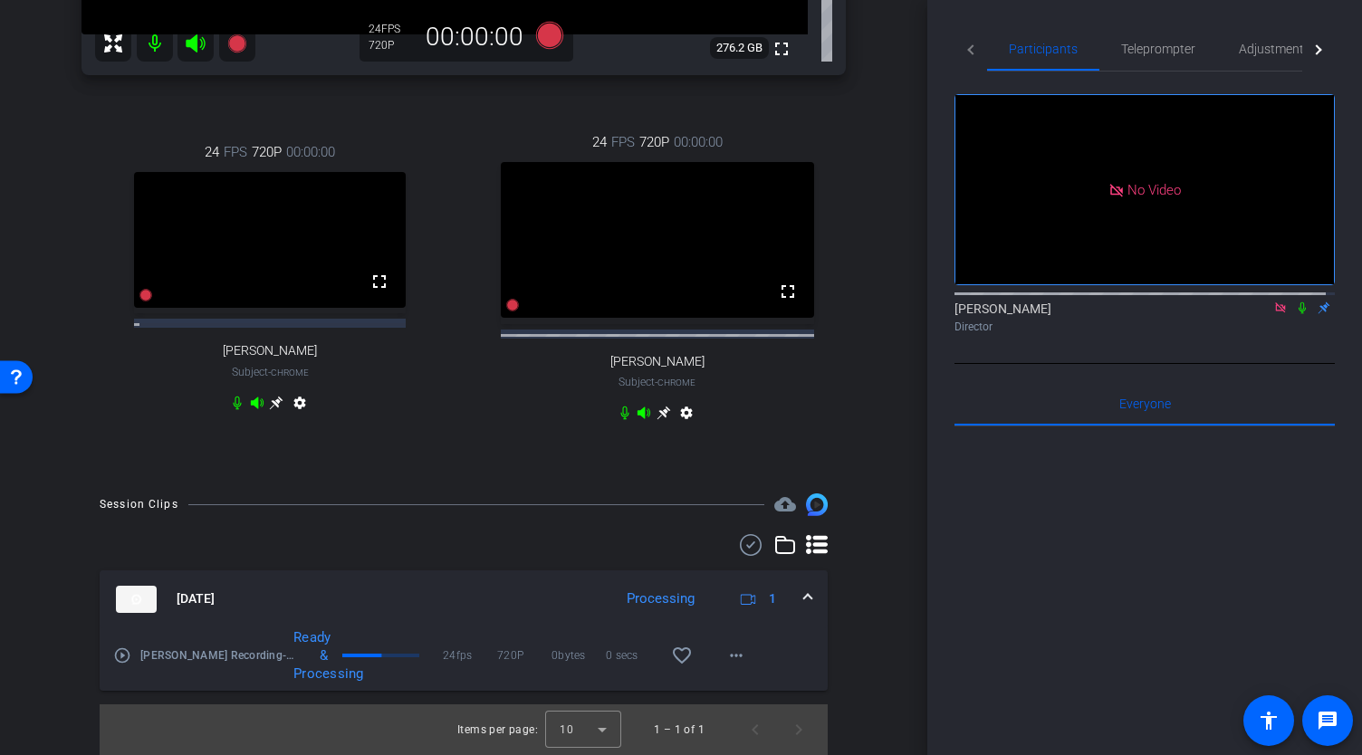
click at [1299, 303] on icon at bounding box center [1302, 309] width 7 height 12
click at [1298, 303] on icon at bounding box center [1303, 309] width 10 height 12
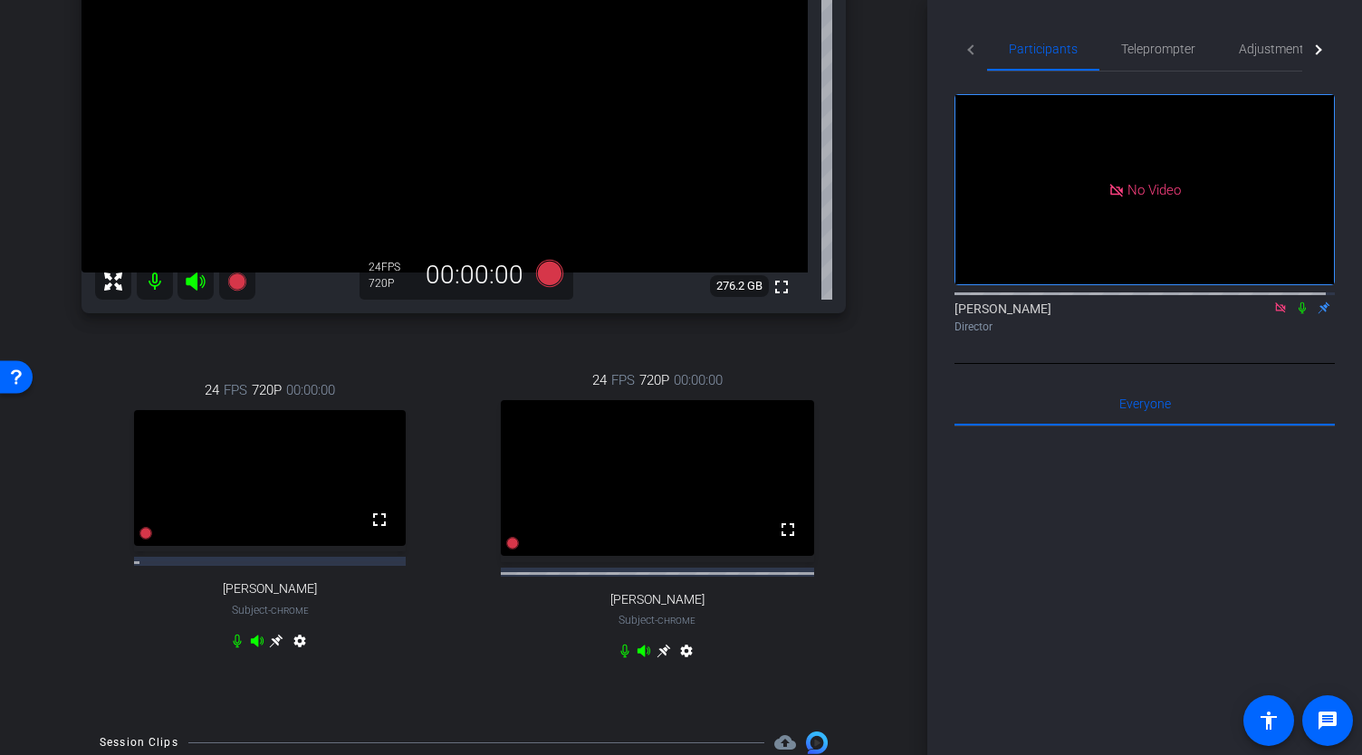
scroll to position [98, 0]
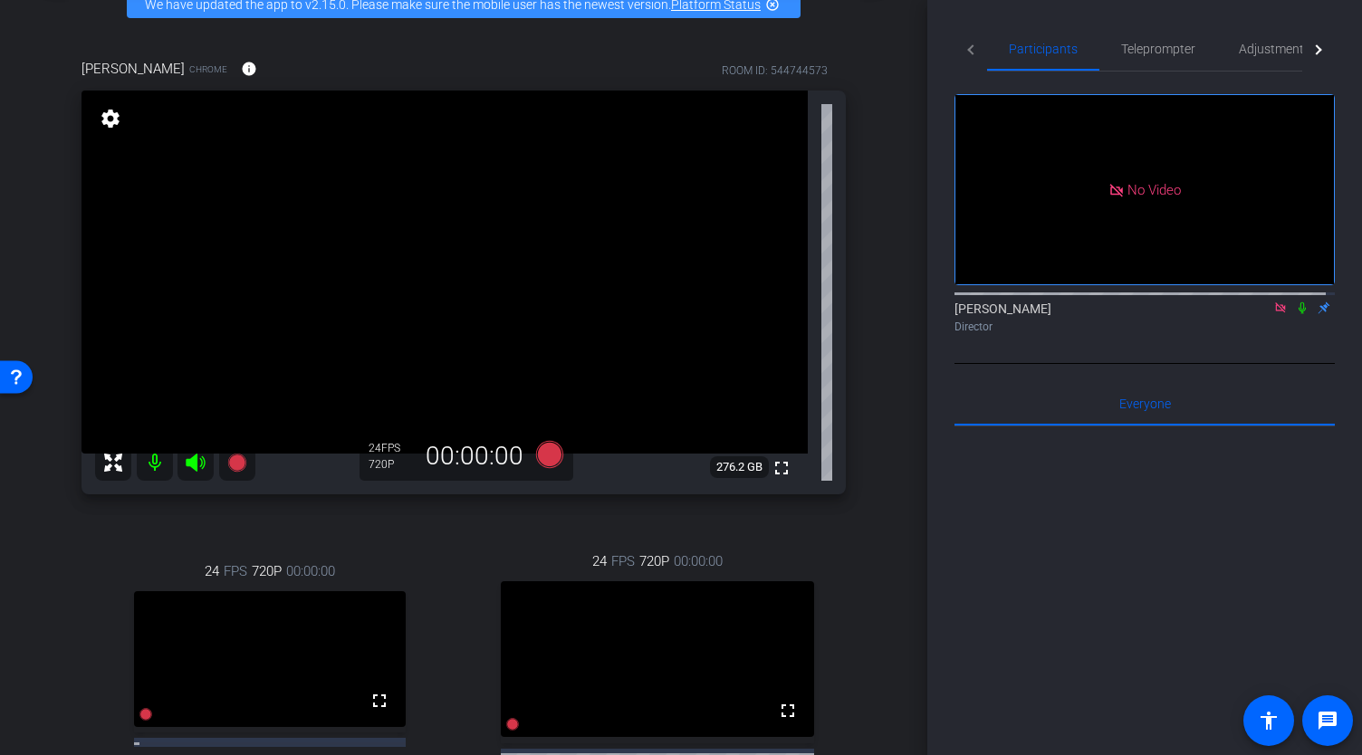
click at [1299, 303] on icon at bounding box center [1302, 309] width 7 height 12
click at [1297, 302] on icon at bounding box center [1302, 308] width 14 height 13
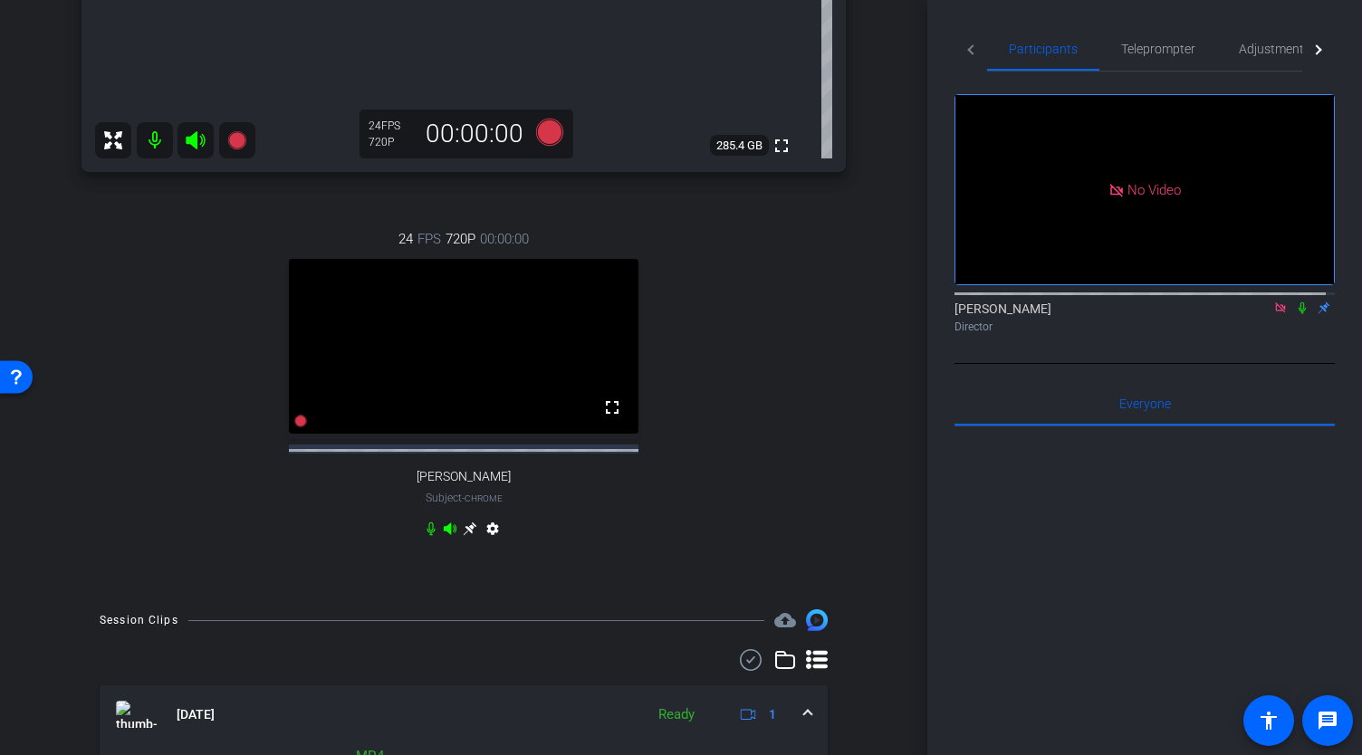
scroll to position [370, 0]
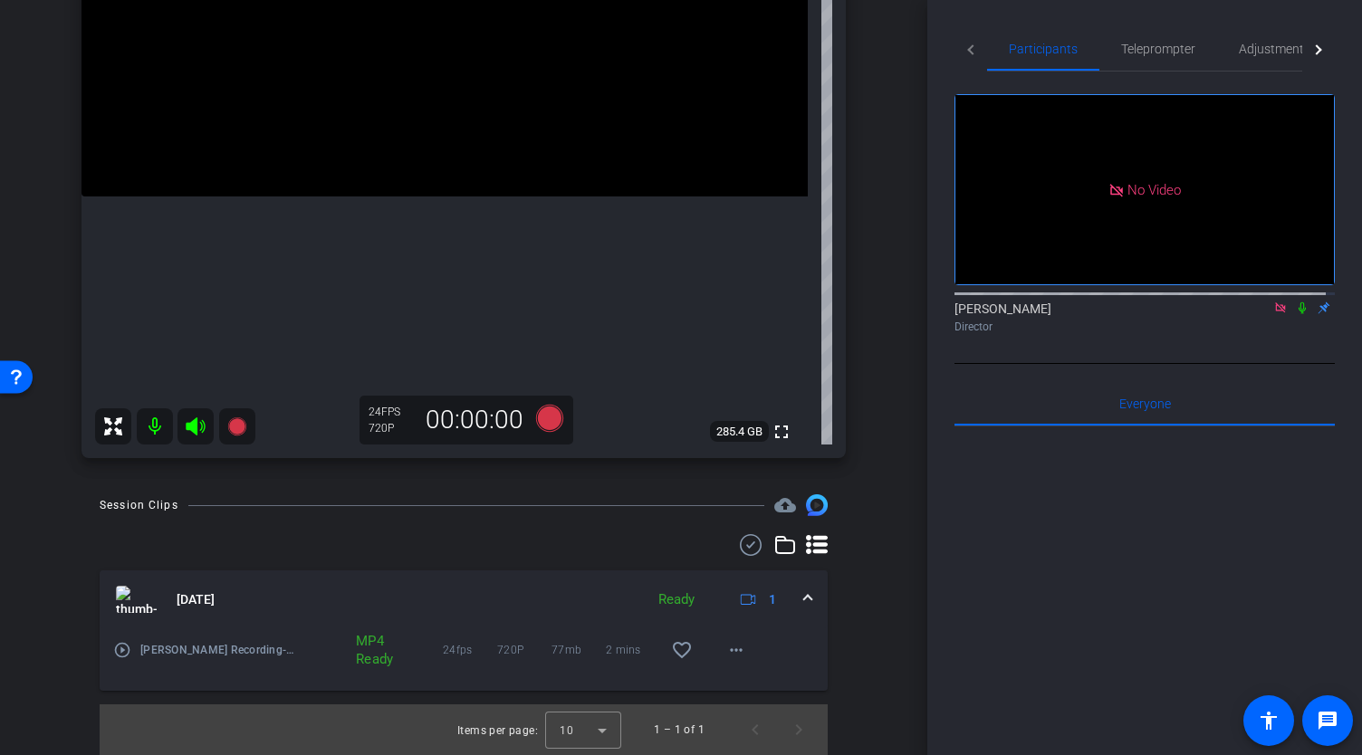
click at [1299, 303] on icon at bounding box center [1302, 309] width 7 height 12
click at [734, 653] on mat-icon "more_horiz" at bounding box center [737, 650] width 22 height 22
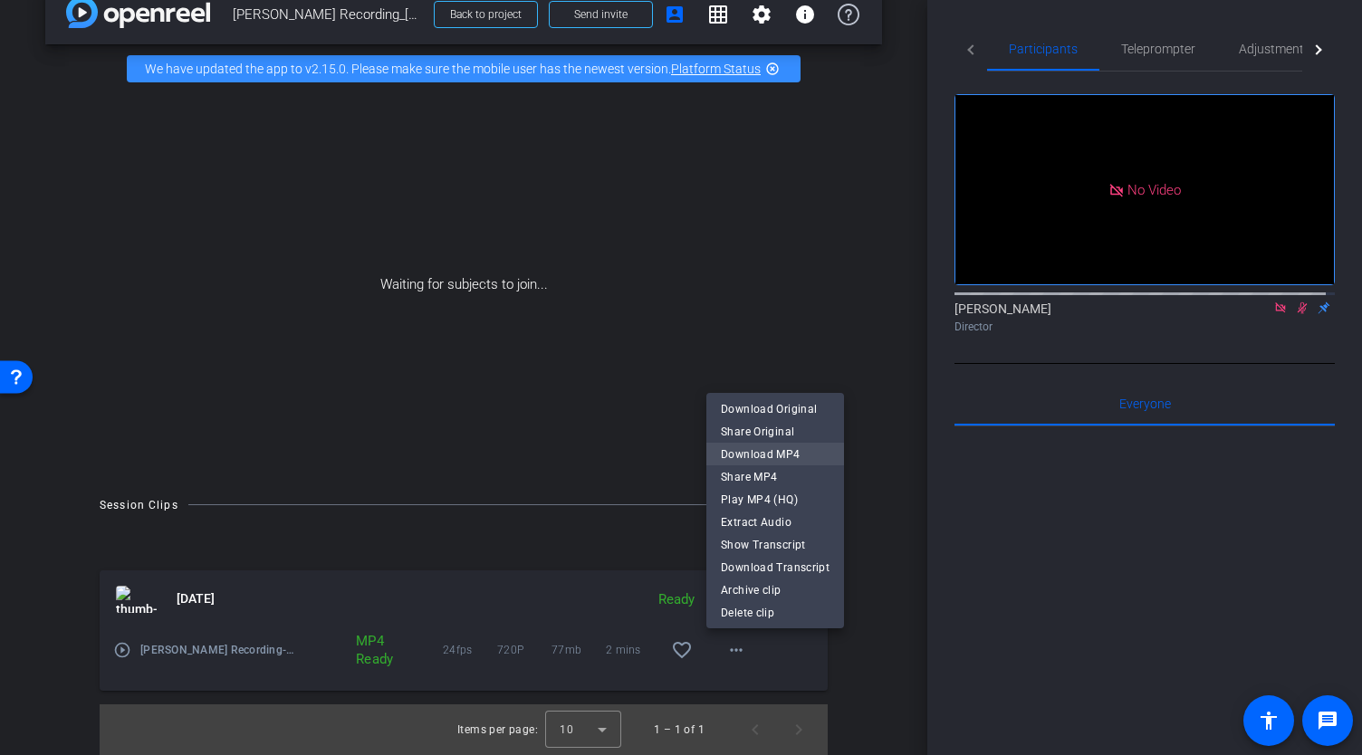
scroll to position [47, 0]
click at [828, 457] on button "Download MP4" at bounding box center [776, 454] width 138 height 23
